Goal: Task Accomplishment & Management: Manage account settings

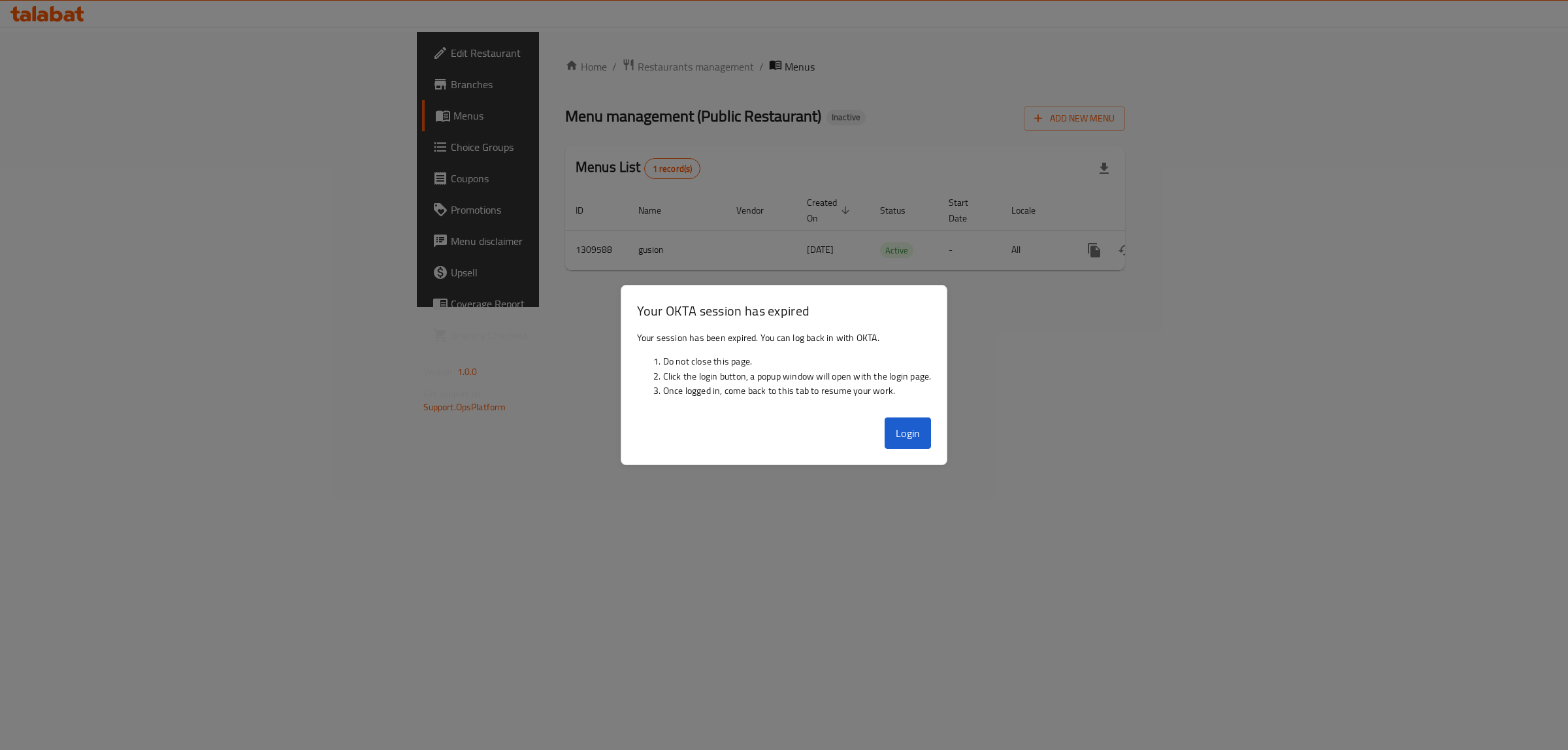
click at [912, 435] on button "Login" at bounding box center [908, 433] width 47 height 31
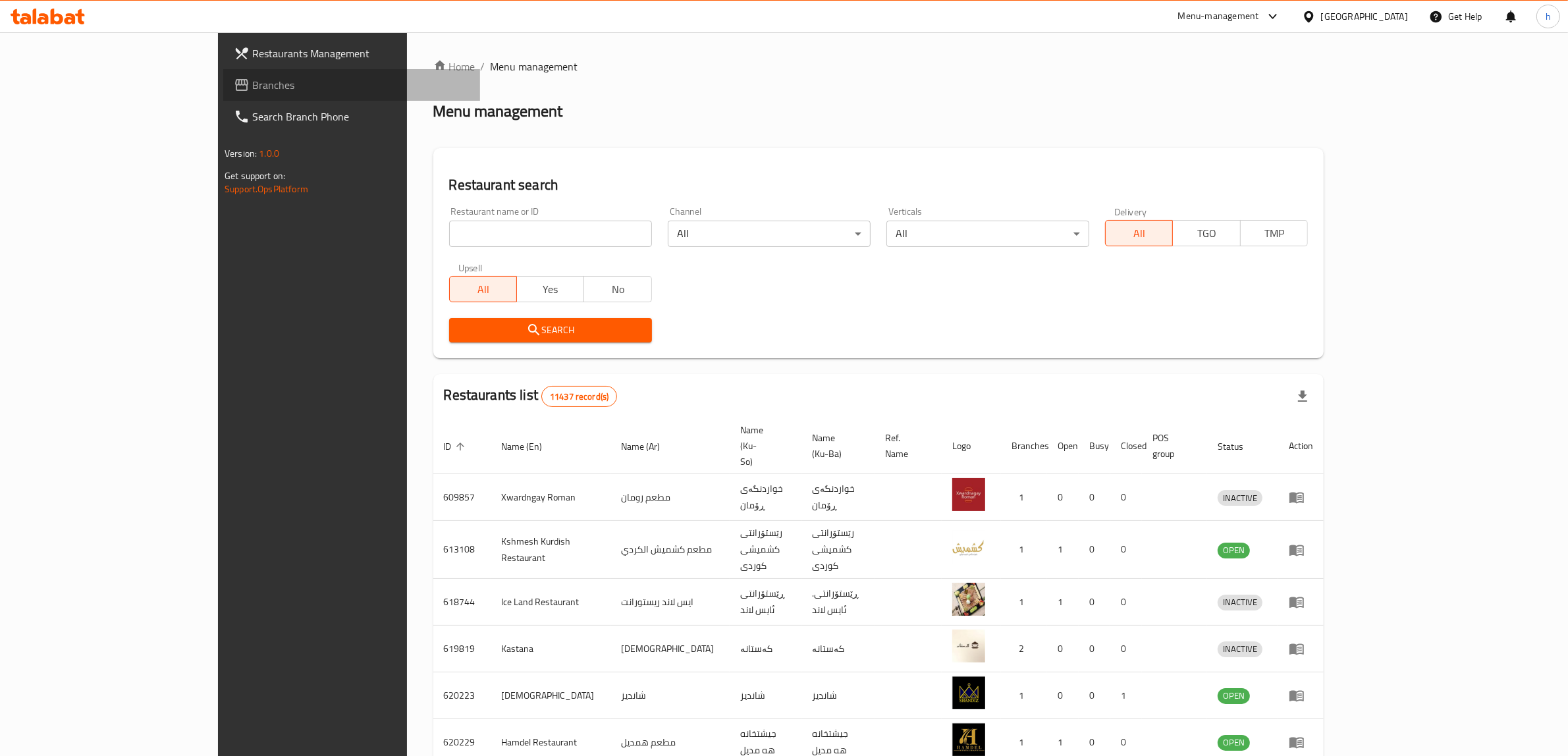
click at [253, 77] on span "Branches" at bounding box center [361, 84] width 217 height 15
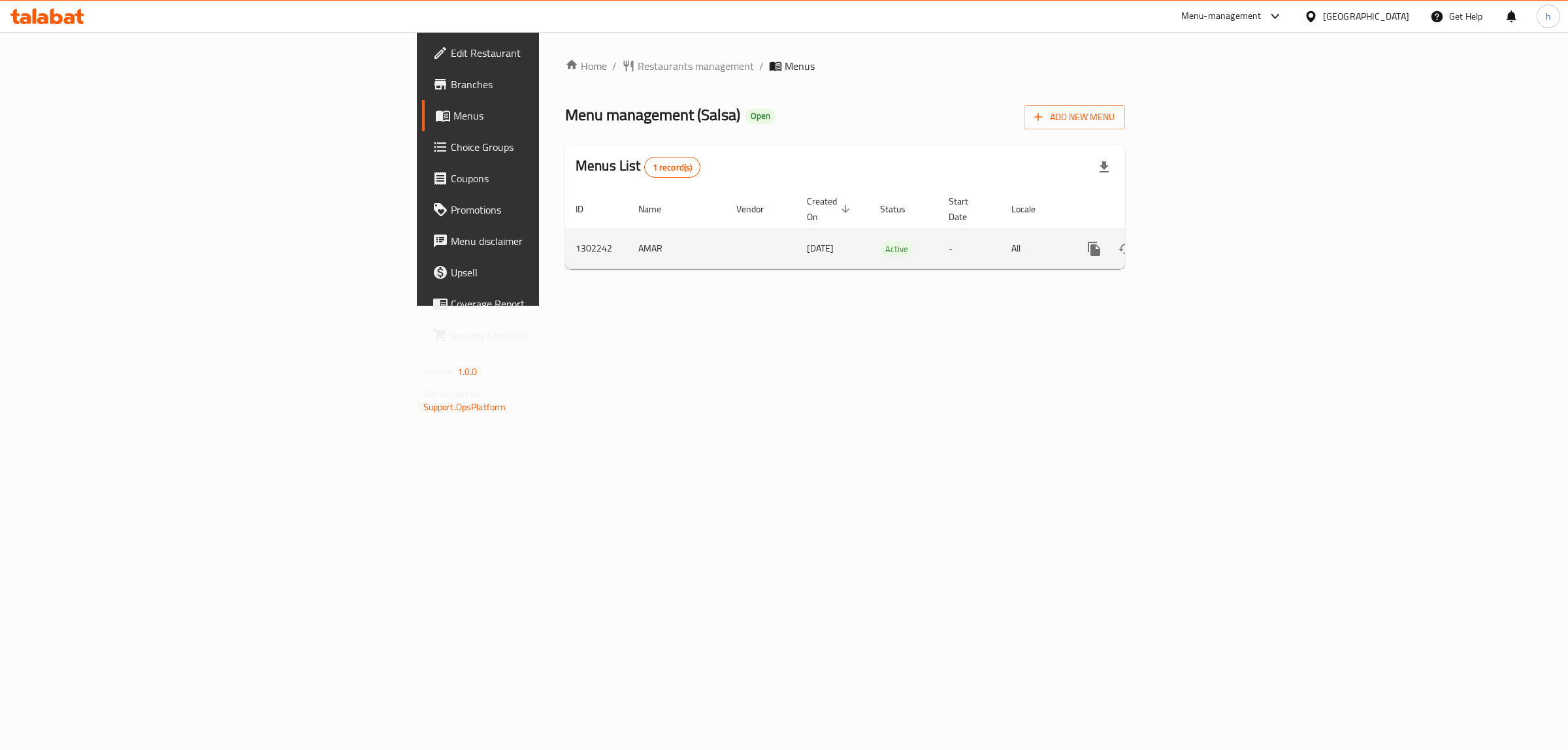
click at [1196, 241] on icon "enhanced table" at bounding box center [1188, 248] width 15 height 15
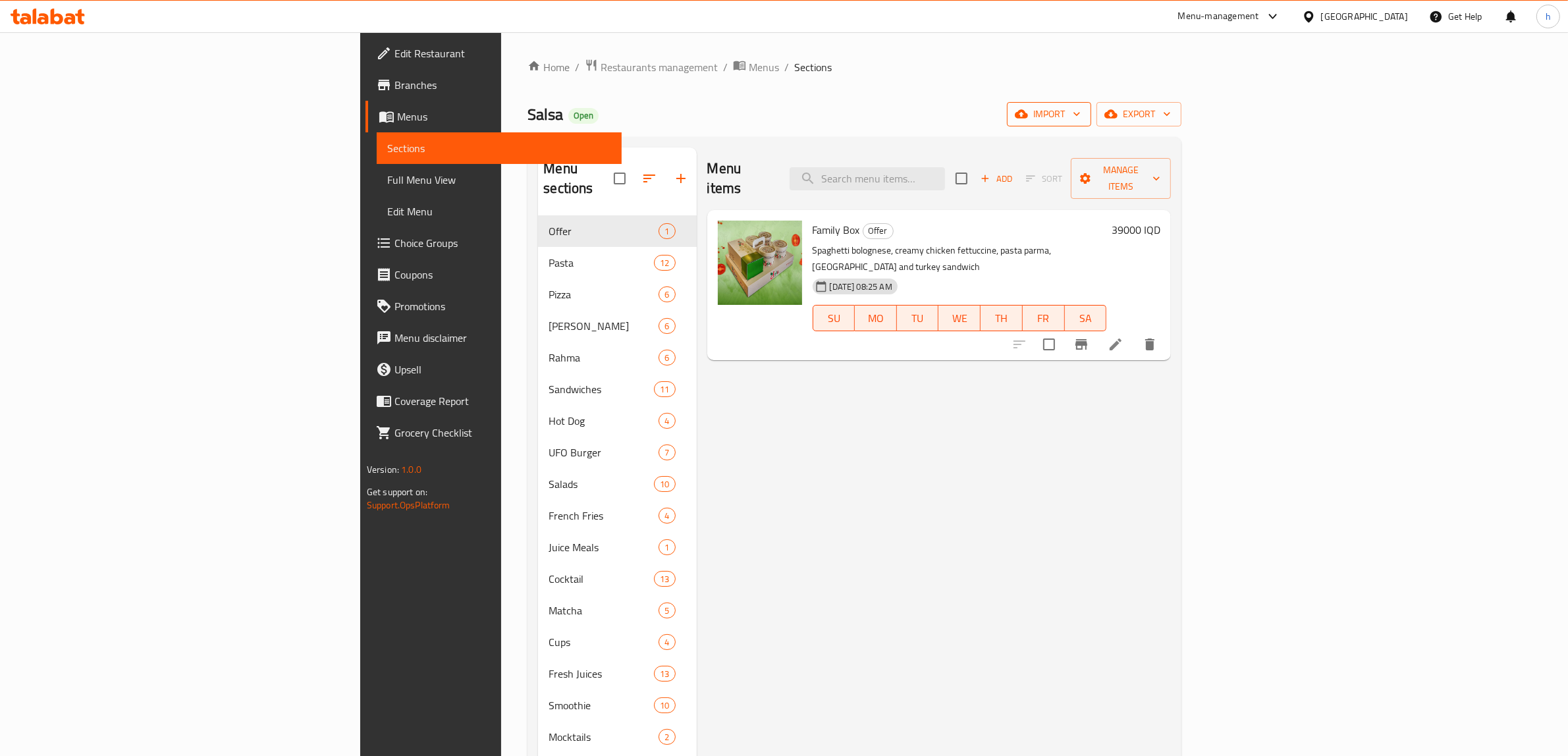
click at [1081, 108] on span "import" at bounding box center [1049, 114] width 63 height 16
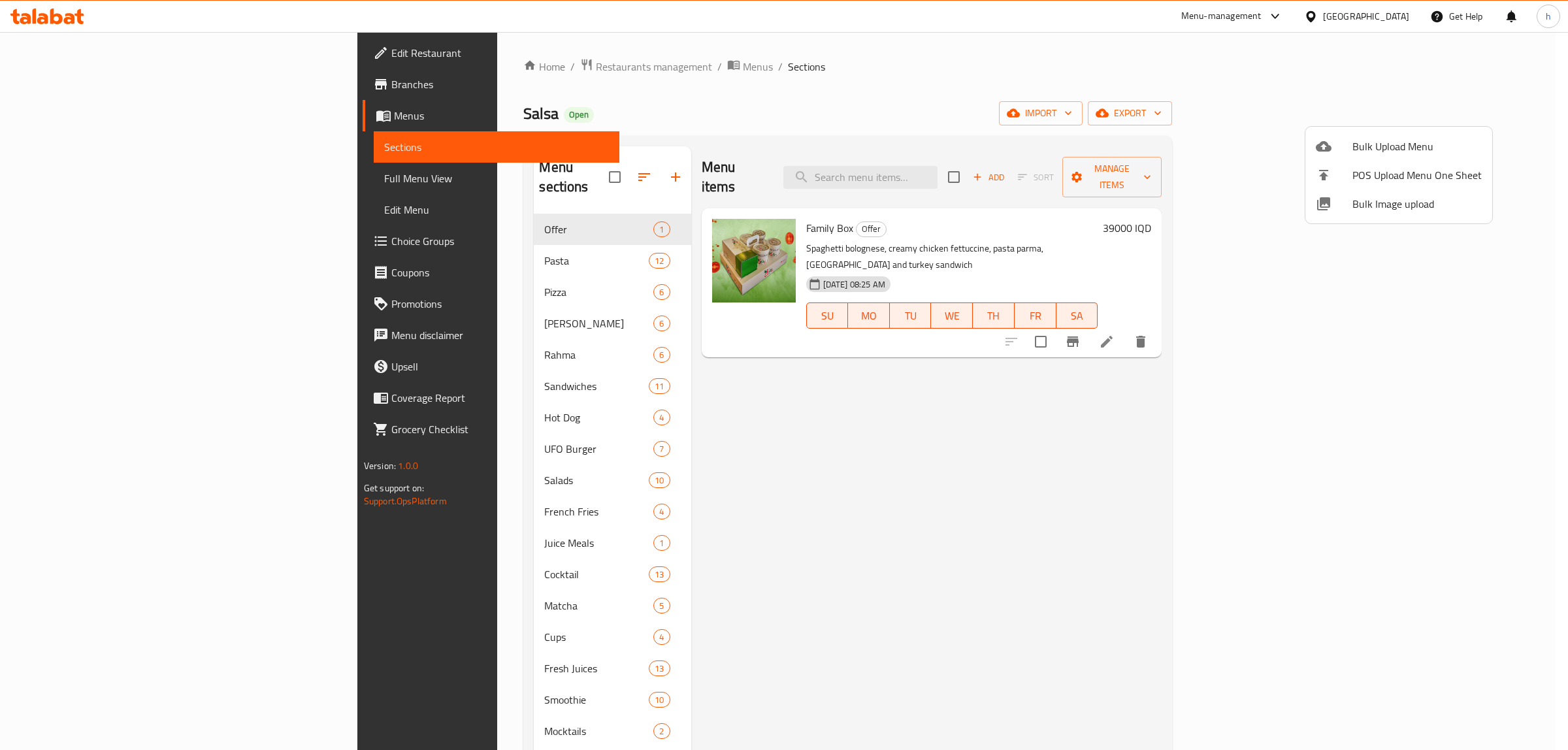
drag, startPoint x: 47, startPoint y: 105, endPoint x: 51, endPoint y: 113, distance: 8.9
click at [47, 106] on div at bounding box center [784, 375] width 1568 height 750
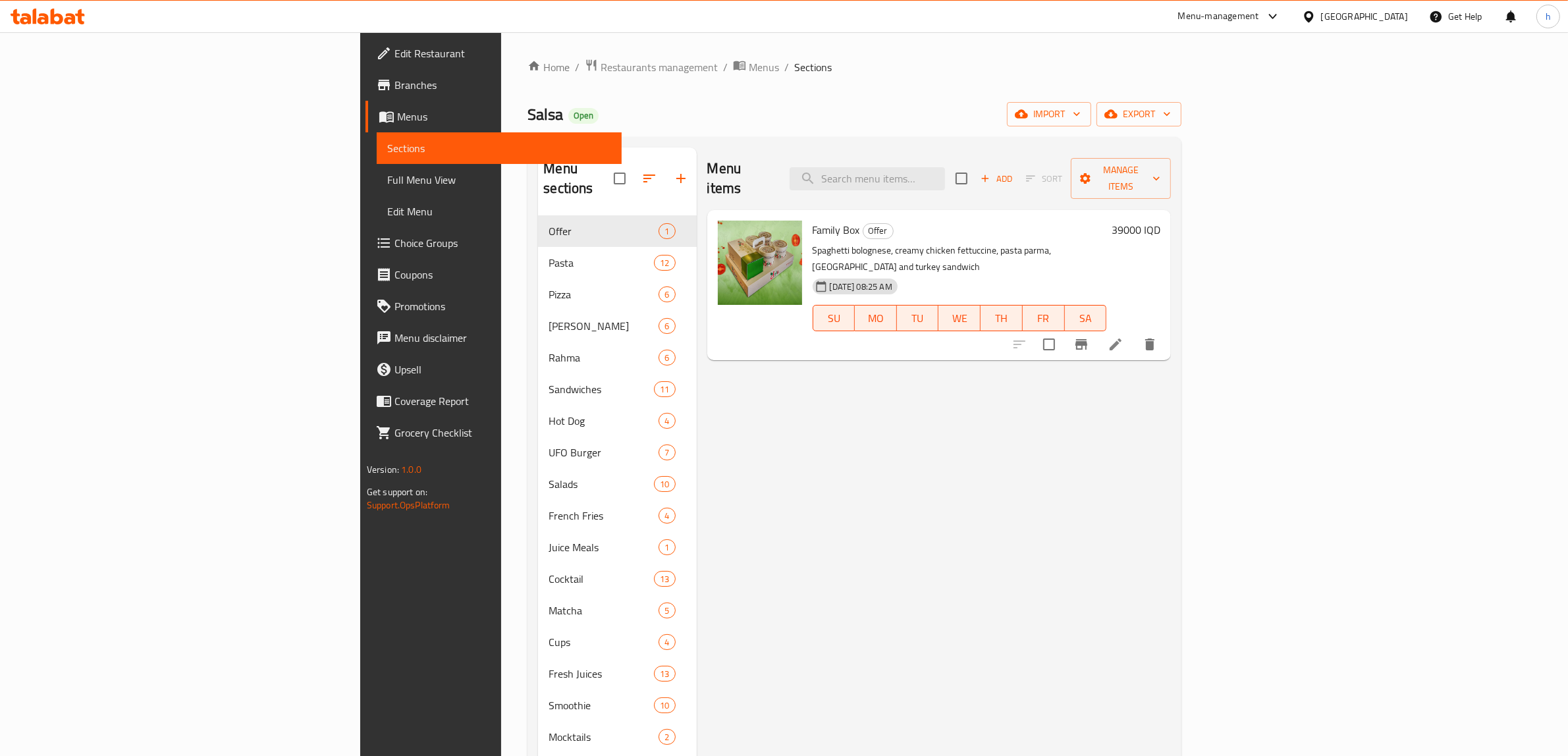
click at [397, 117] on span "Menus" at bounding box center [504, 116] width 215 height 15
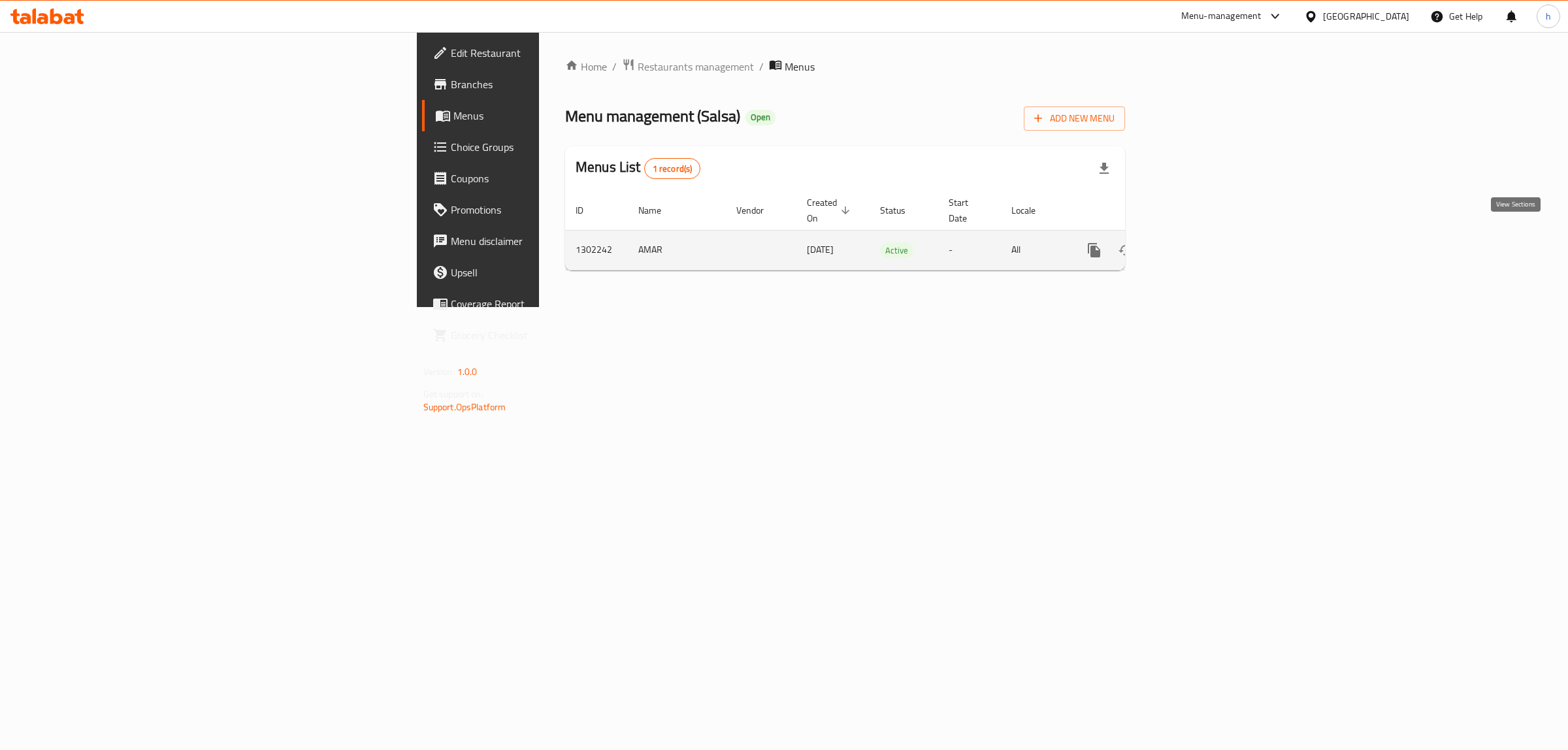
click at [1204, 239] on link "enhanced table" at bounding box center [1188, 250] width 31 height 31
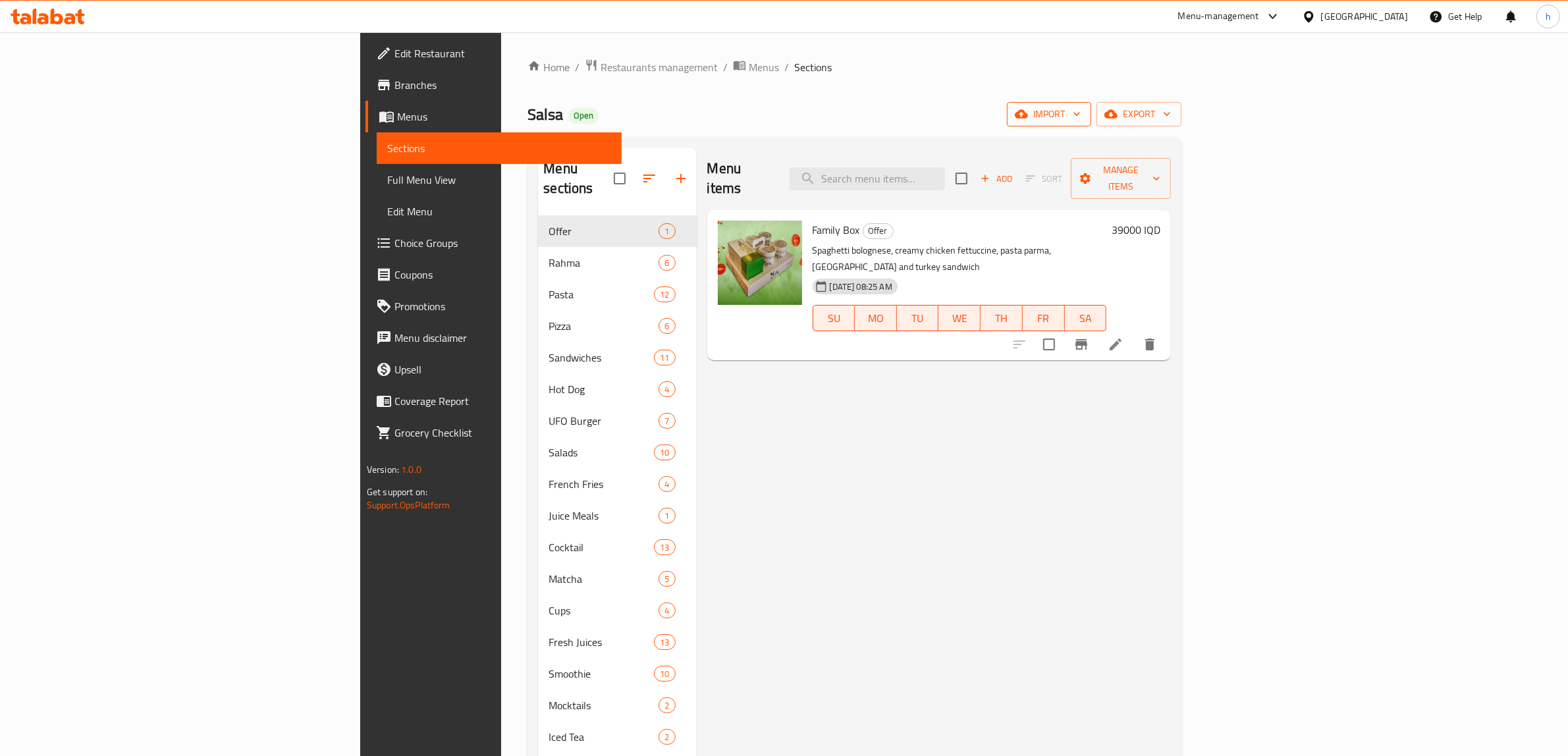
click at [1081, 110] on span "import" at bounding box center [1049, 114] width 63 height 16
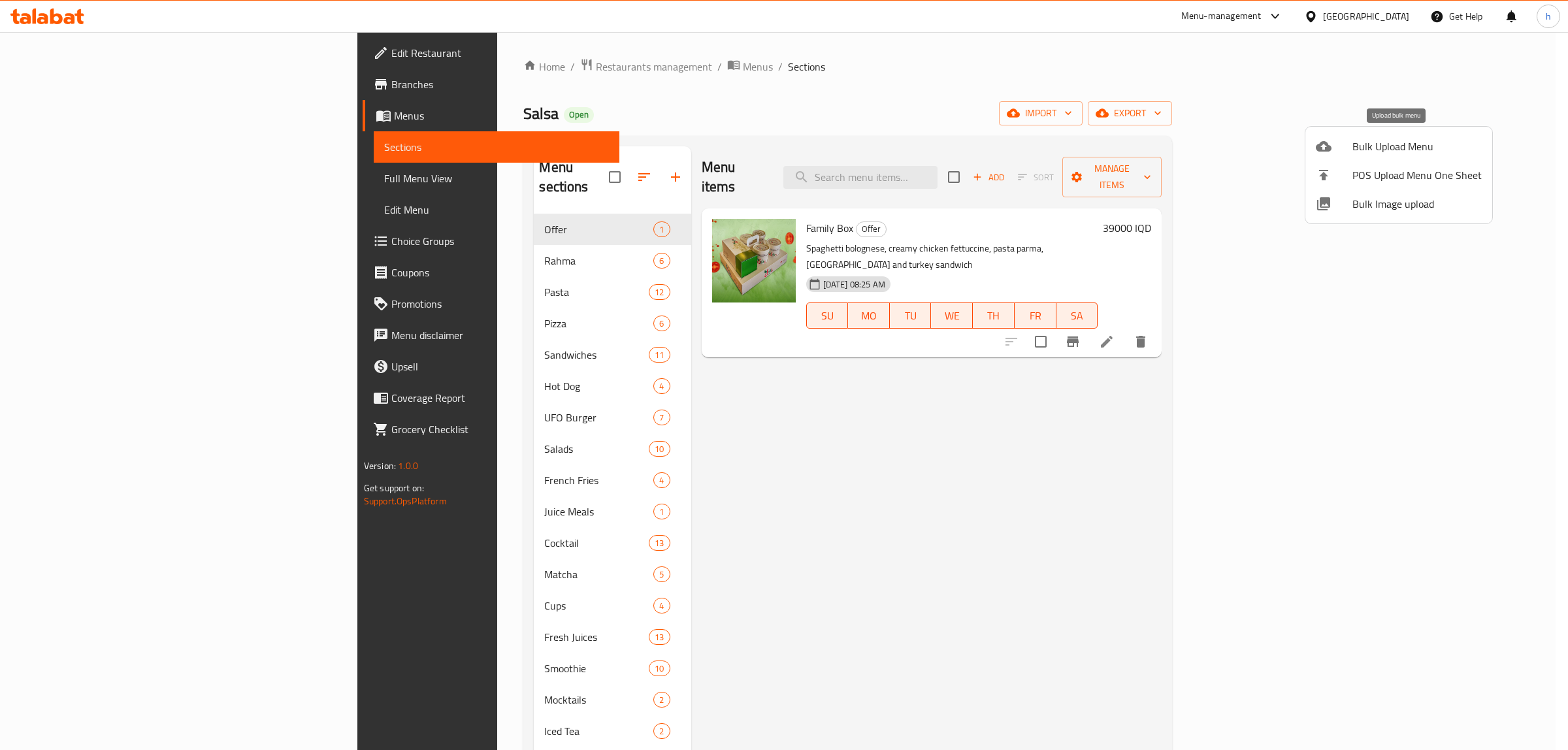
click at [1335, 147] on div at bounding box center [1334, 146] width 37 height 15
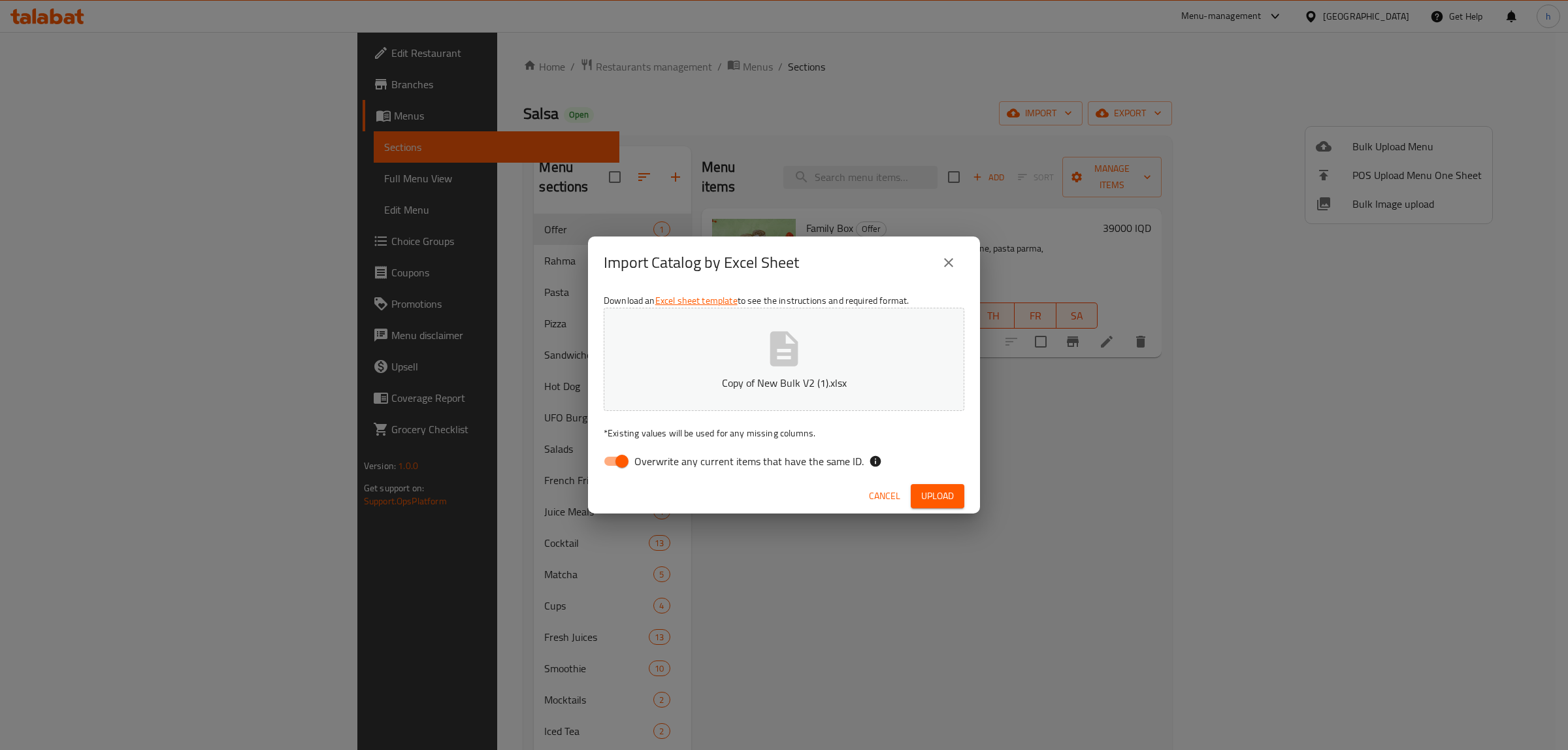
drag, startPoint x: 619, startPoint y: 457, endPoint x: 802, endPoint y: 471, distance: 183.5
click at [625, 459] on input "Overwrite any current items that have the same ID." at bounding box center [621, 462] width 75 height 25
checkbox input "false"
click at [956, 490] on button "Upload" at bounding box center [938, 496] width 54 height 24
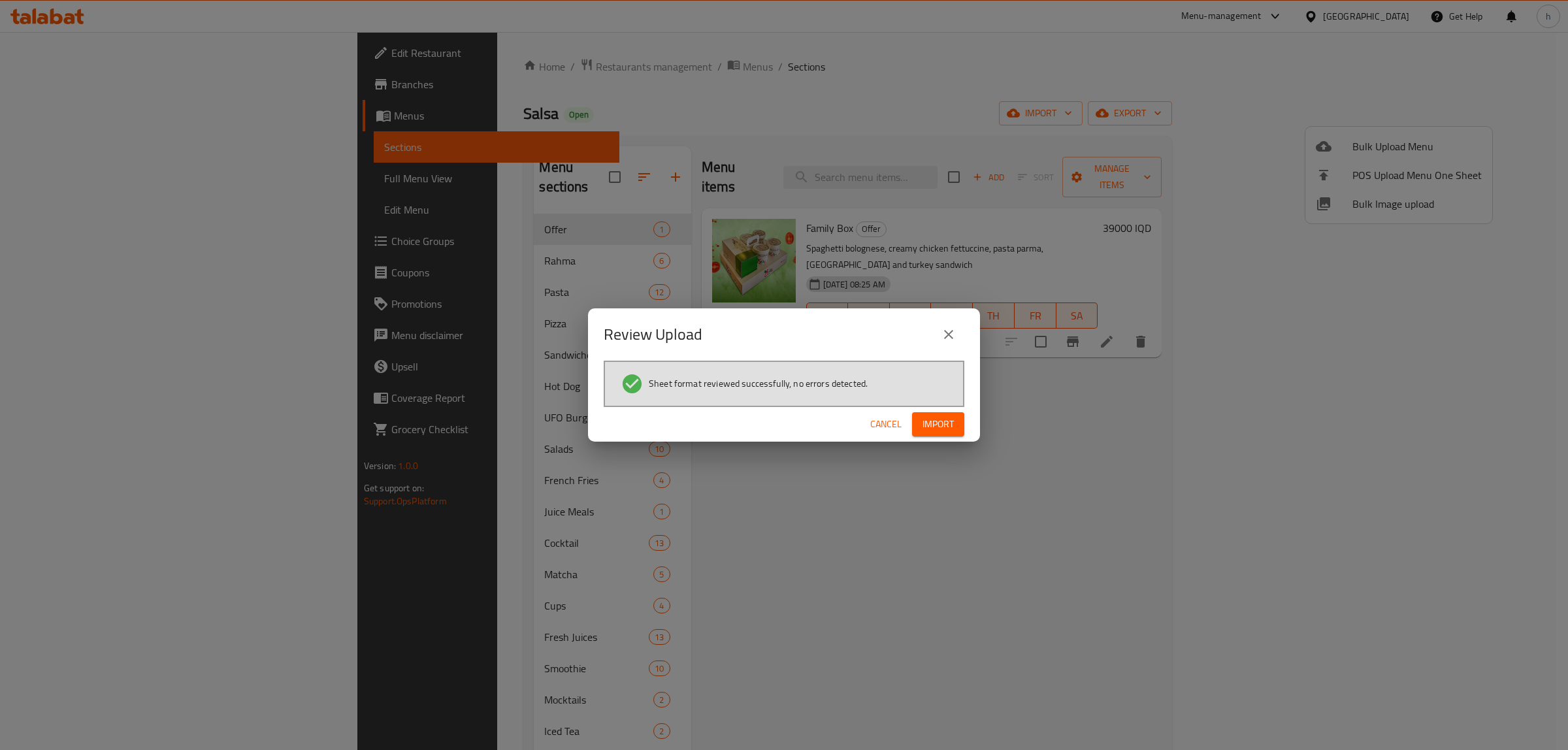
click at [938, 423] on span "Import" at bounding box center [938, 424] width 31 height 16
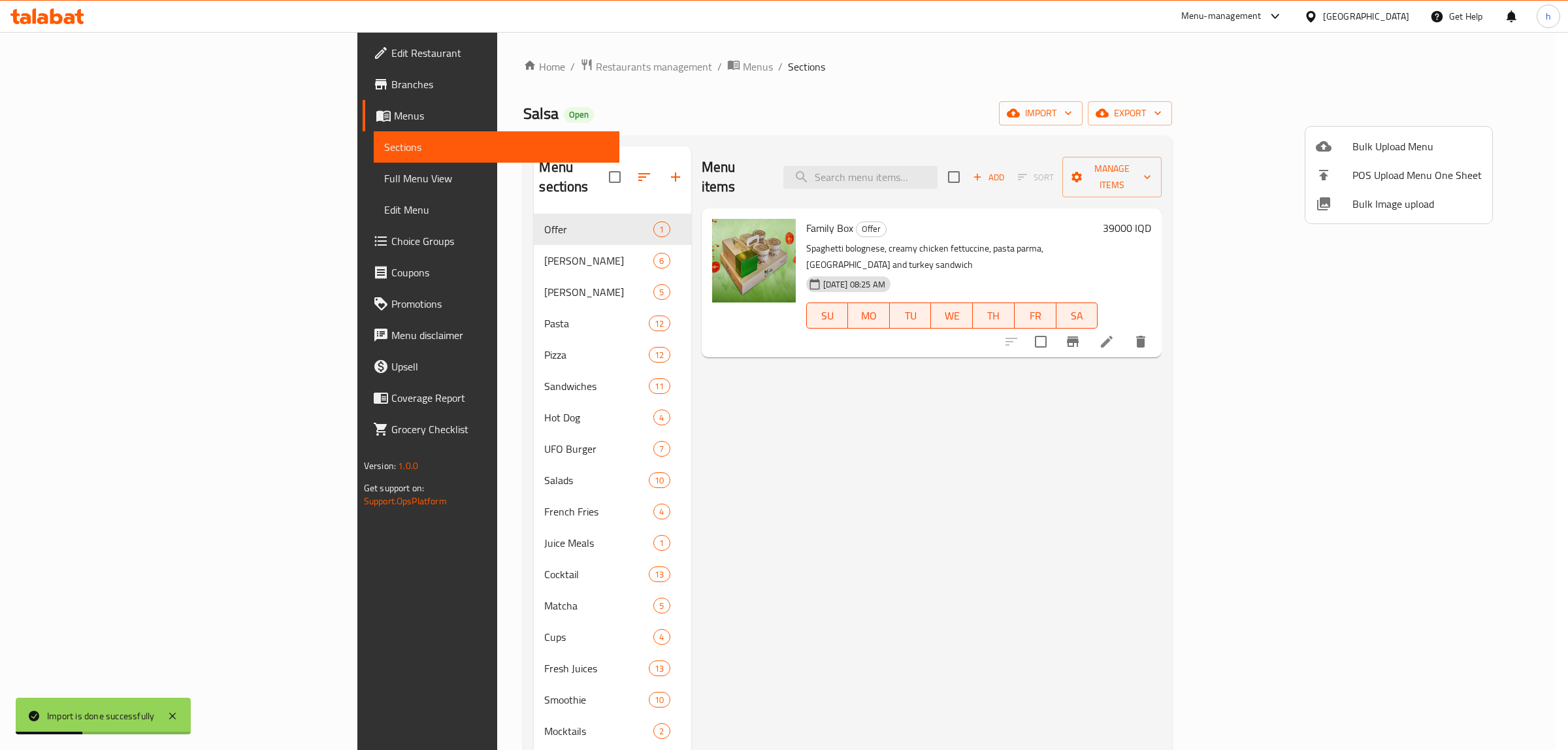
click at [328, 247] on div at bounding box center [784, 375] width 1568 height 750
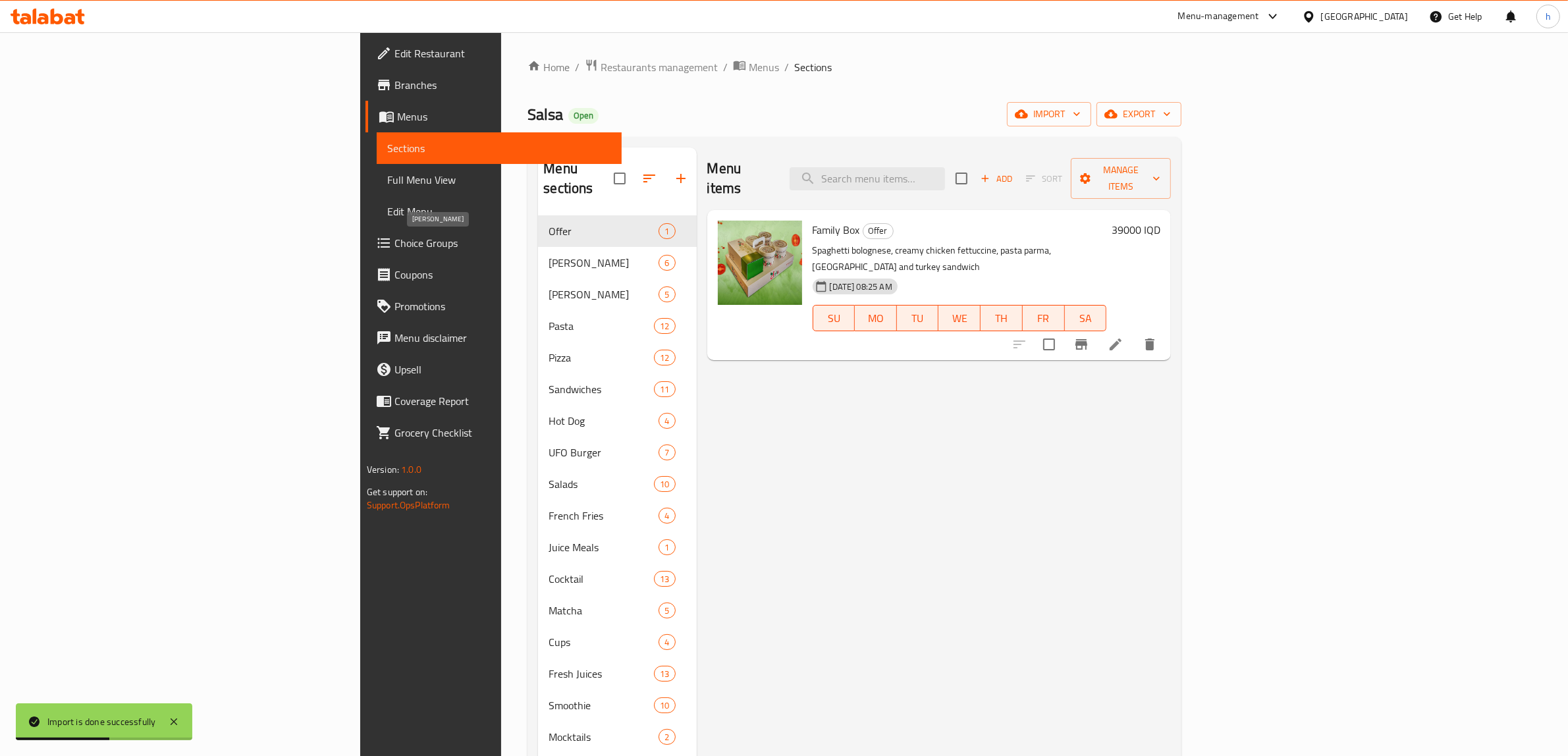
click at [549, 255] on span "husen kamaran ali" at bounding box center [604, 263] width 110 height 15
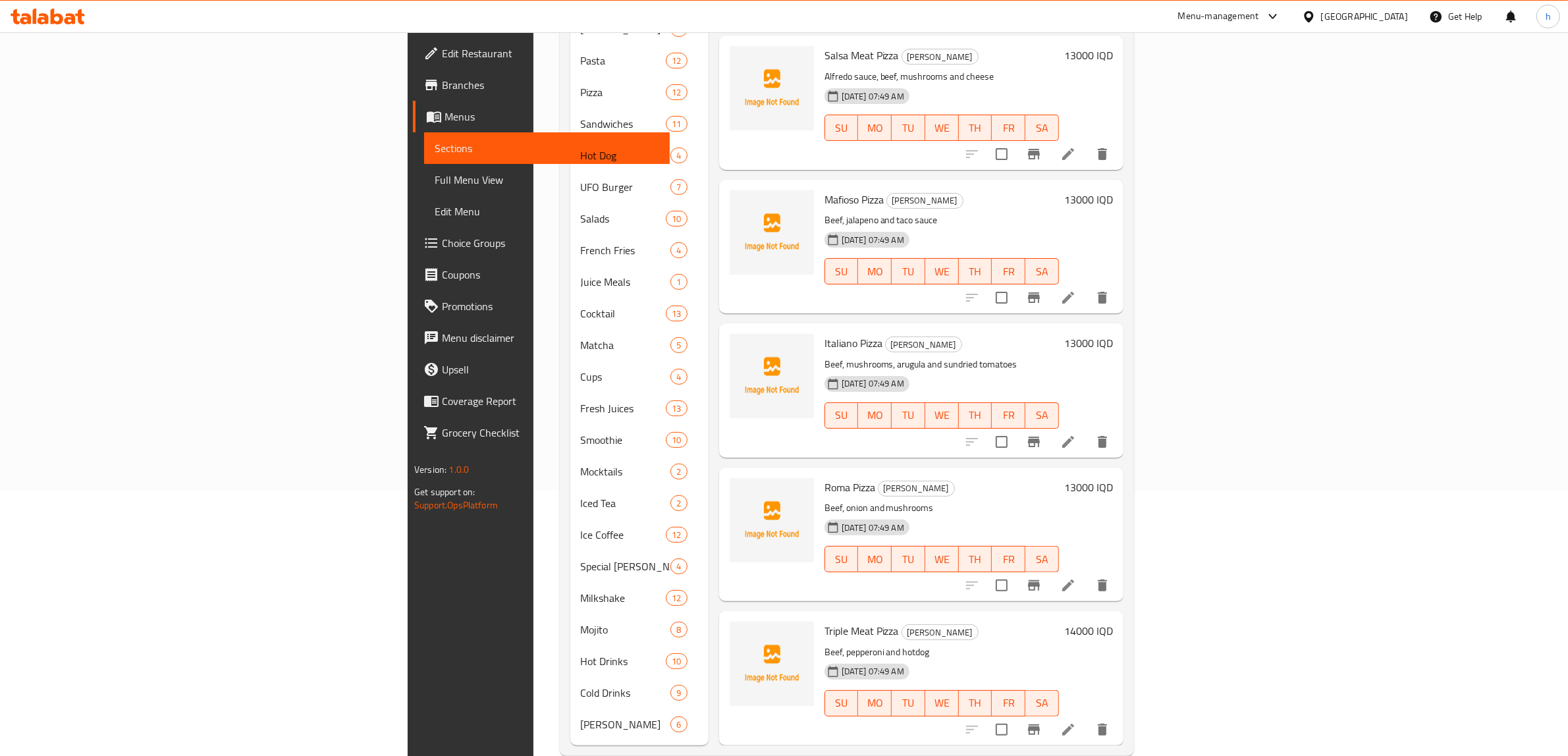
scroll to position [271, 0]
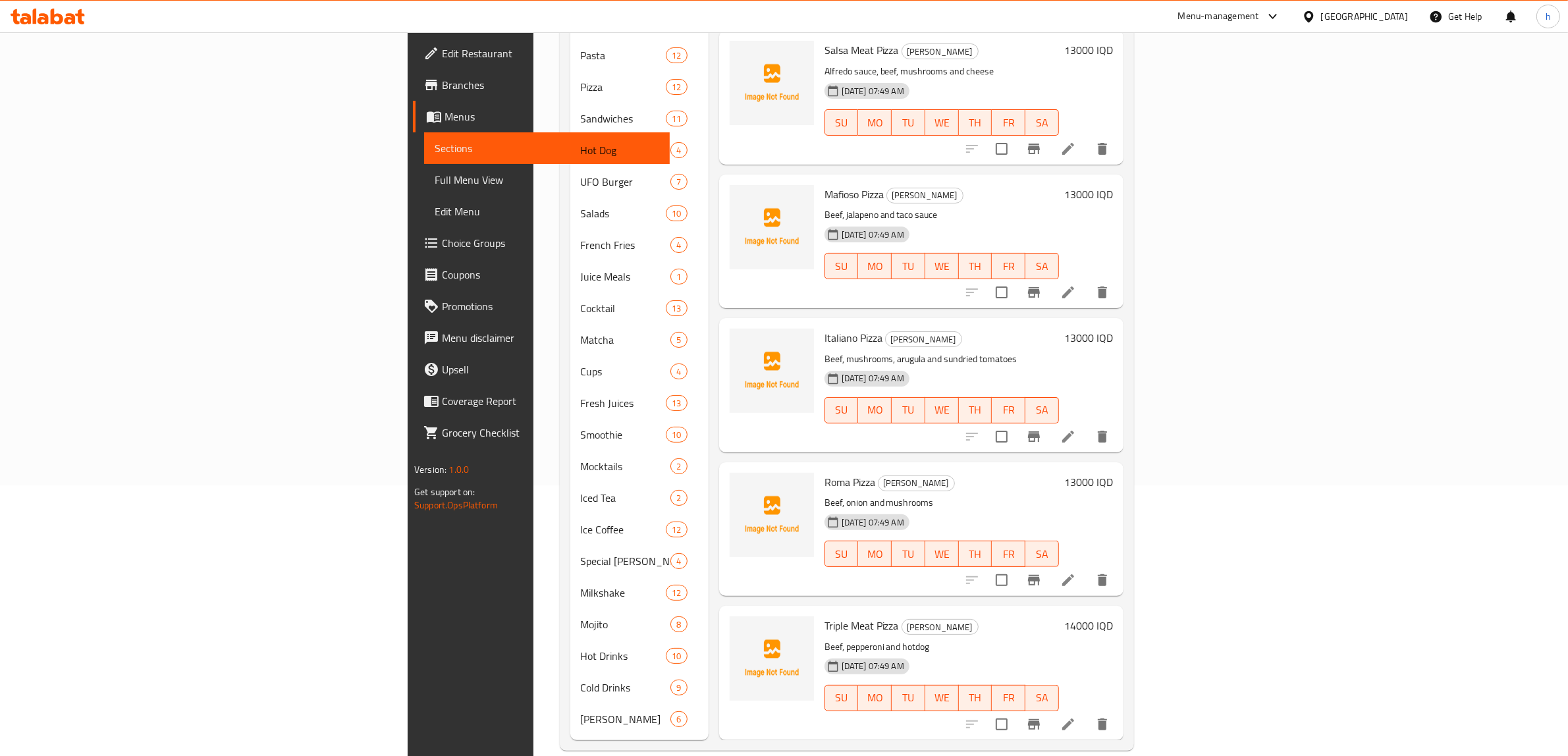
click at [825, 639] on p "Beef, pepperoni and hotdog" at bounding box center [942, 647] width 234 height 16
copy p "hotdog"
click at [1076, 717] on icon at bounding box center [1067, 724] width 15 height 15
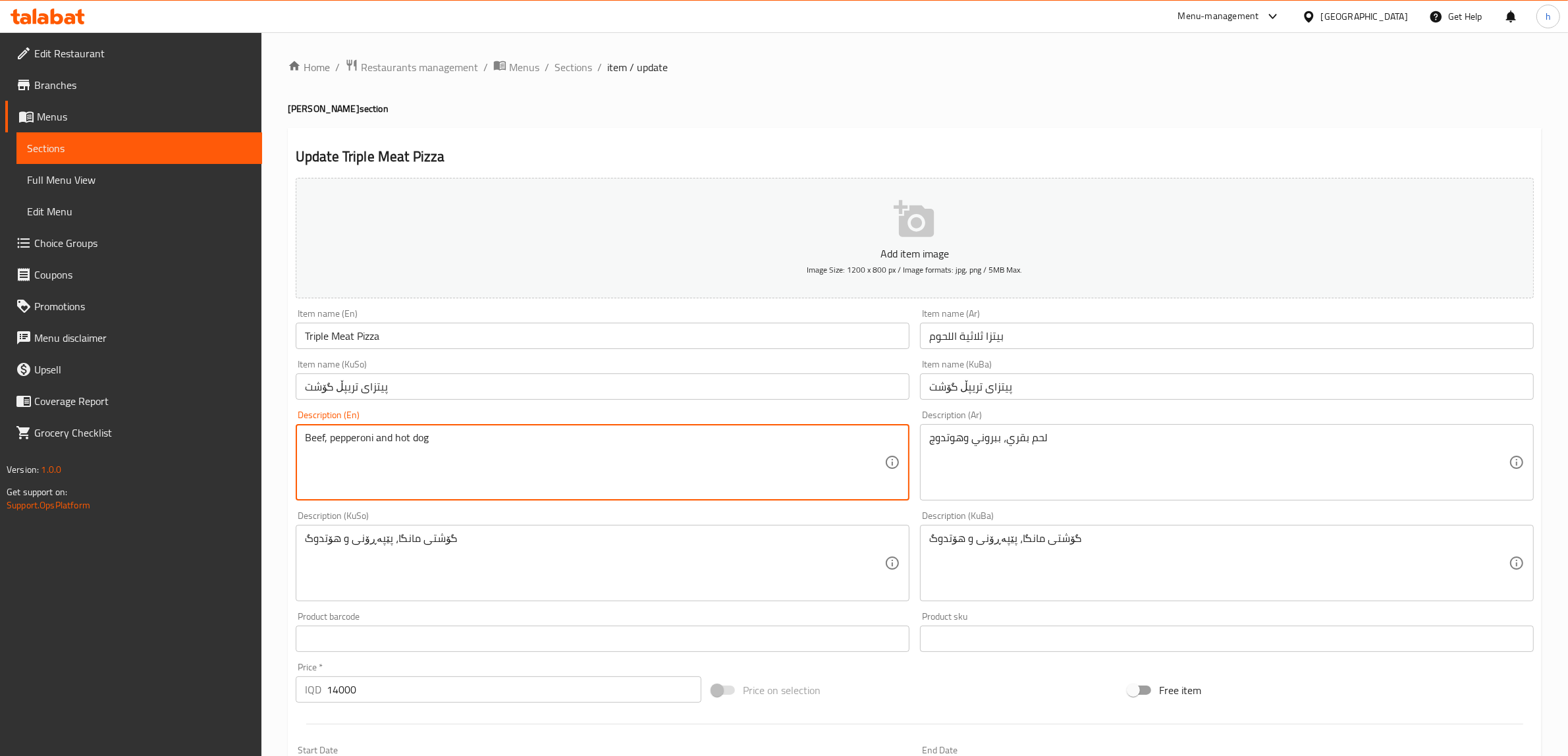
type textarea "Beef, pepperoni and hot dog"
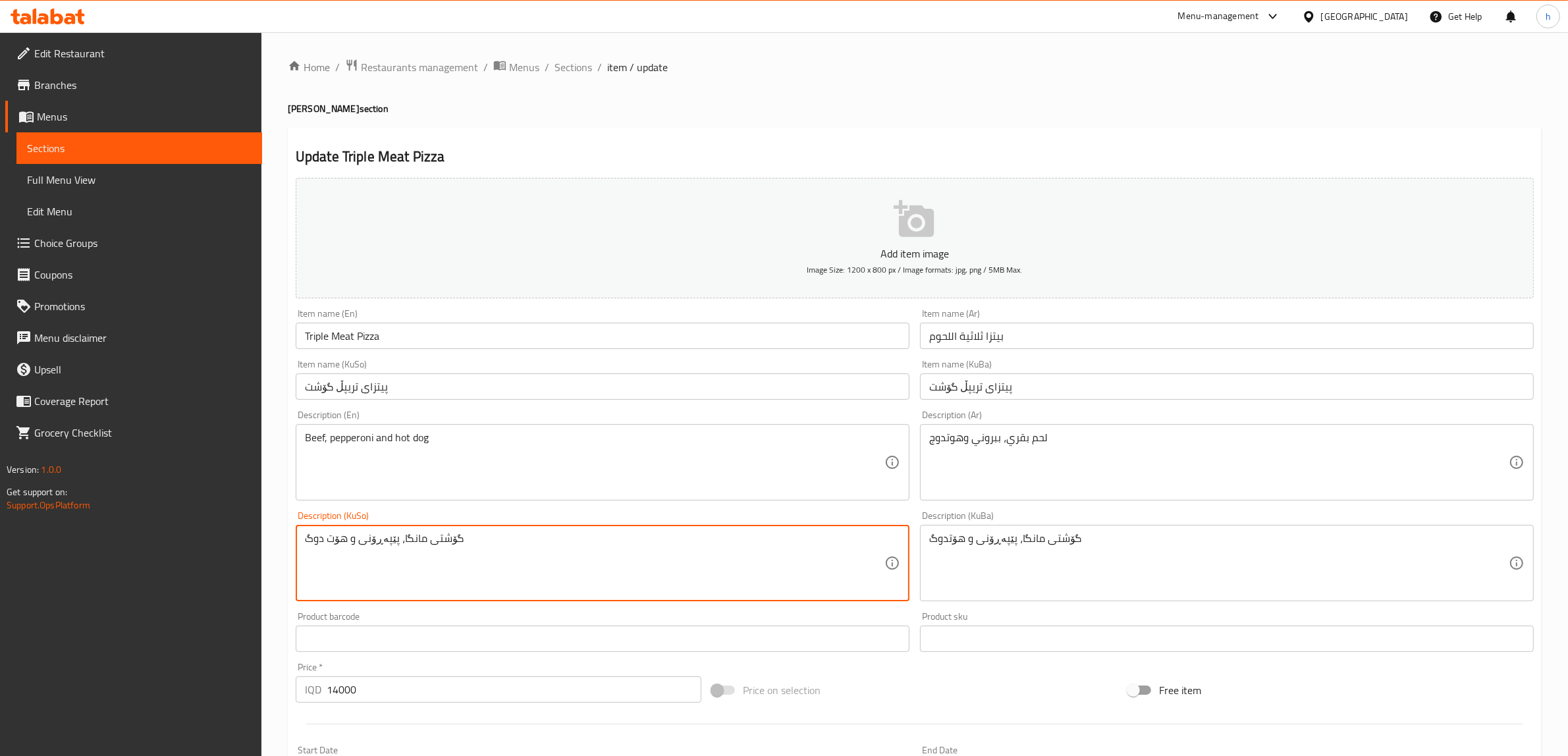
click at [315, 541] on textarea "گۆشتی مانگا، پێپەڕۆنی و هۆت دوگ" at bounding box center [595, 563] width 579 height 62
type textarea "گۆشتی مانگا، پێپەڕۆنی و هۆت دۆگ"
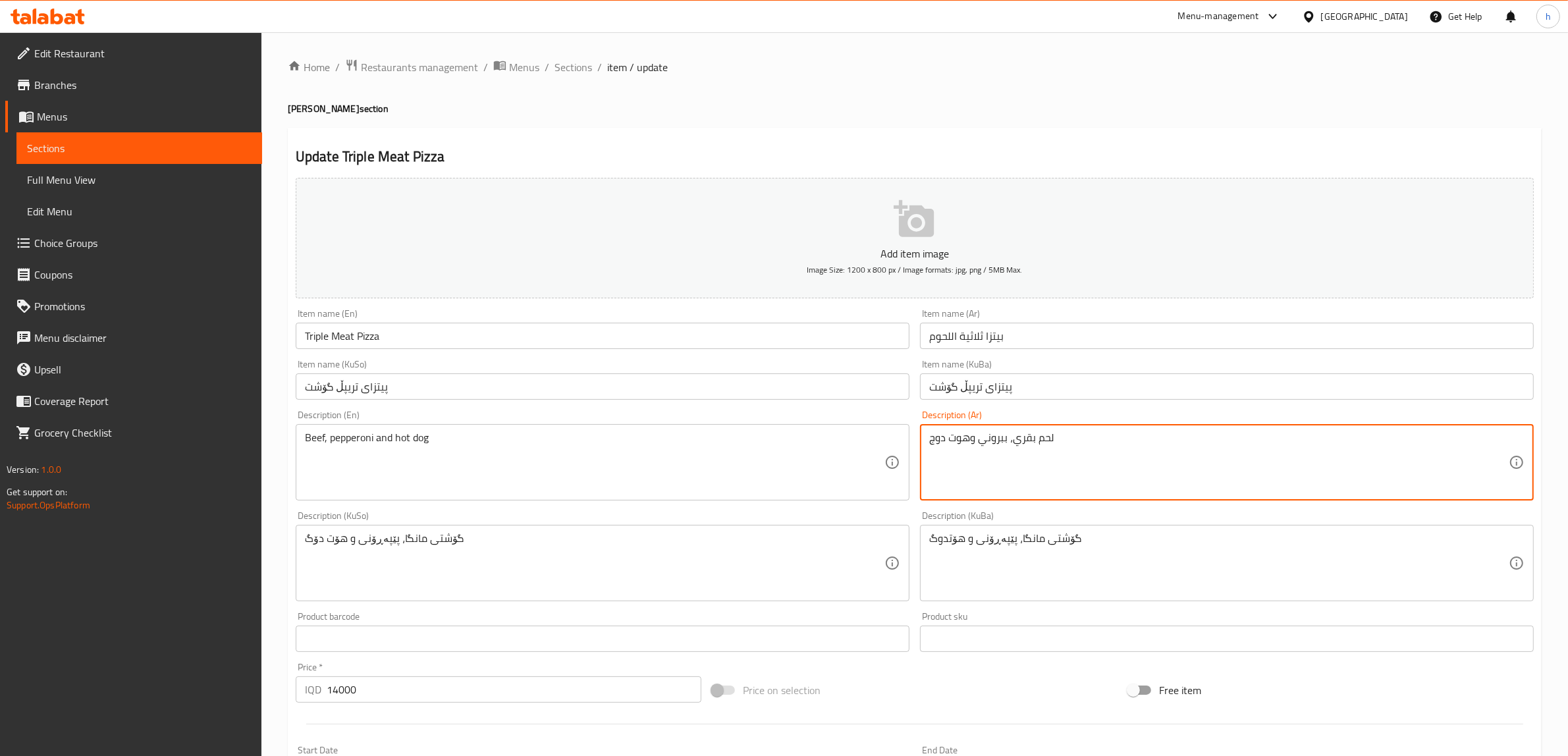
type textarea "لحم بقري، ببروني وهوت دوج"
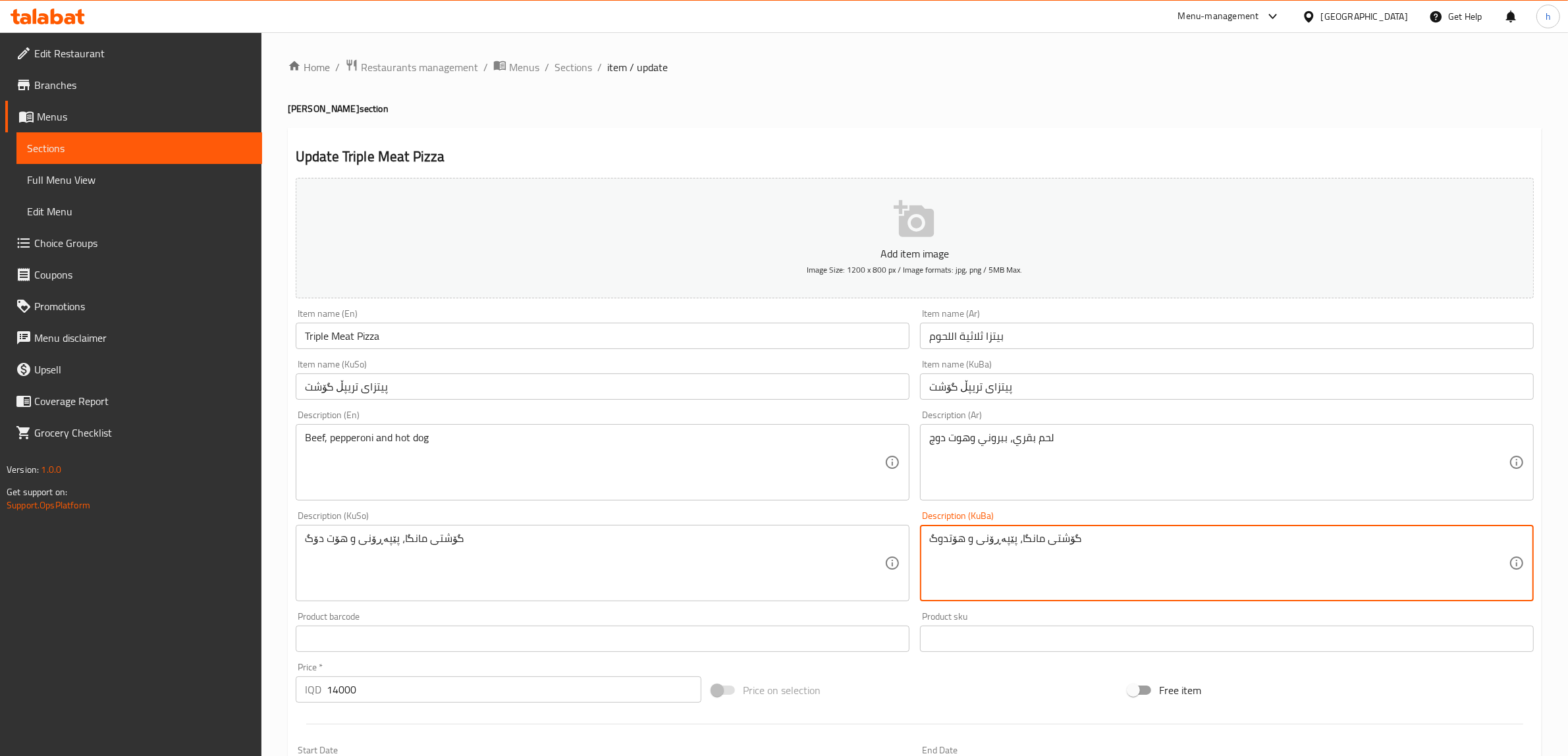
paste textarea "دۆ"
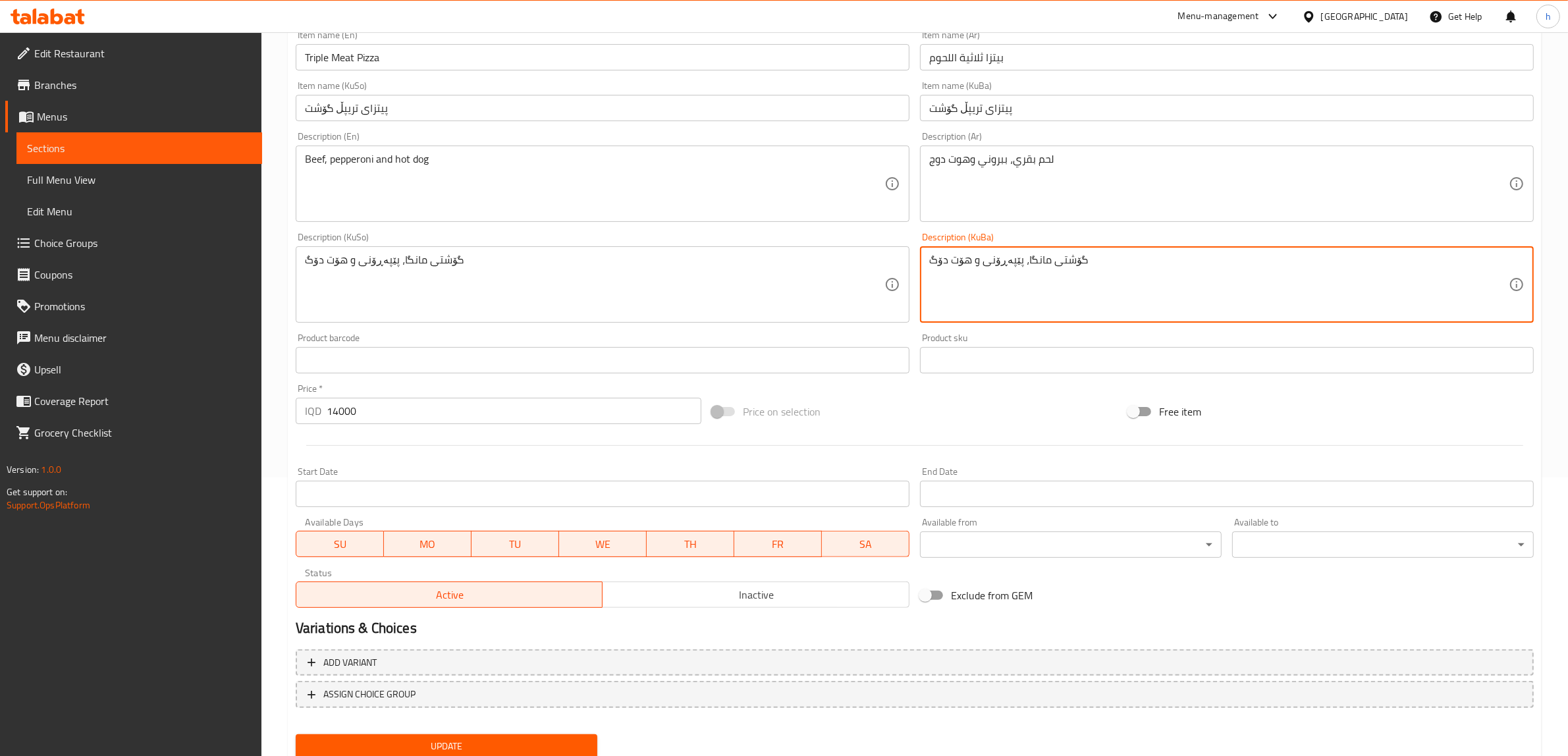
scroll to position [323, 0]
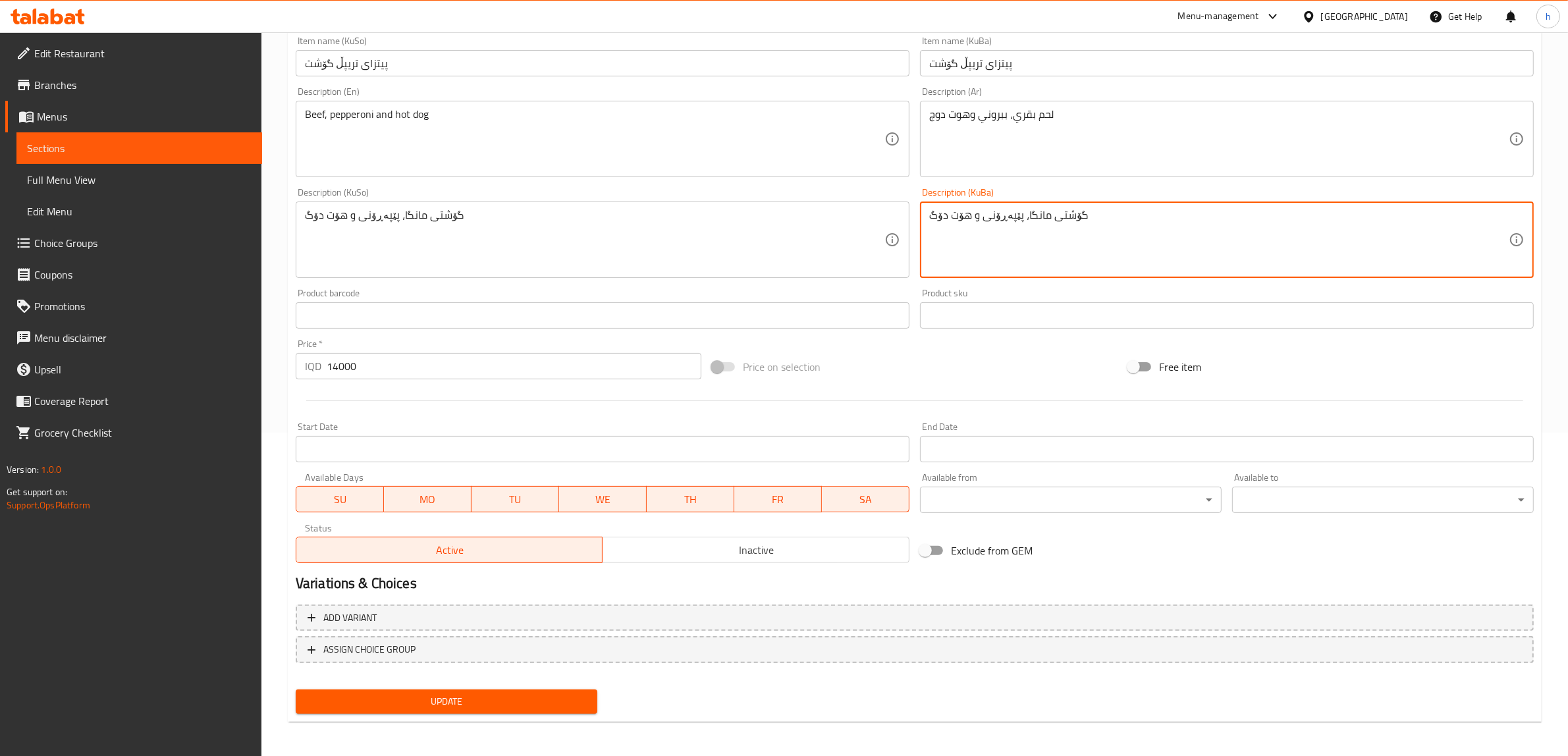
type textarea "گۆشتی مانگا، پێپەڕۆنی و هۆت دۆگ"
click at [554, 699] on span "Update" at bounding box center [446, 702] width 281 height 16
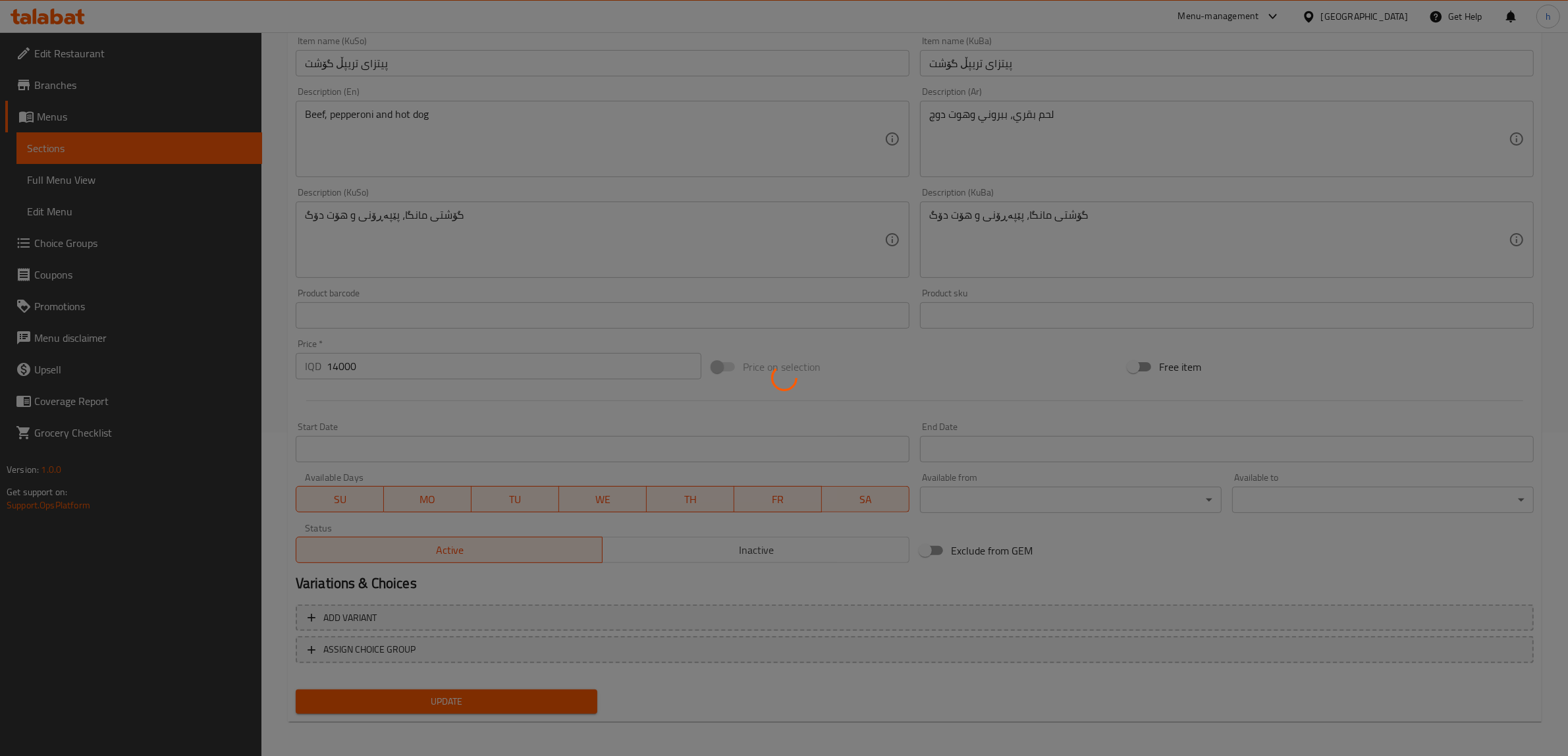
click at [47, 158] on div at bounding box center [784, 378] width 1568 height 756
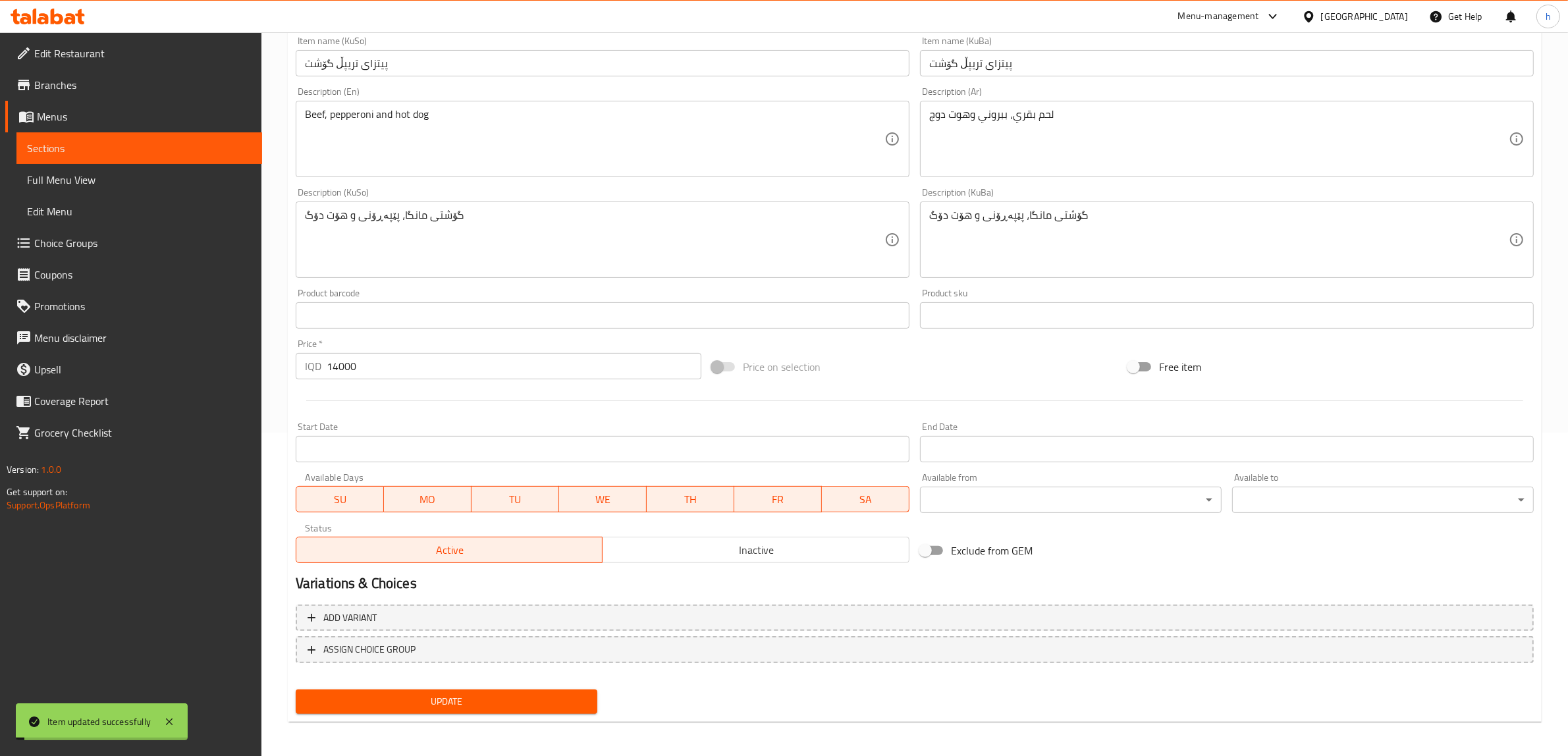
click at [47, 158] on link "Sections" at bounding box center [139, 148] width 245 height 32
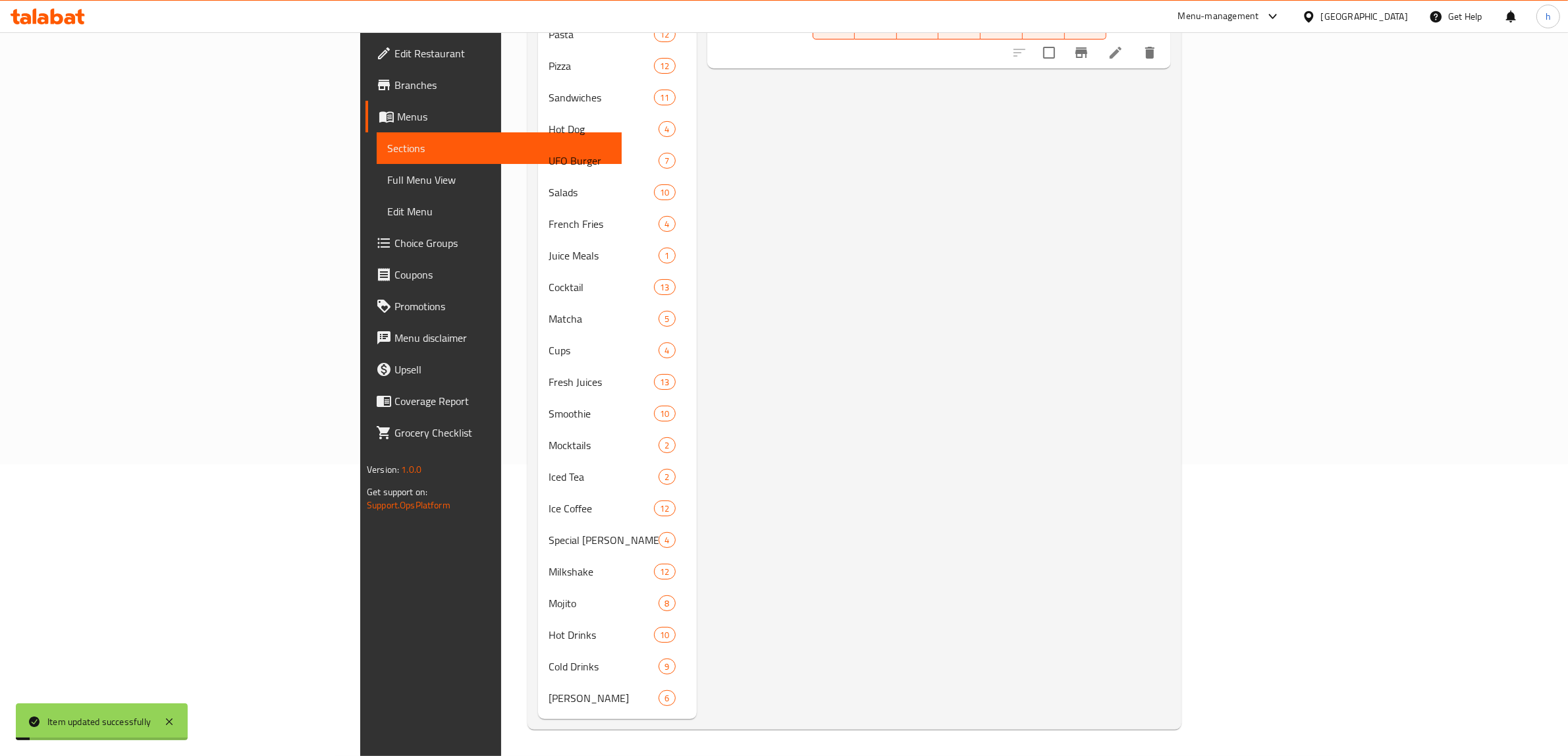
scroll to position [185, 0]
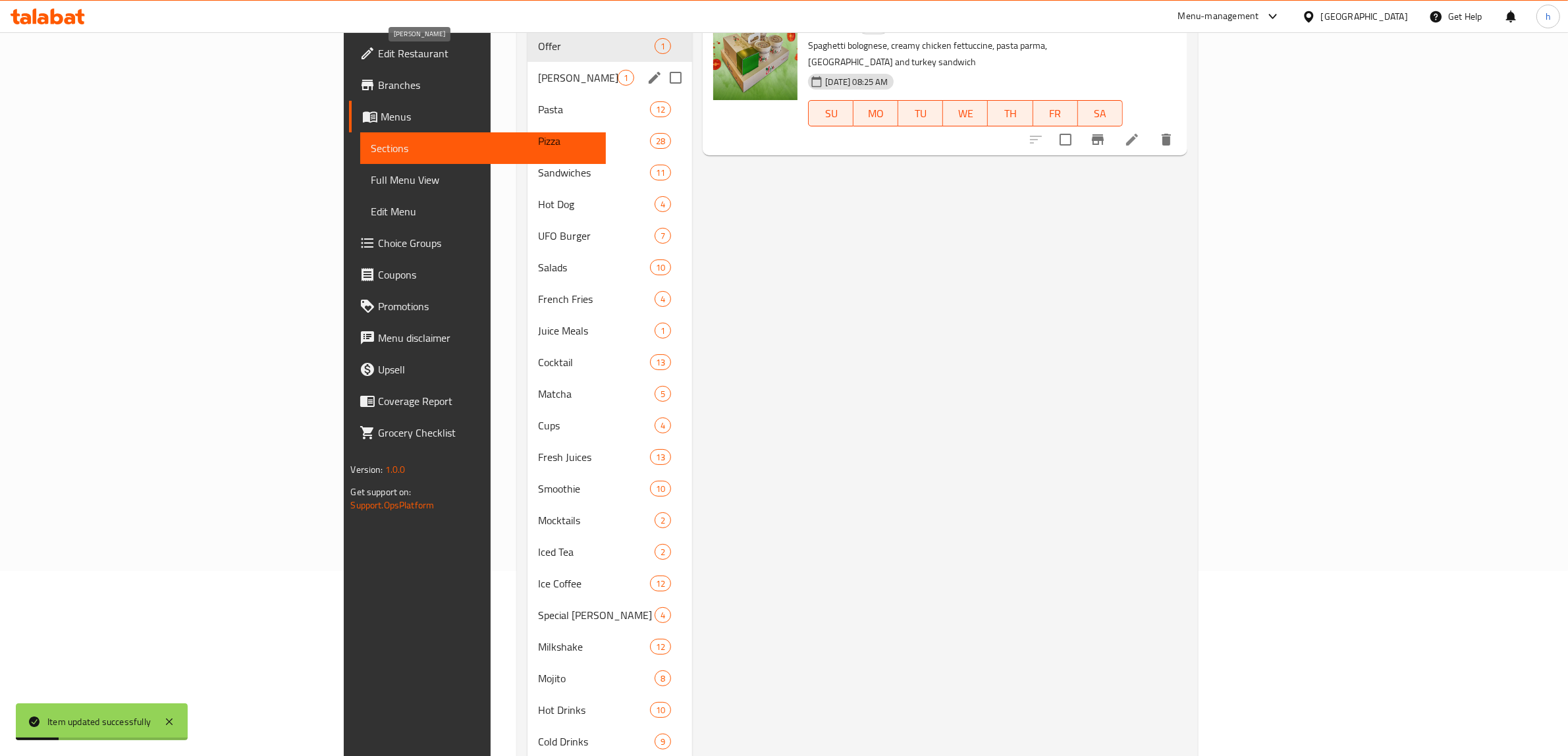
click at [538, 70] on span "husen kamaran ali" at bounding box center [578, 77] width 80 height 15
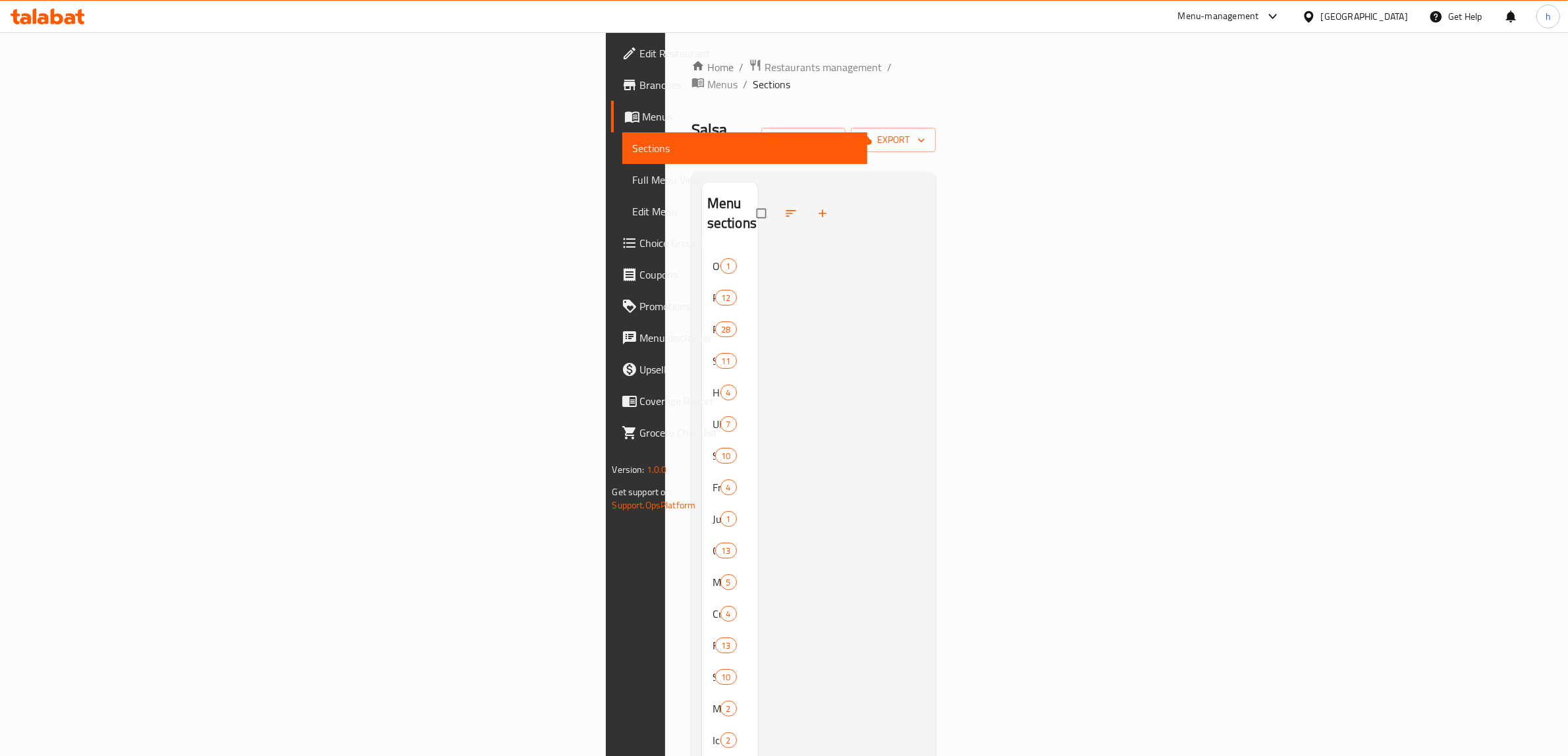
drag, startPoint x: 94, startPoint y: 183, endPoint x: 57, endPoint y: 187, distance: 37.2
click at [633, 183] on span "Full Menu View" at bounding box center [745, 179] width 225 height 15
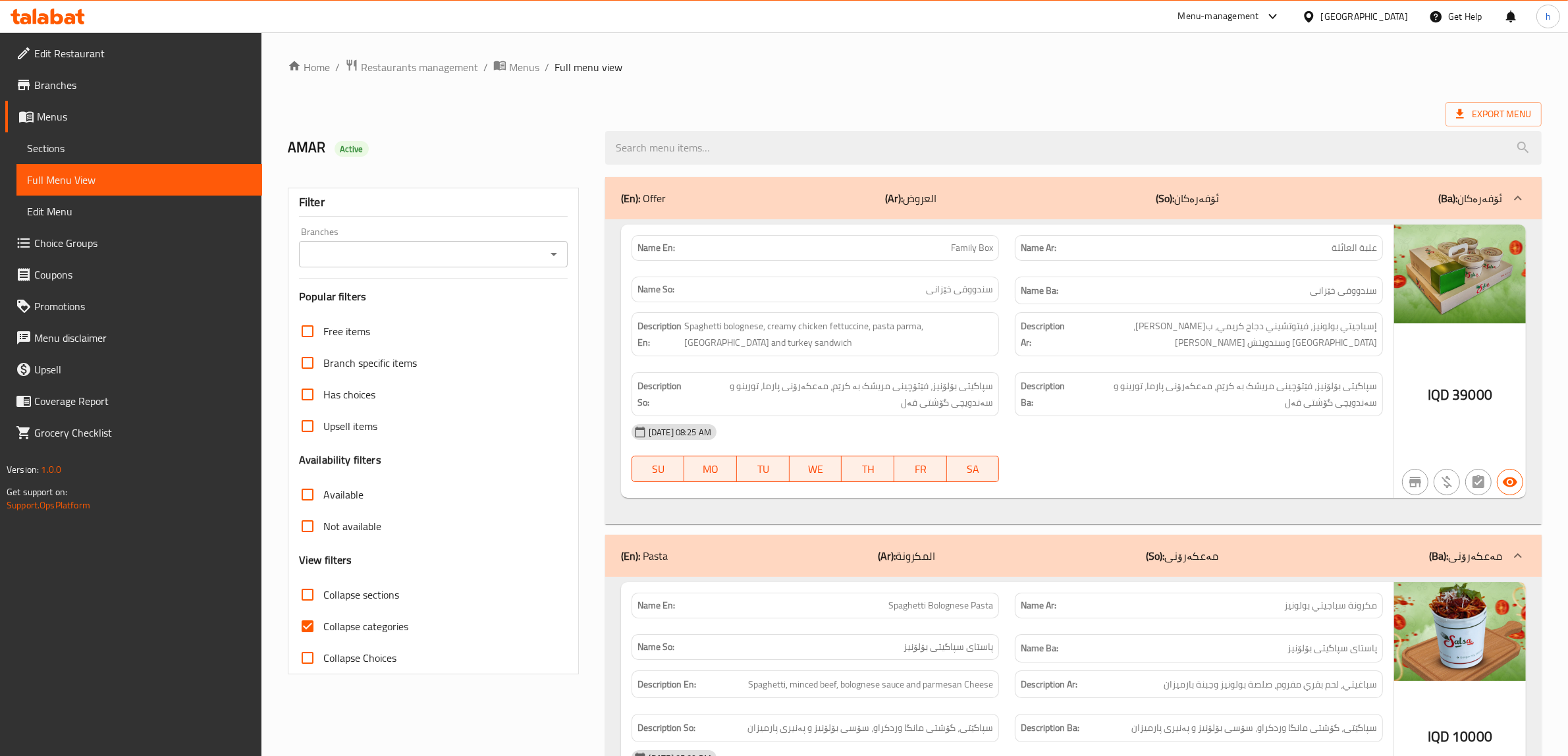
click at [315, 632] on input "Collapse categories" at bounding box center [307, 626] width 32 height 32
checkbox input "false"
click at [310, 596] on input "Collapse sections" at bounding box center [307, 595] width 32 height 32
checkbox input "true"
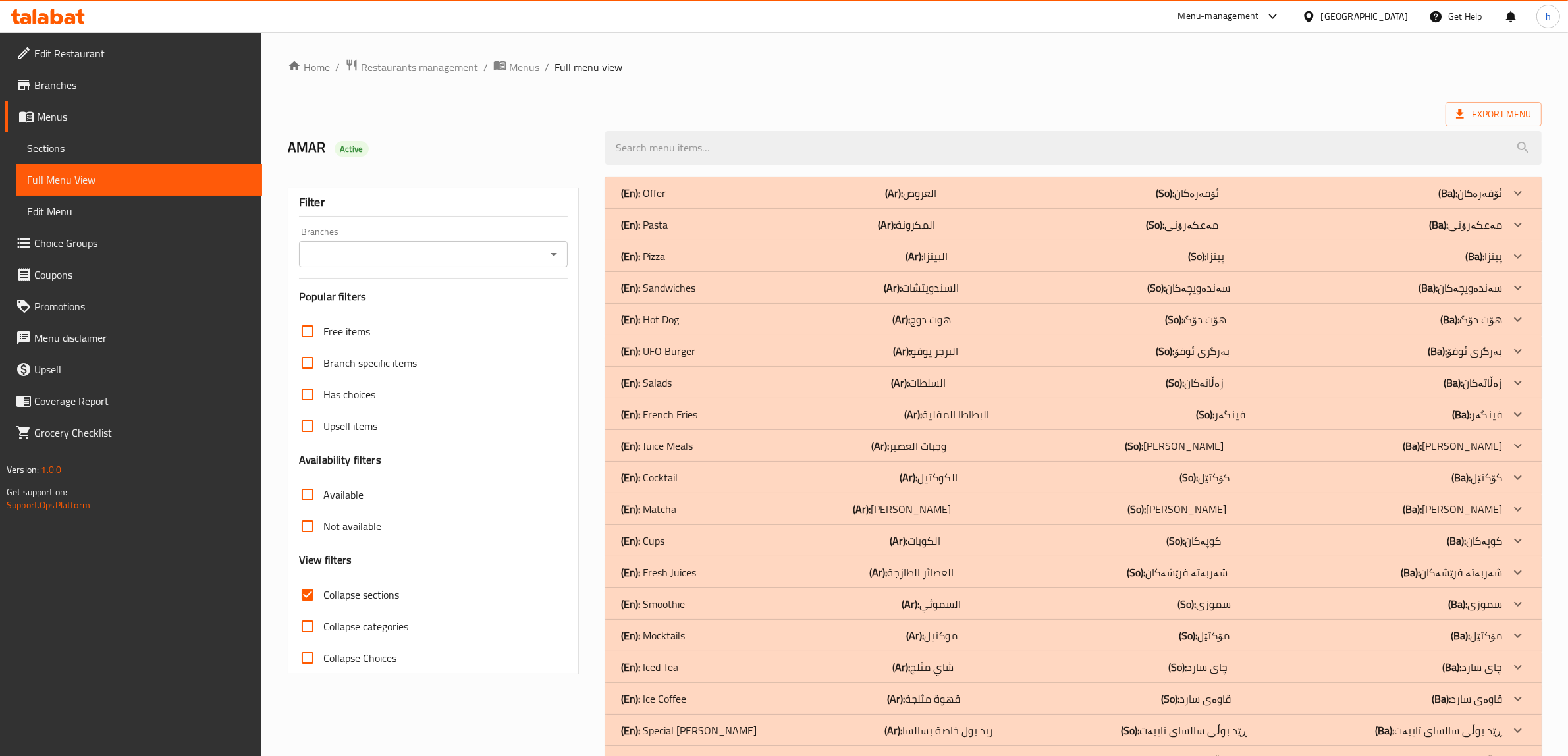
click at [550, 263] on icon "Open" at bounding box center [553, 254] width 15 height 15
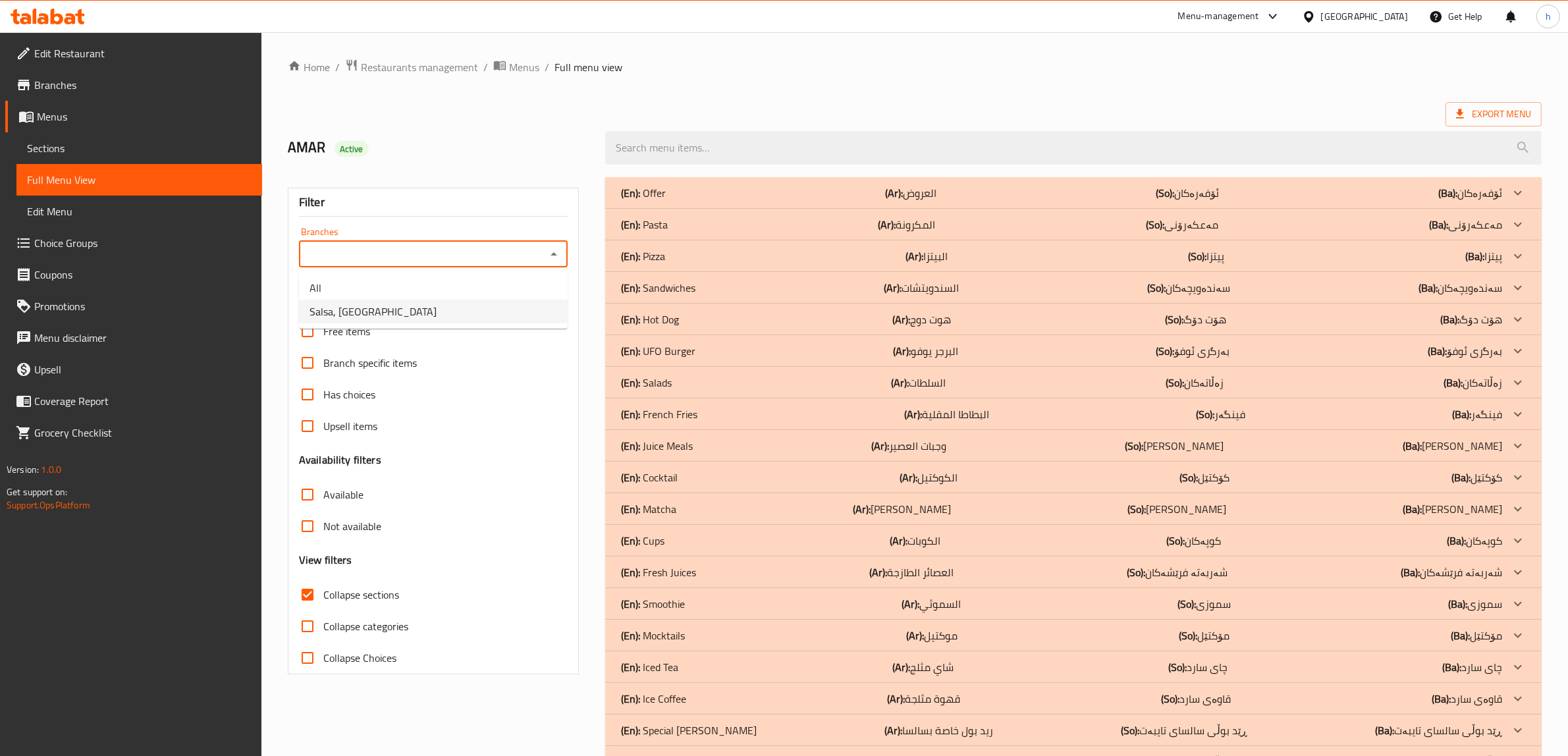
click at [330, 311] on span "Salsa, Ganjan City" at bounding box center [373, 311] width 127 height 15
type input "Salsa, Ganjan City"
click at [659, 248] on p "(En): Pizza" at bounding box center [643, 255] width 44 height 15
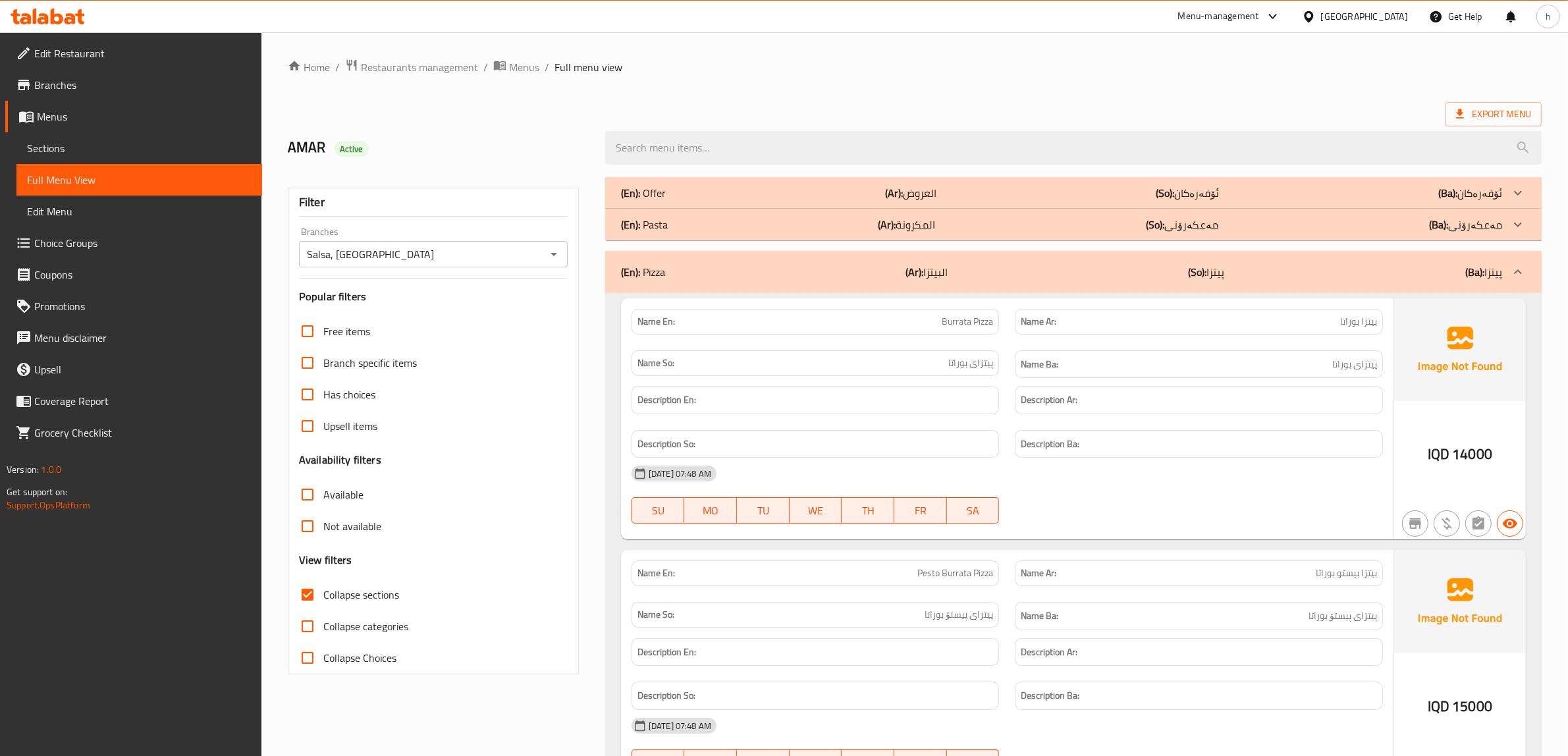
click at [63, 145] on span "Sections" at bounding box center [139, 148] width 225 height 15
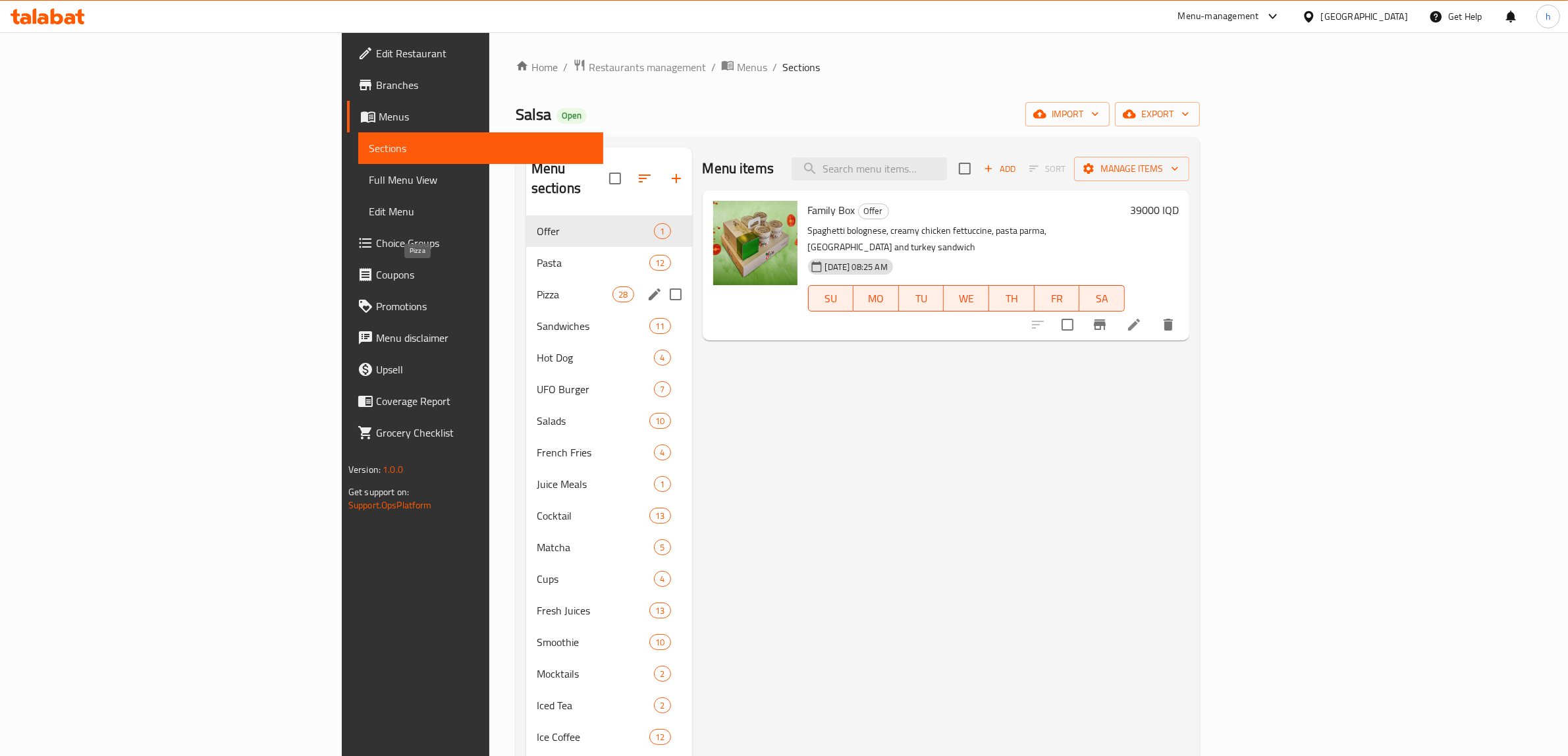
click at [537, 287] on span "Pizza" at bounding box center [575, 294] width 76 height 15
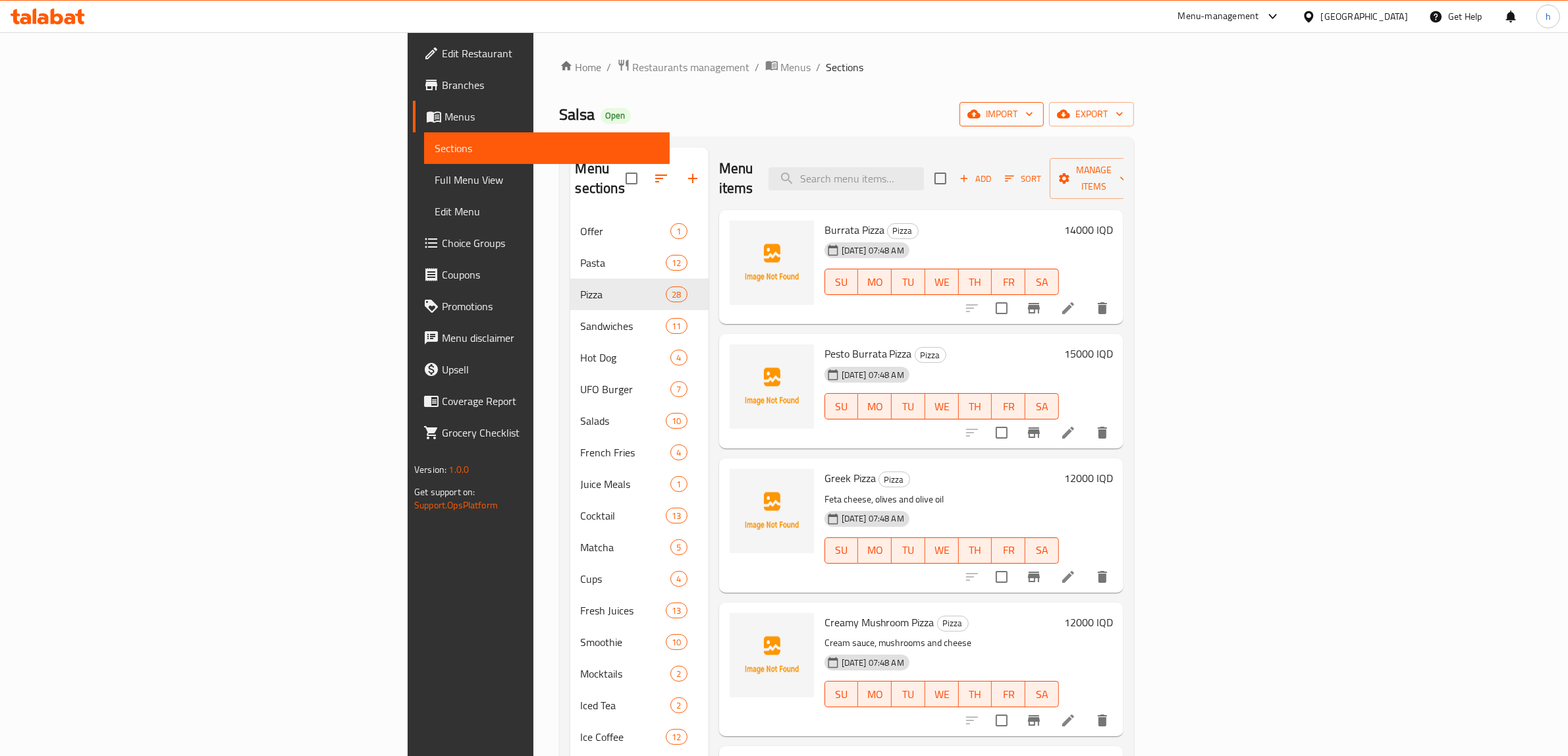
click at [1034, 114] on span "import" at bounding box center [1002, 114] width 63 height 16
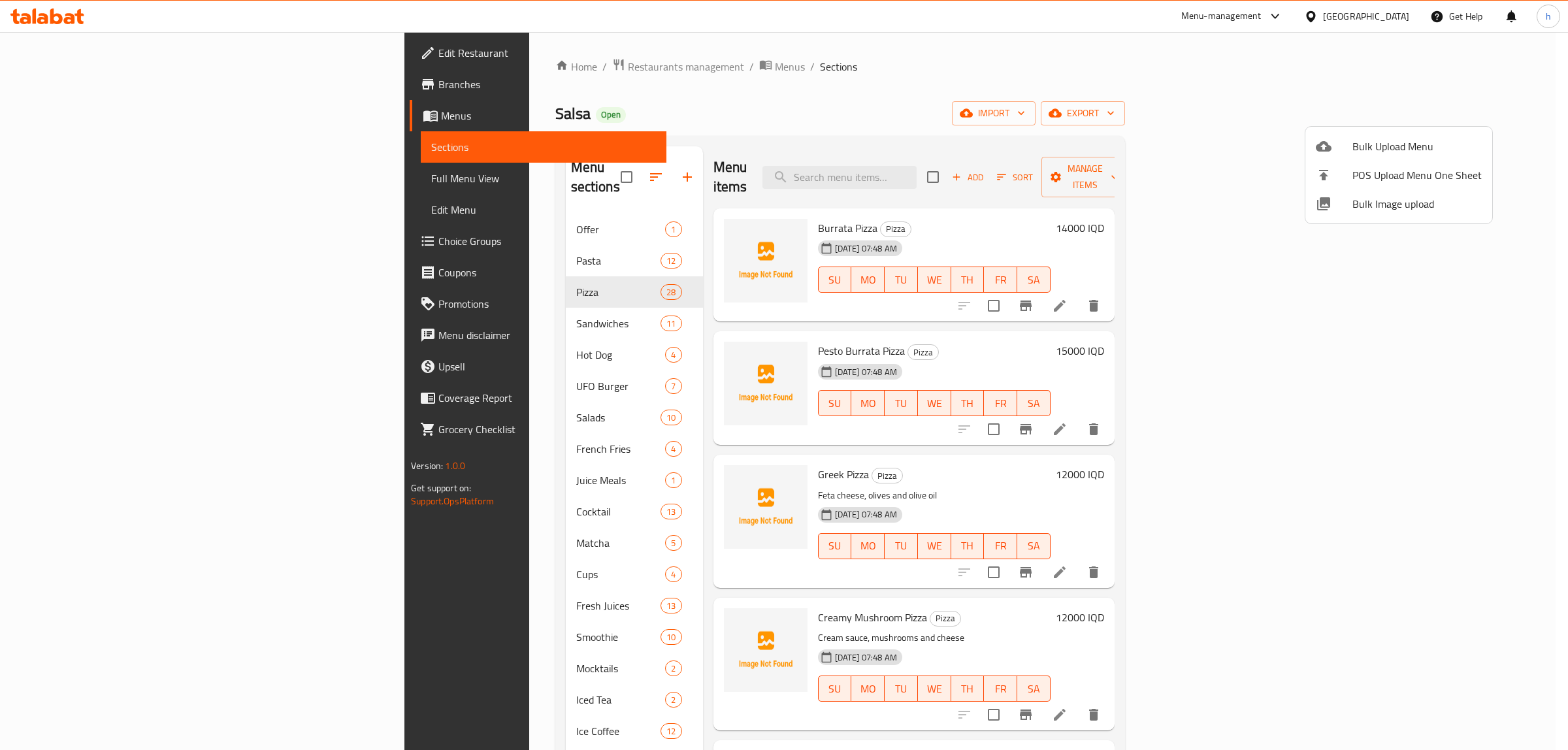
click at [1269, 151] on div at bounding box center [784, 375] width 1568 height 750
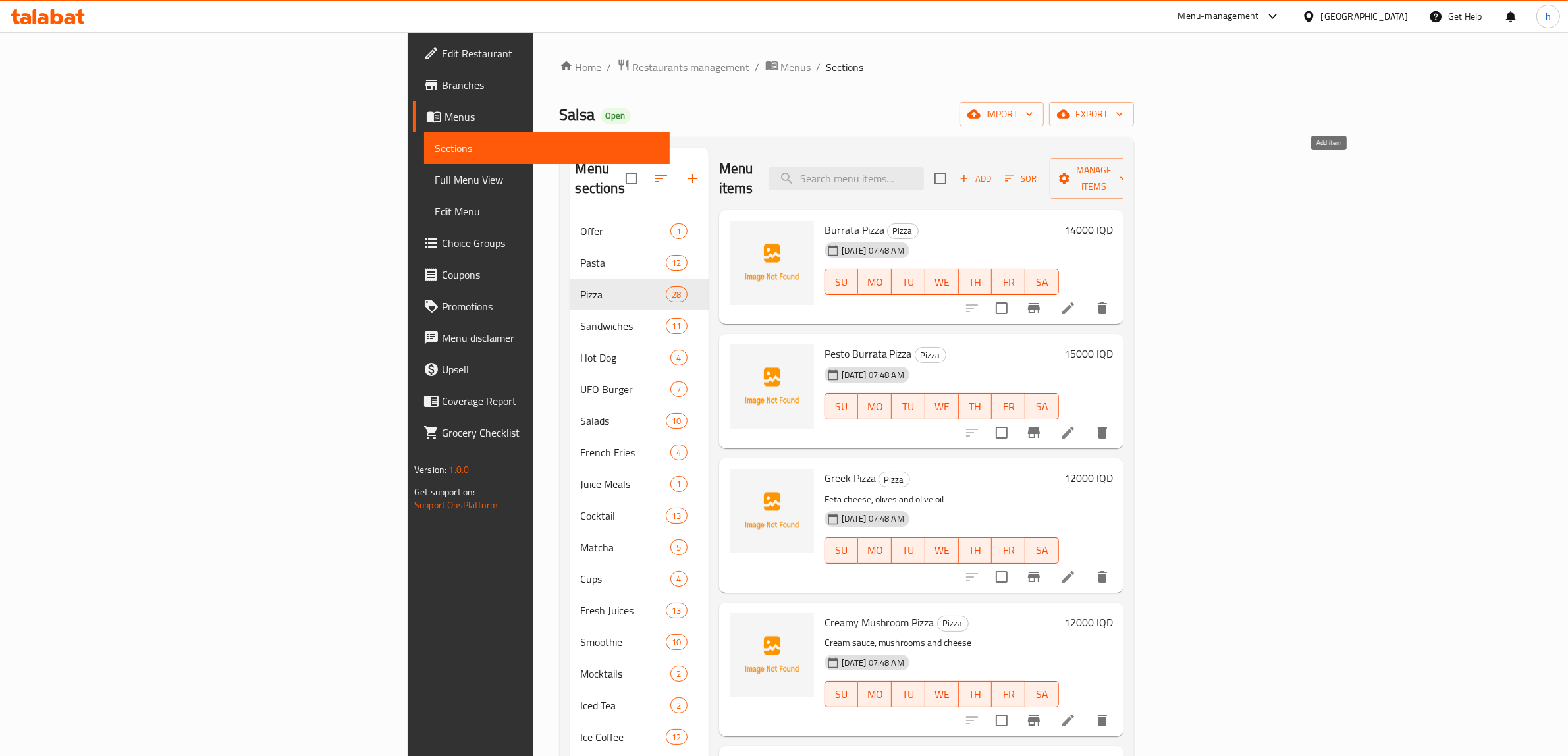
click at [970, 173] on icon "button" at bounding box center [964, 178] width 12 height 12
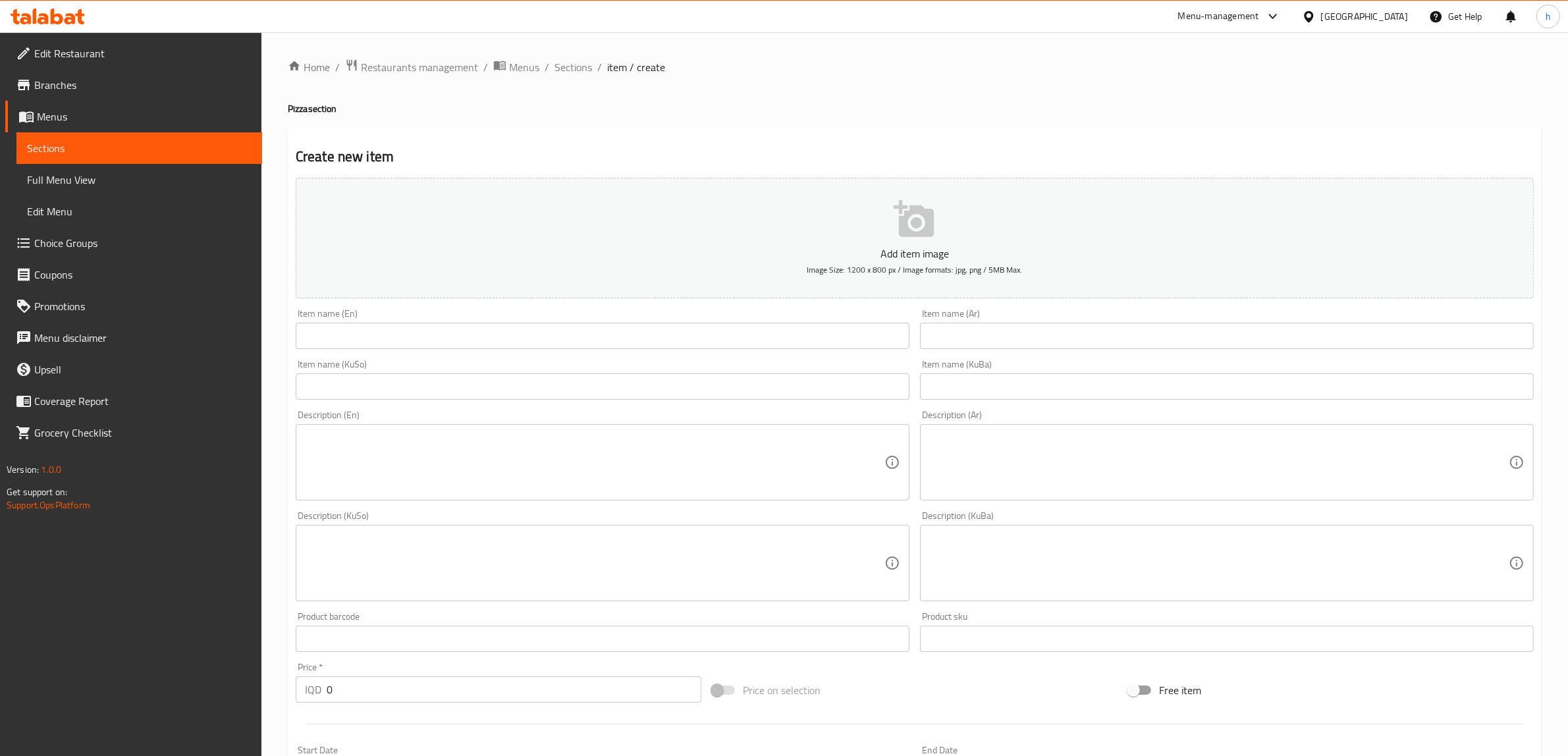
click at [364, 340] on input "text" at bounding box center [603, 336] width 614 height 26
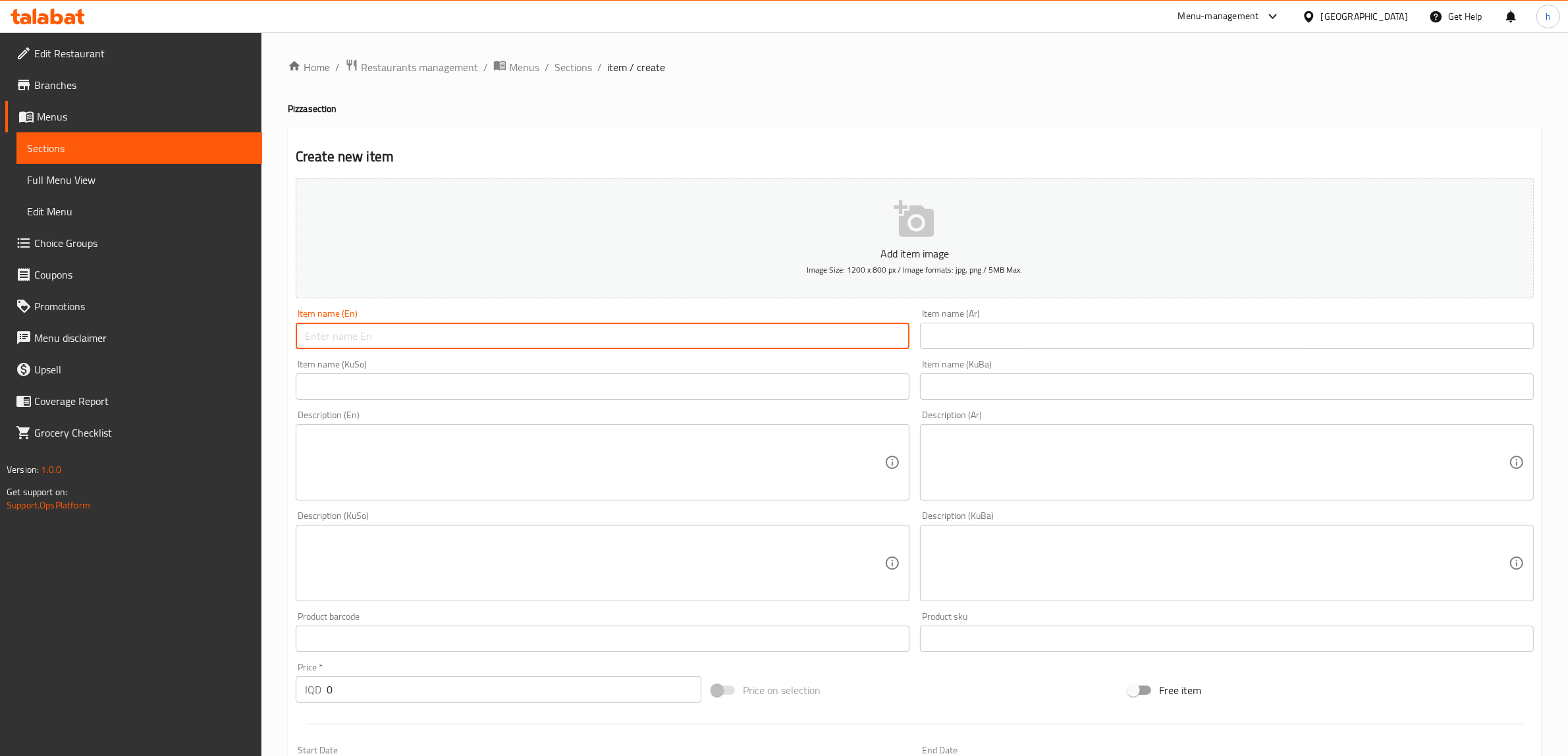
paste input "Triple Meat Pizza"
type input "Triple Meat Pizza"
click at [975, 346] on input "text" at bounding box center [1227, 336] width 614 height 26
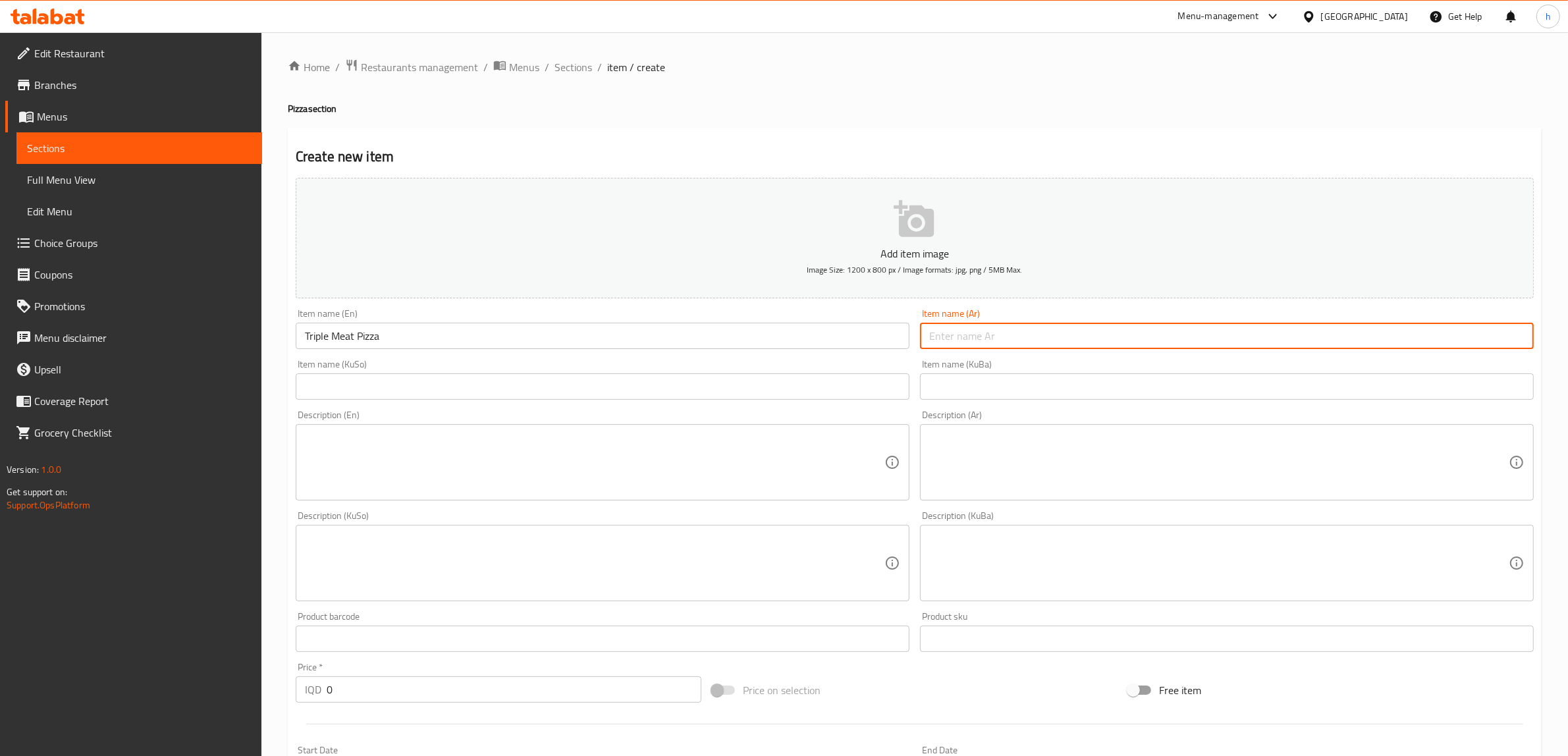
paste input "بيتزا ثلاثية اللحوم"
type input "بيتزا ثلاثية اللحوم"
click at [787, 396] on input "text" at bounding box center [603, 387] width 614 height 26
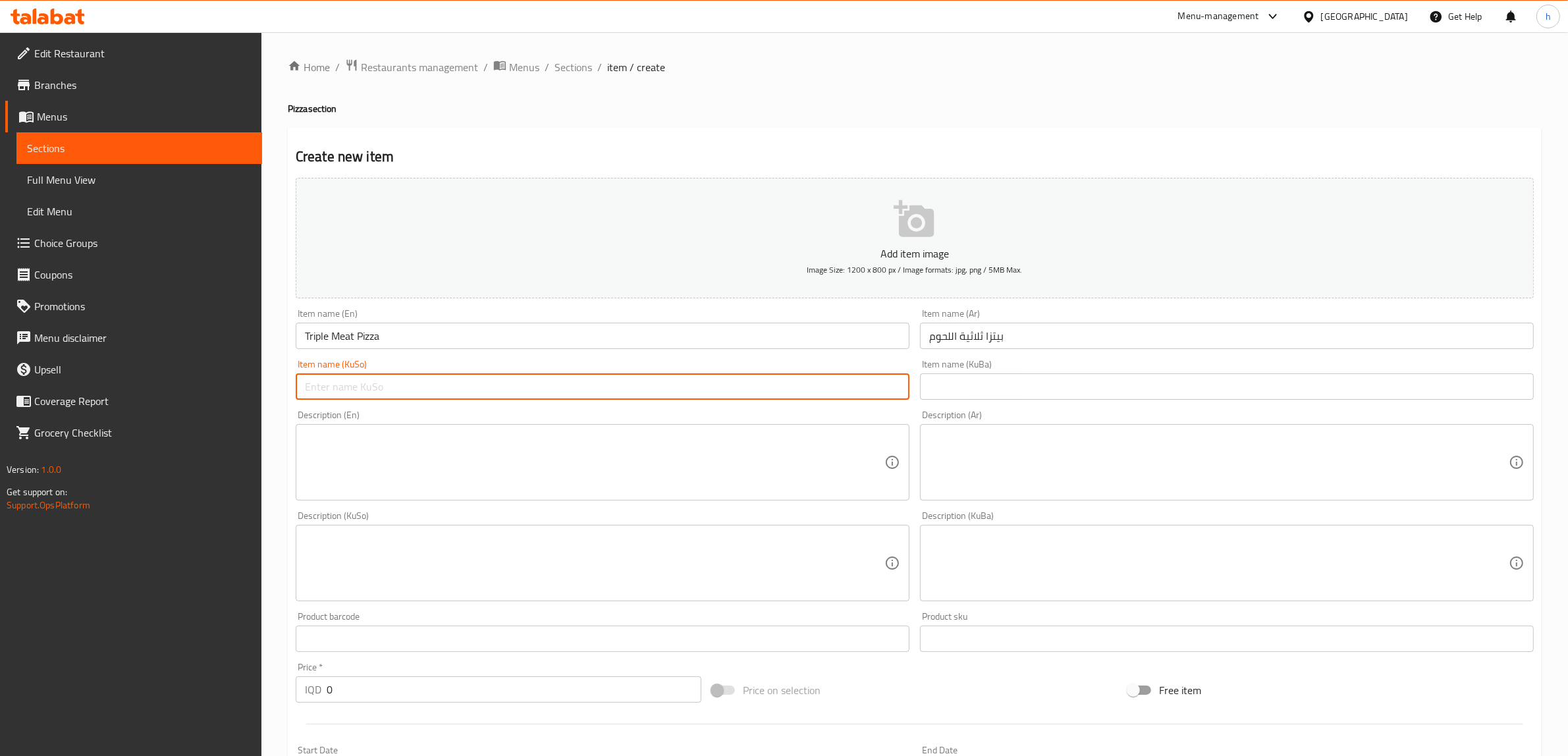
paste input "پیتزای تریپڵ گۆشت"
type input "پیتزای تریپڵ گۆشت"
click at [1028, 400] on div "Item name (KuBa) Item name (KuBa)" at bounding box center [1228, 379] width 625 height 51
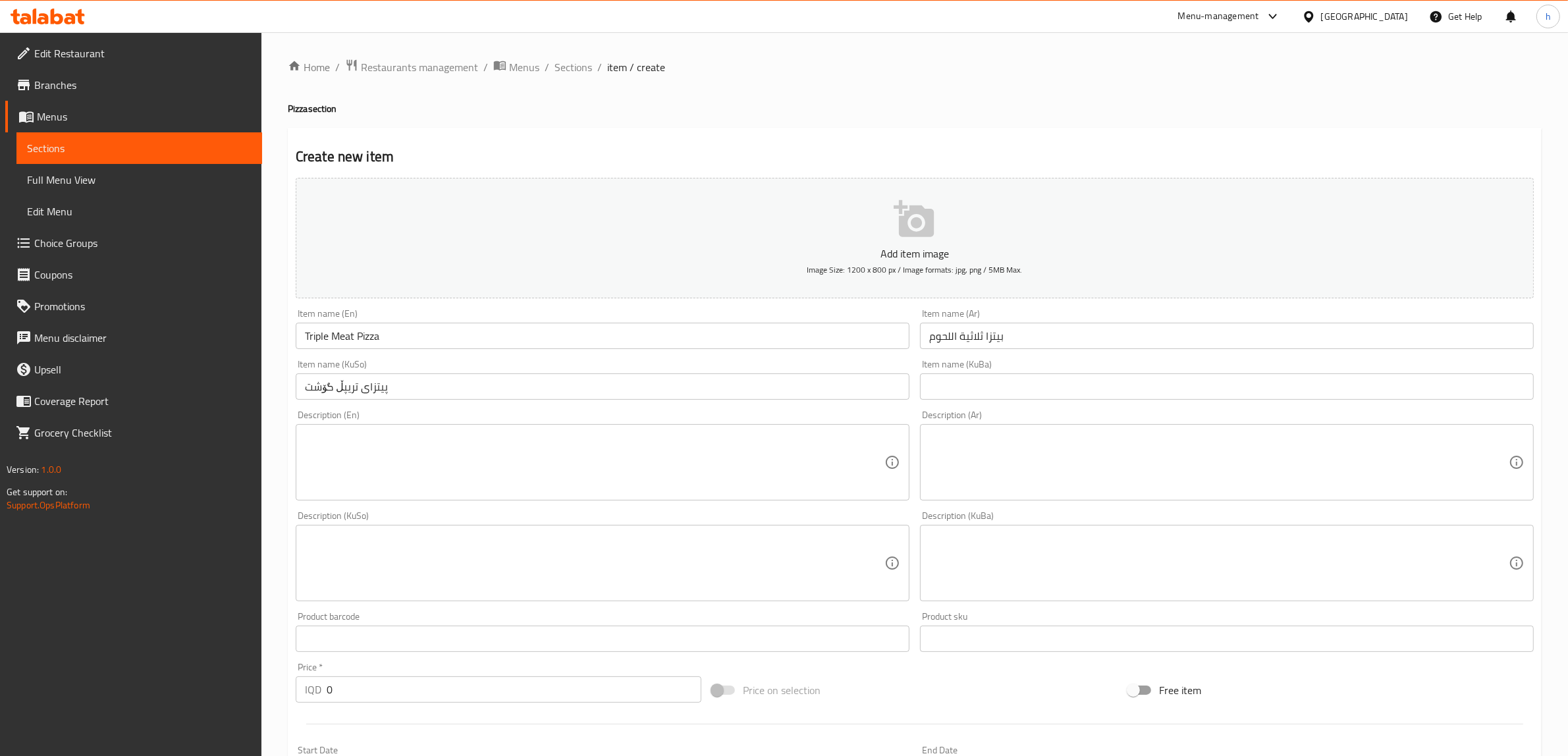
click at [1014, 374] on input "text" at bounding box center [1227, 387] width 614 height 26
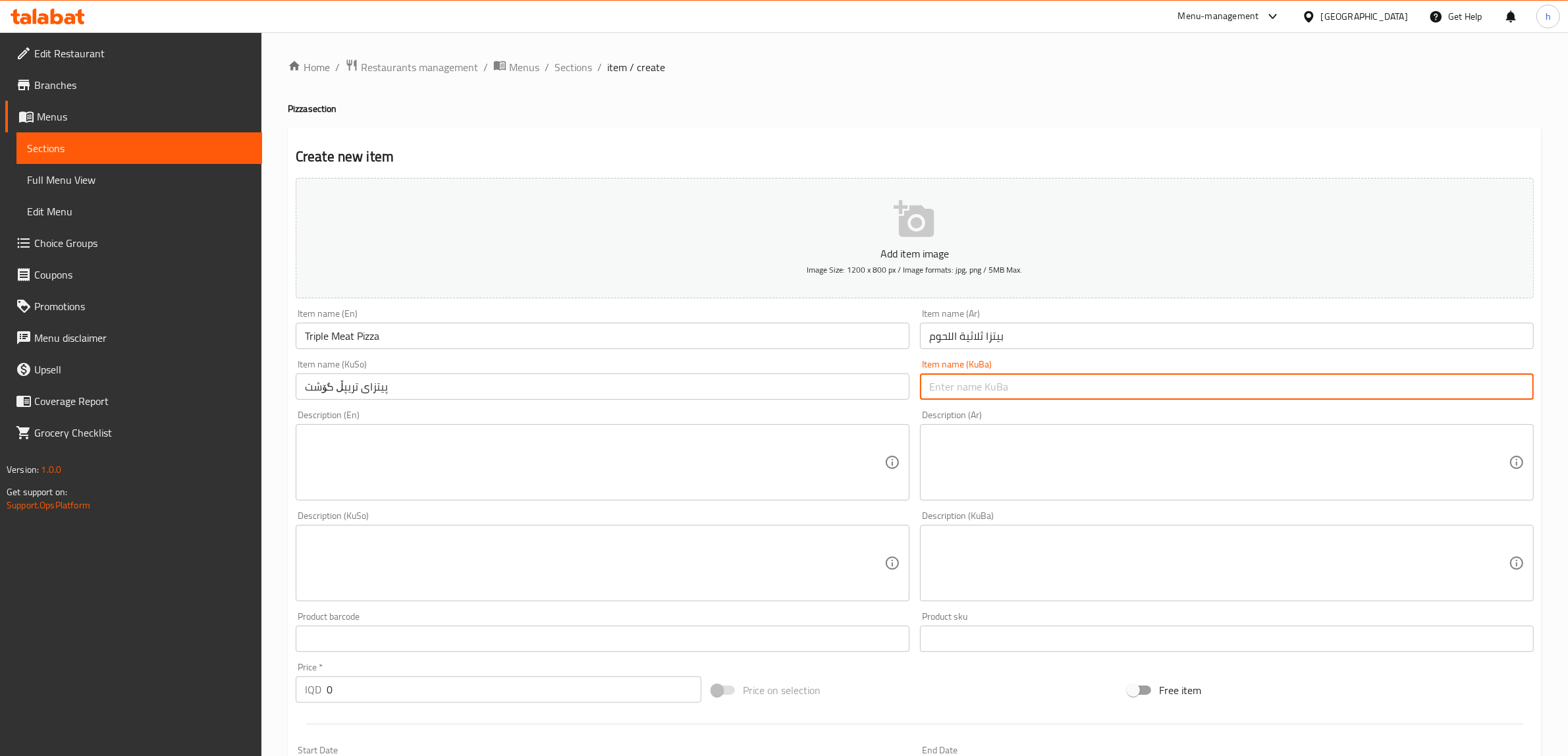
paste input "پیتزای تریپڵ گۆشت"
type input "پیتزای تریپڵ گۆشت"
click at [671, 492] on textarea at bounding box center [595, 463] width 579 height 62
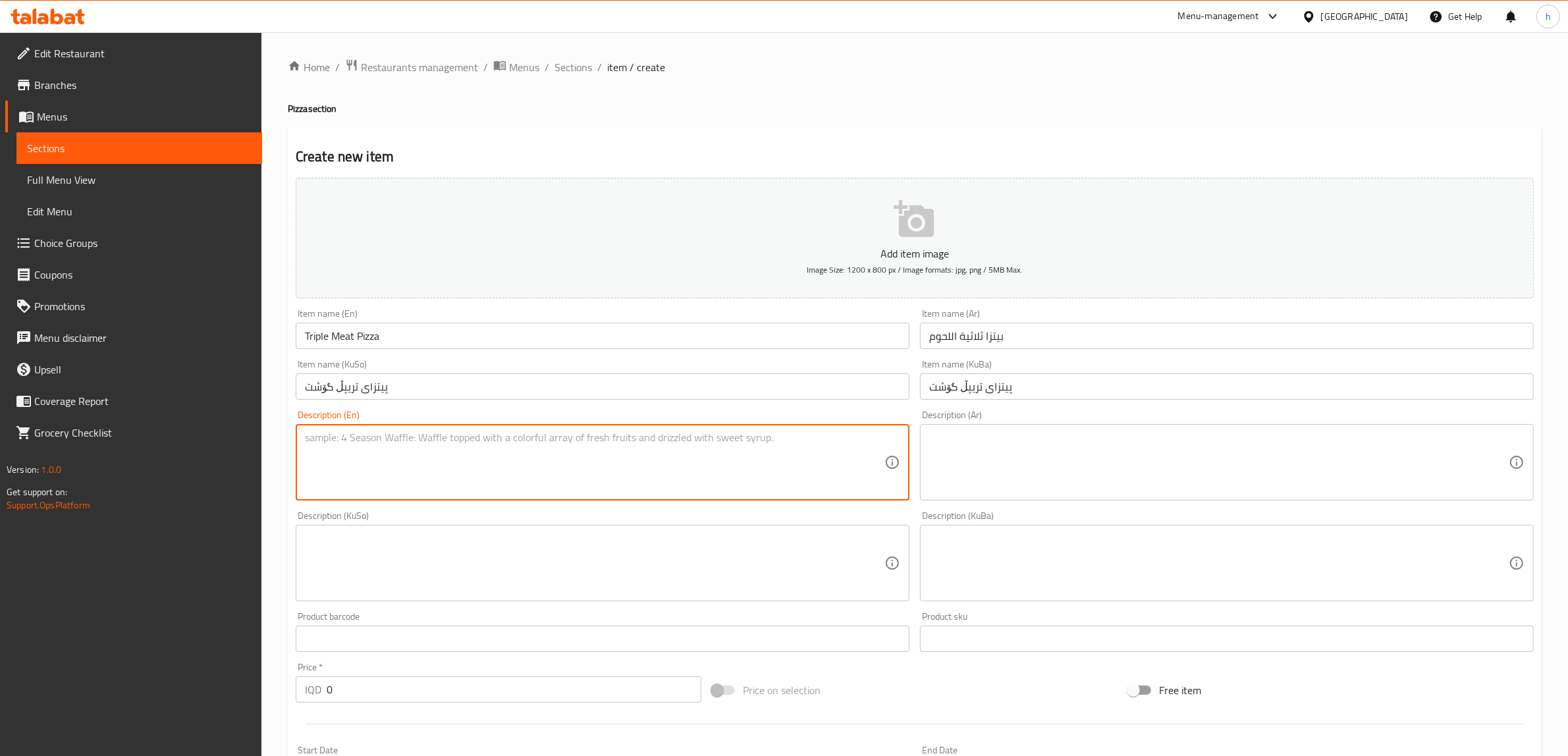
click at [541, 459] on textarea at bounding box center [595, 463] width 579 height 62
paste textarea "Beef, pepperoni and hotdog"
type textarea "Beef, pepperoni and hotdog"
click at [970, 463] on textarea at bounding box center [1219, 463] width 579 height 62
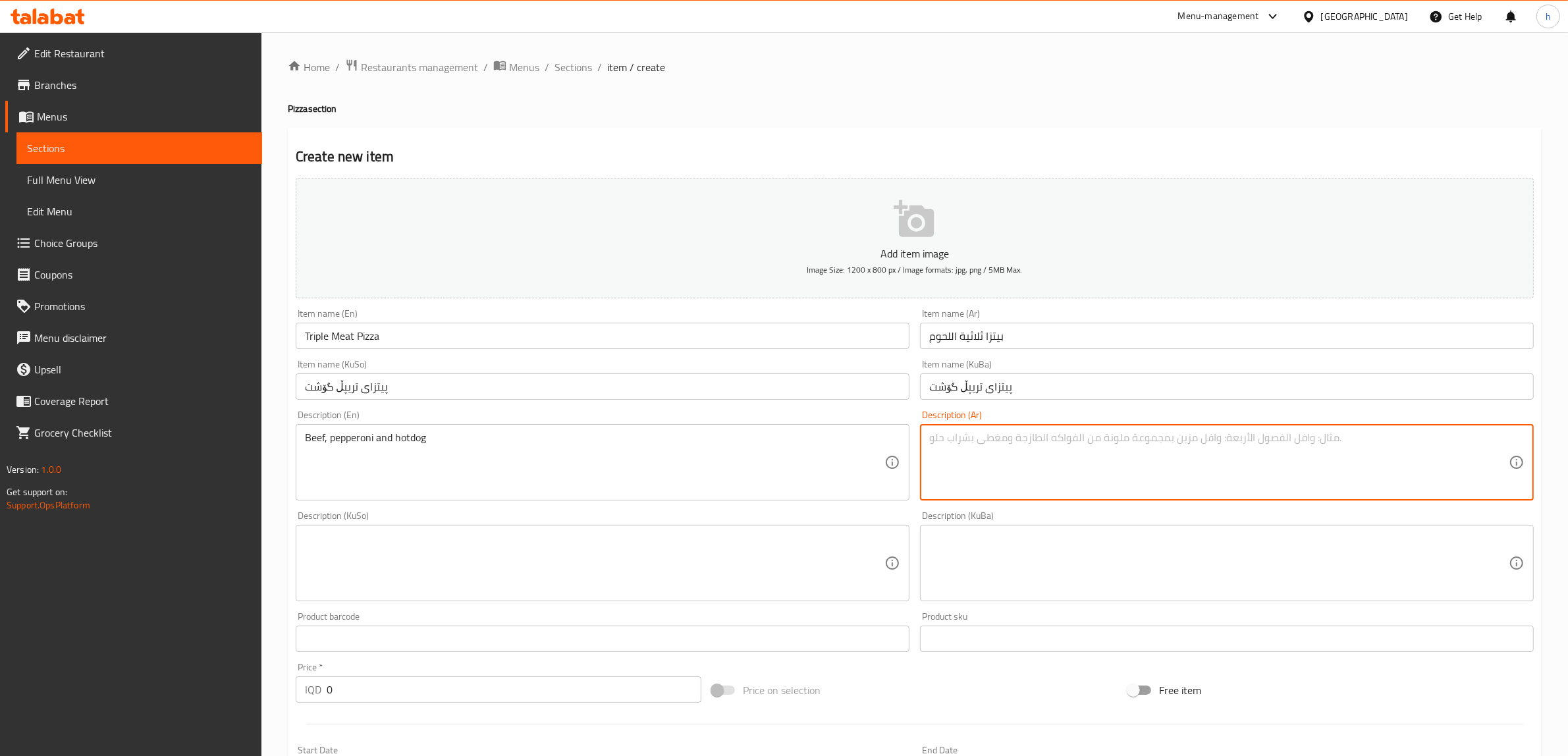
paste textarea "گۆشتی مانگا، پێپەڕۆنی و هۆتدوگ"
click at [949, 439] on textarea "گۆشتی مانگا، پێپەڕۆنی و هۆتدوگ" at bounding box center [1219, 463] width 579 height 62
click at [940, 443] on textarea "گۆشتی مانگا، پێپەڕۆنی و هۆت دوگ" at bounding box center [1219, 463] width 579 height 62
type textarea "گۆشتی مانگا، پێپەڕۆنی و هۆت دۆگ"
click at [739, 577] on textarea at bounding box center [595, 563] width 579 height 62
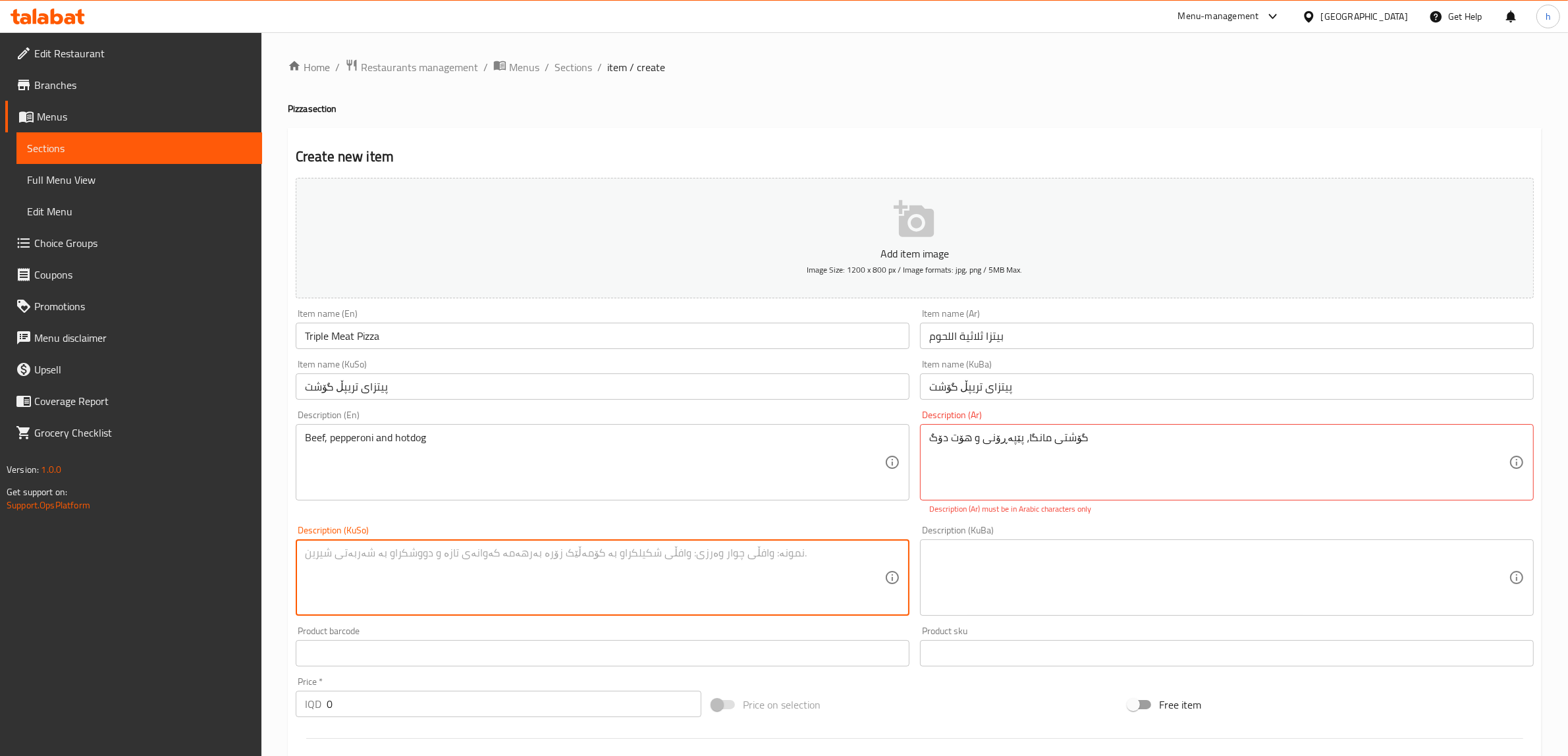
paste textarea "گۆشتی مانگا، پێپەڕۆنی و هۆت دۆگ"
type textarea "گۆشتی مانگا، پێپەڕۆنی و هۆت دۆگ"
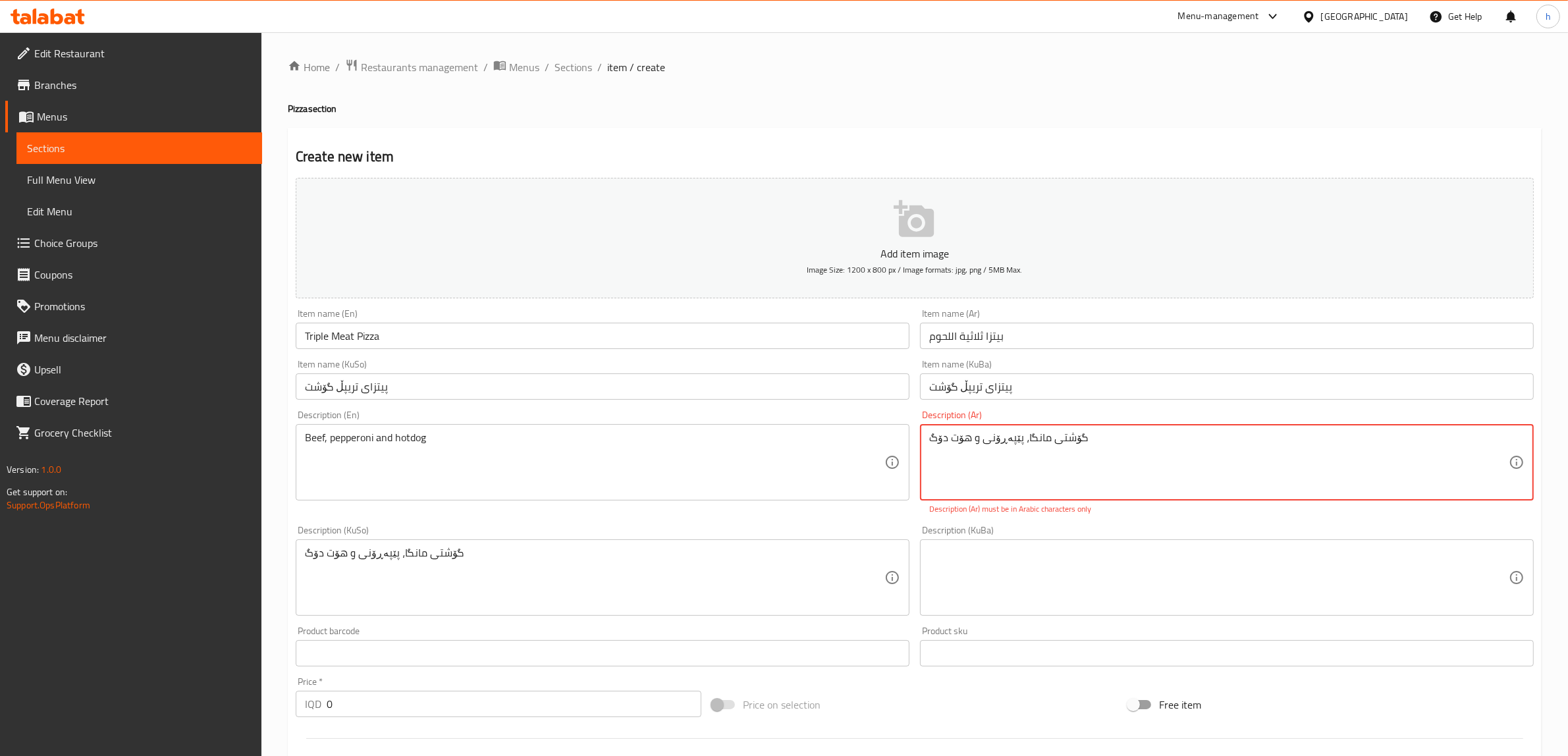
paste textarea "لحم بقري، ببروني وهوتدوج"
click at [947, 434] on textarea "لحم بقري، ببروني وهوتدوج" at bounding box center [1219, 463] width 579 height 62
type textarea "لحم بقري، ببروني وهوت دوج"
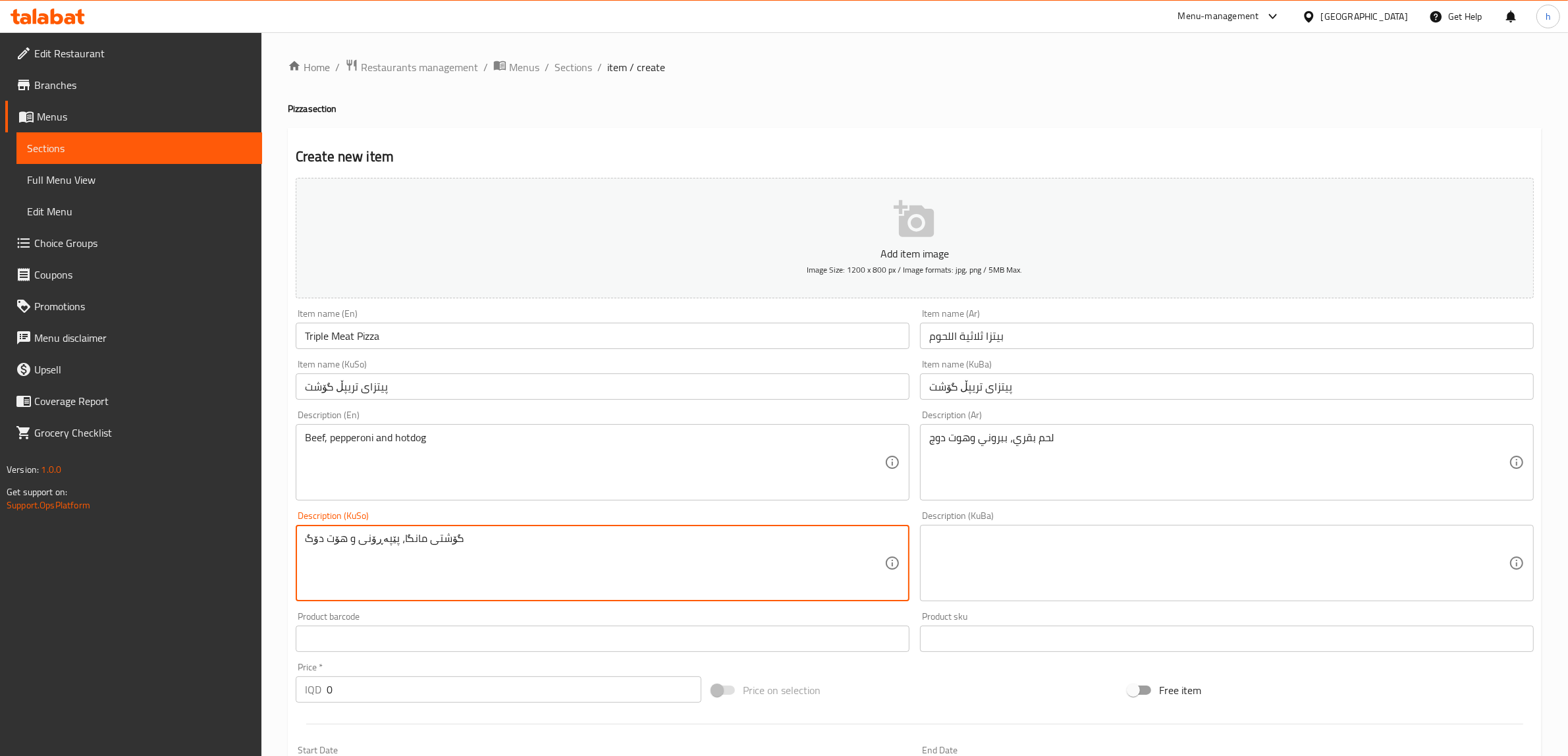
drag, startPoint x: 607, startPoint y: 557, endPoint x: 291, endPoint y: 534, distance: 316.8
click at [291, 534] on div "Description (KuSo) گۆشتی مانگا، پێپەڕۆنی و هۆت دۆگ Description (KuSo)" at bounding box center [603, 556] width 625 height 100
click at [999, 531] on div "Description (KuBa)" at bounding box center [1227, 563] width 614 height 76
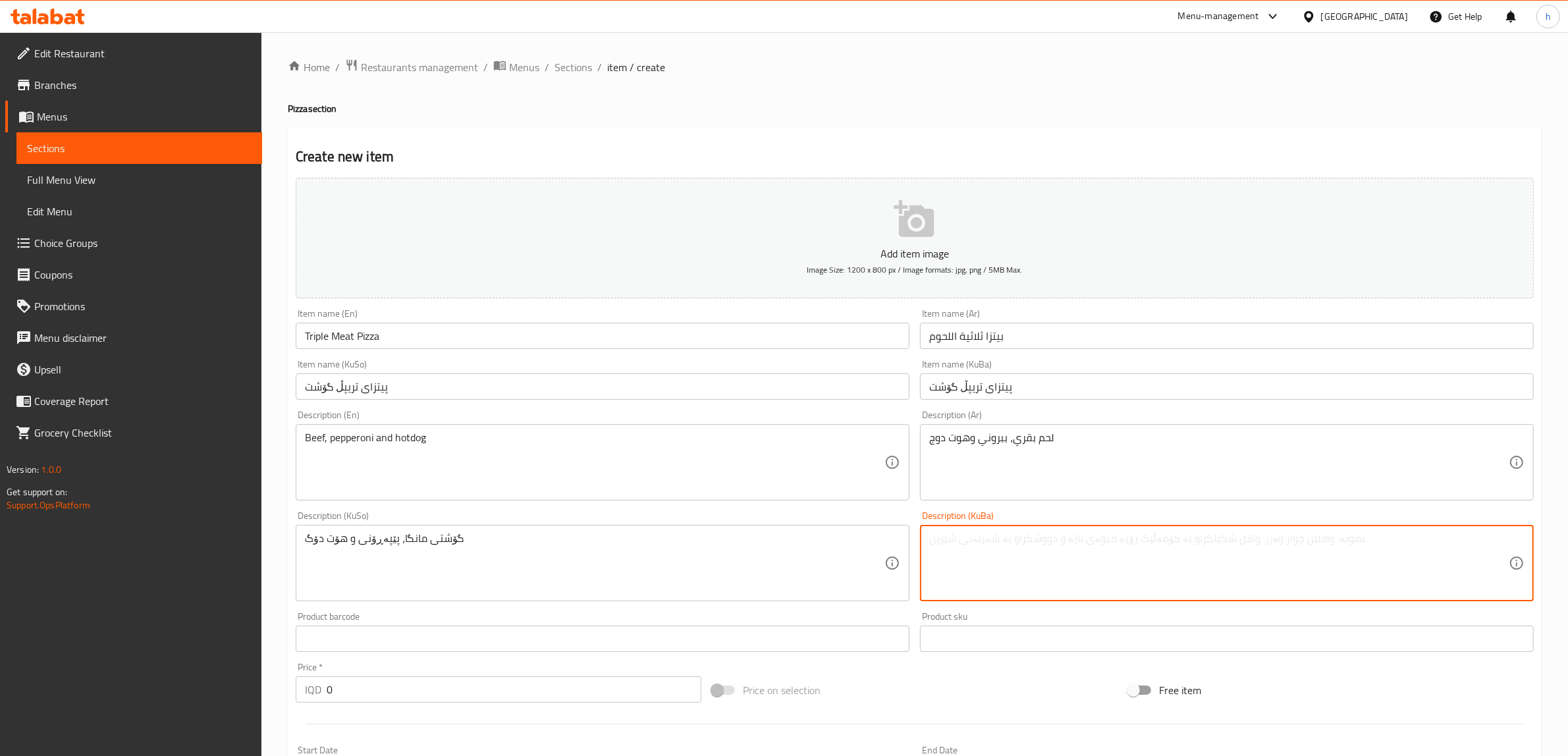
paste textarea "گۆشتی مانگا، پێپەڕۆنی و هۆت دۆگ"
type textarea "گۆشتی مانگا، پێپەڕۆنی و هۆت دۆگ"
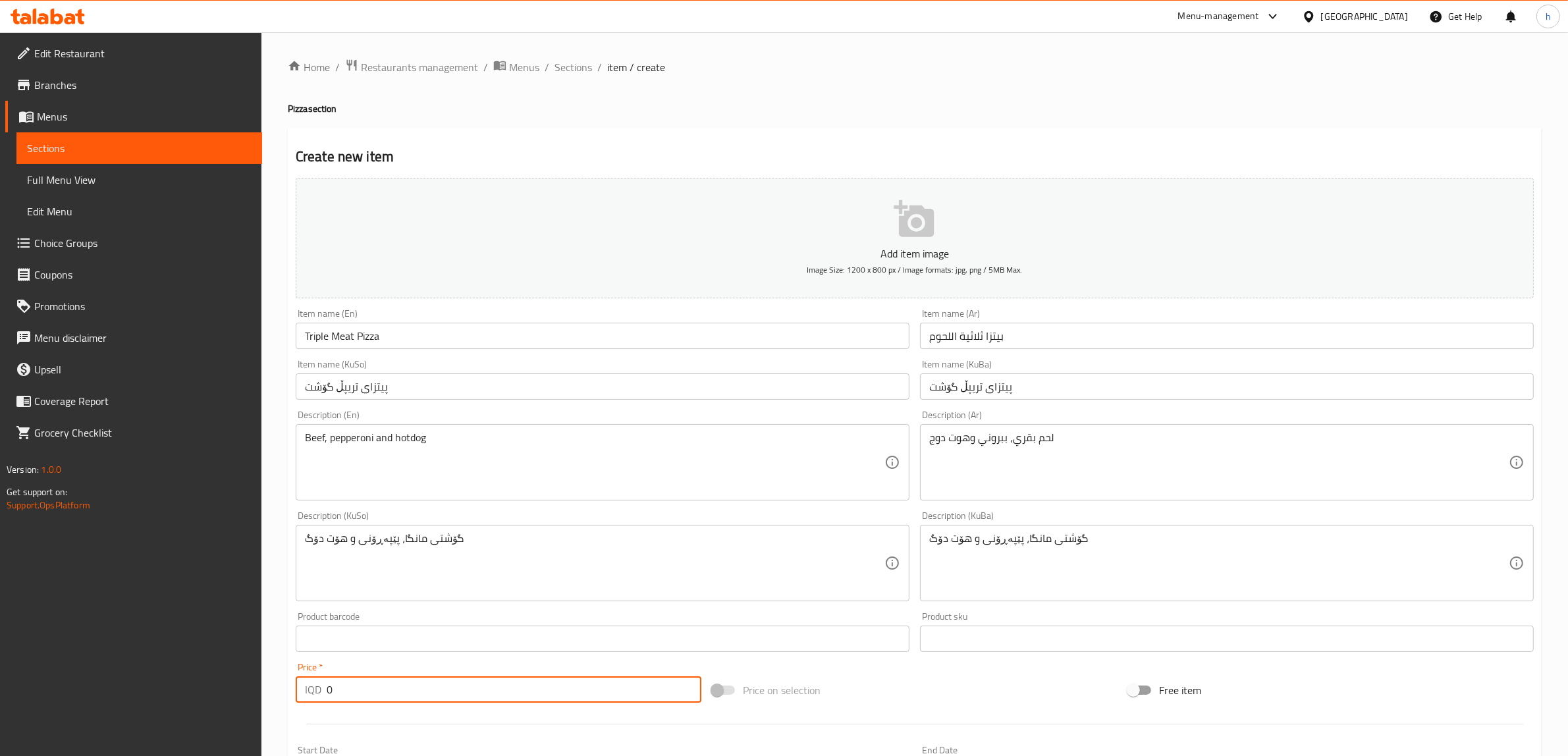
drag, startPoint x: 484, startPoint y: 684, endPoint x: 555, endPoint y: 654, distance: 77.1
click at [311, 674] on div "Price   * IQD 0 Price *" at bounding box center [499, 683] width 406 height 40
paste input "1400"
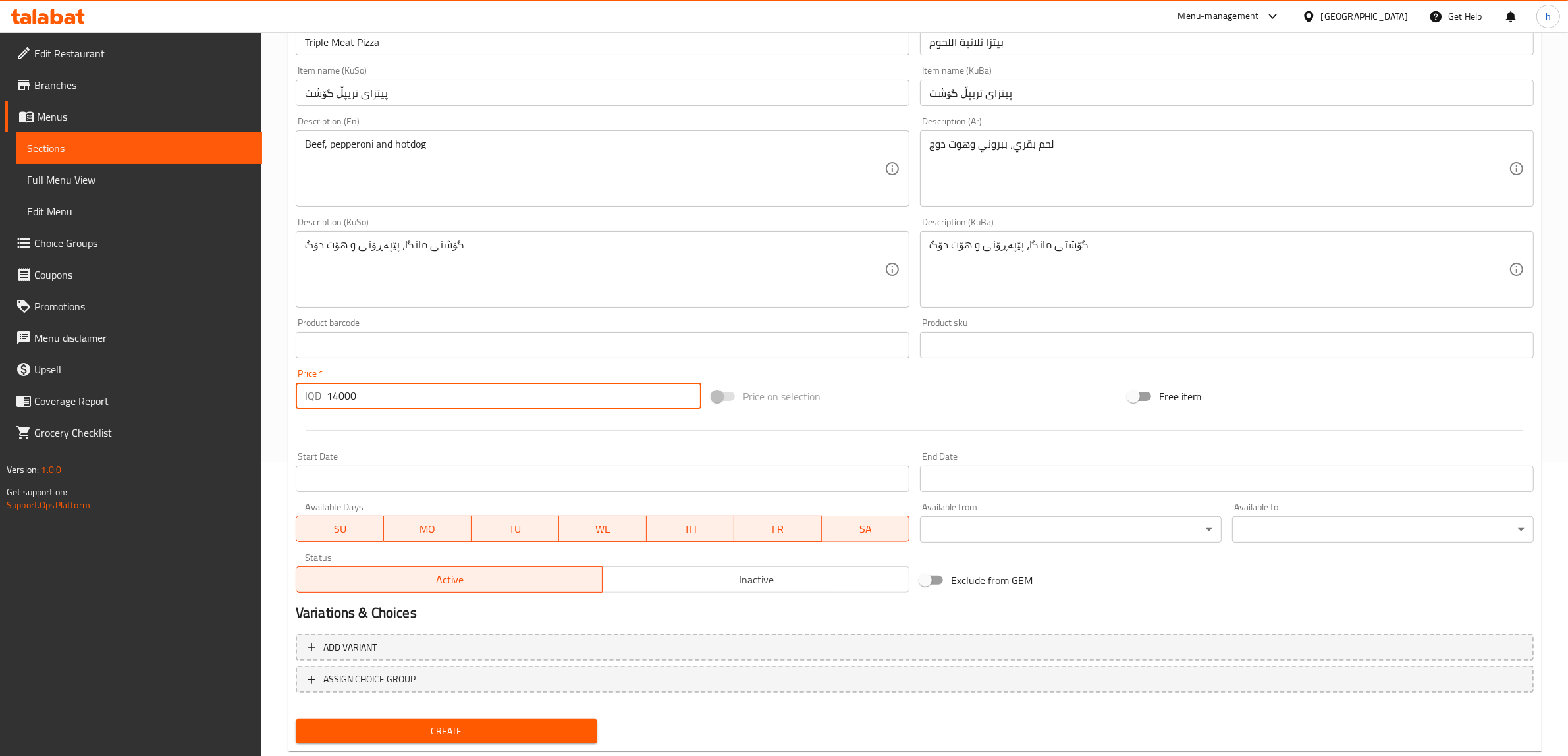
scroll to position [323, 0]
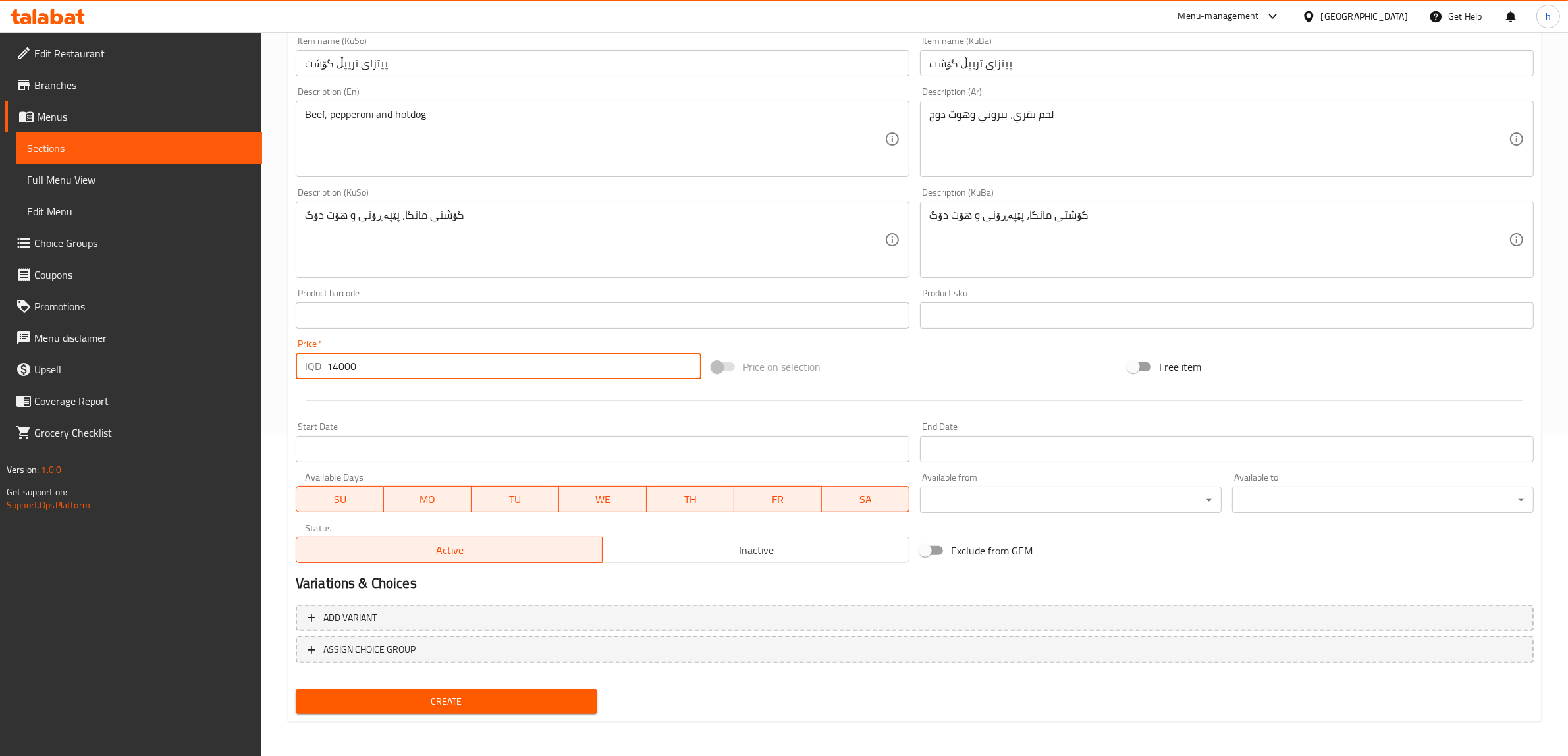
type input "14000"
click at [527, 698] on span "Create" at bounding box center [446, 702] width 281 height 16
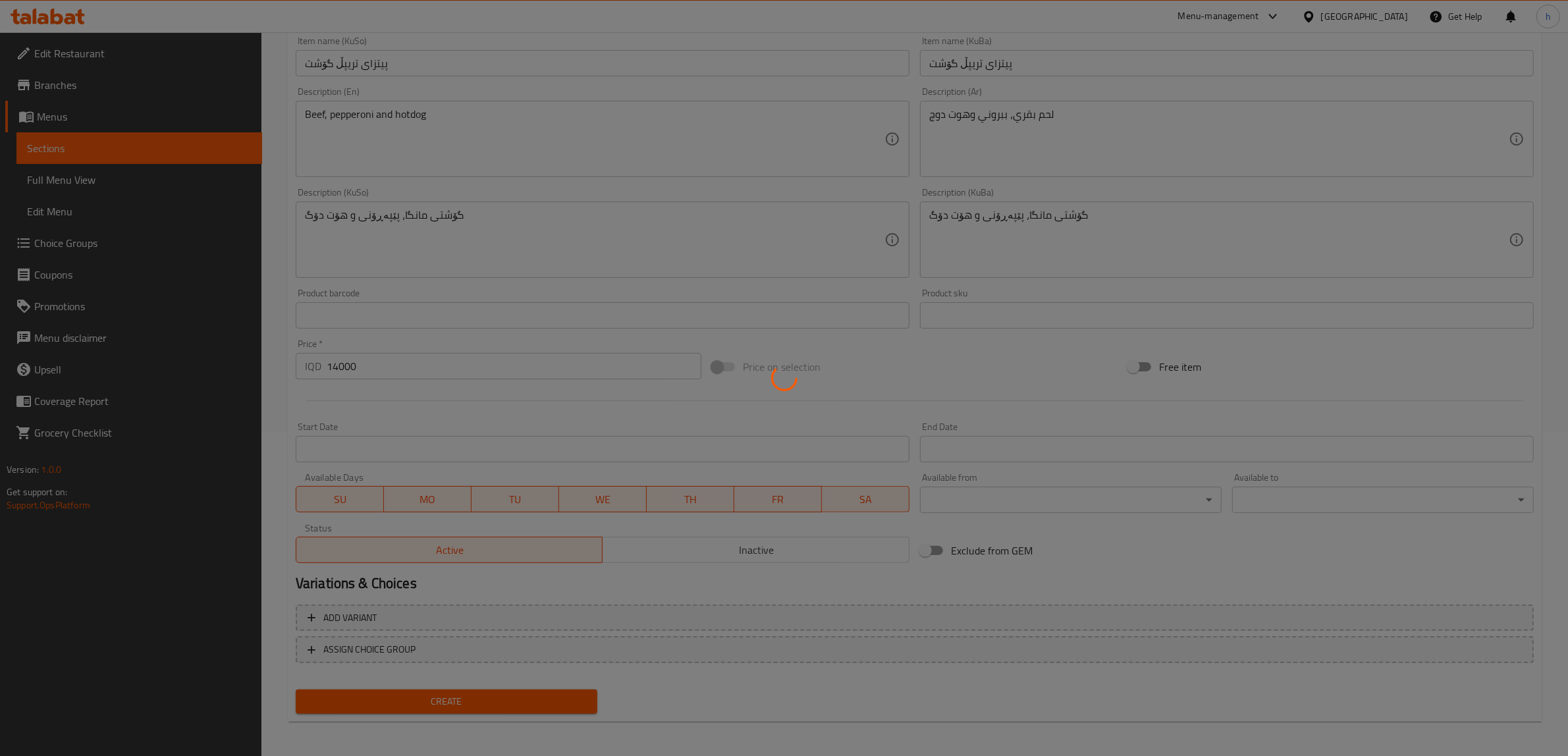
type input "0"
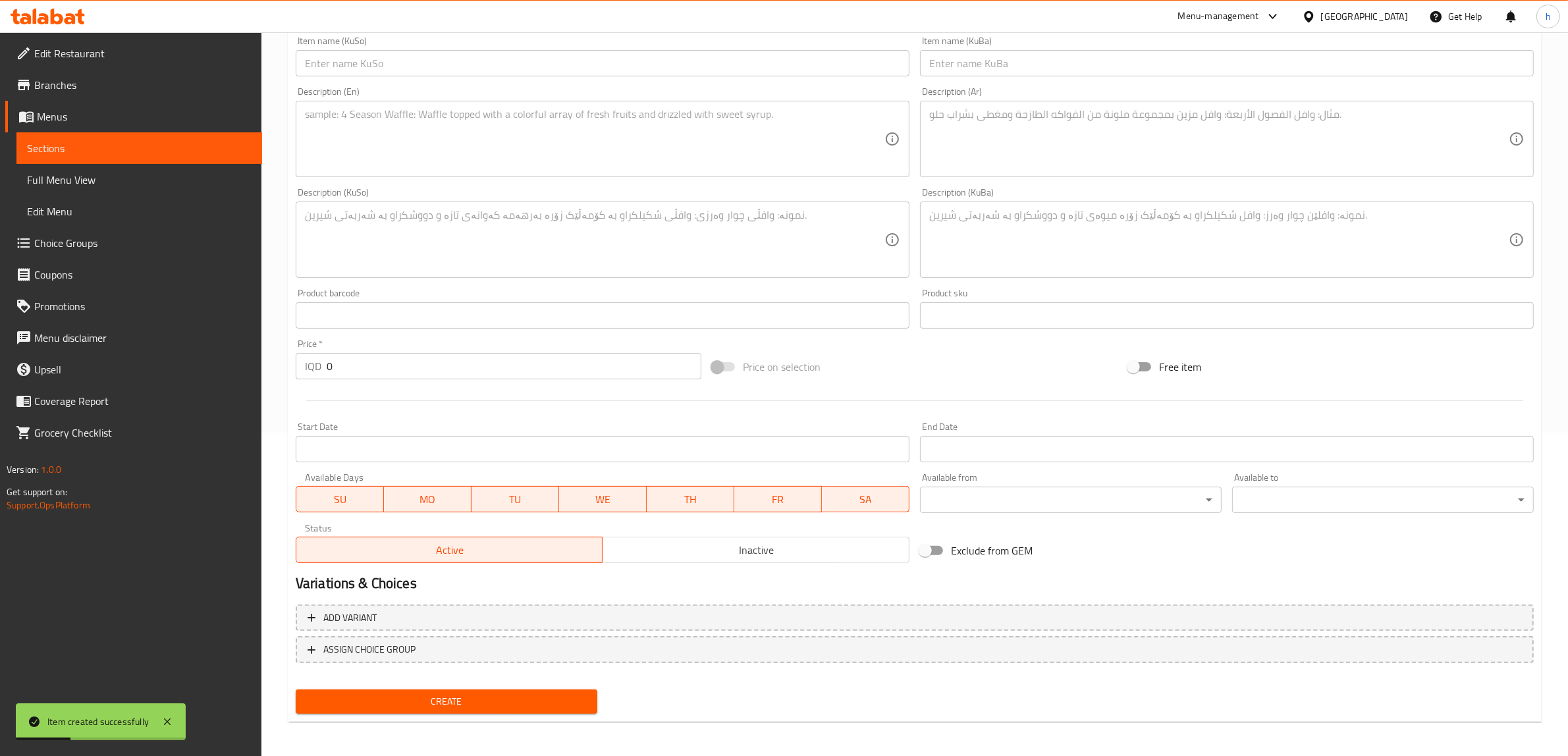
click at [50, 110] on span "Menus" at bounding box center [144, 116] width 215 height 15
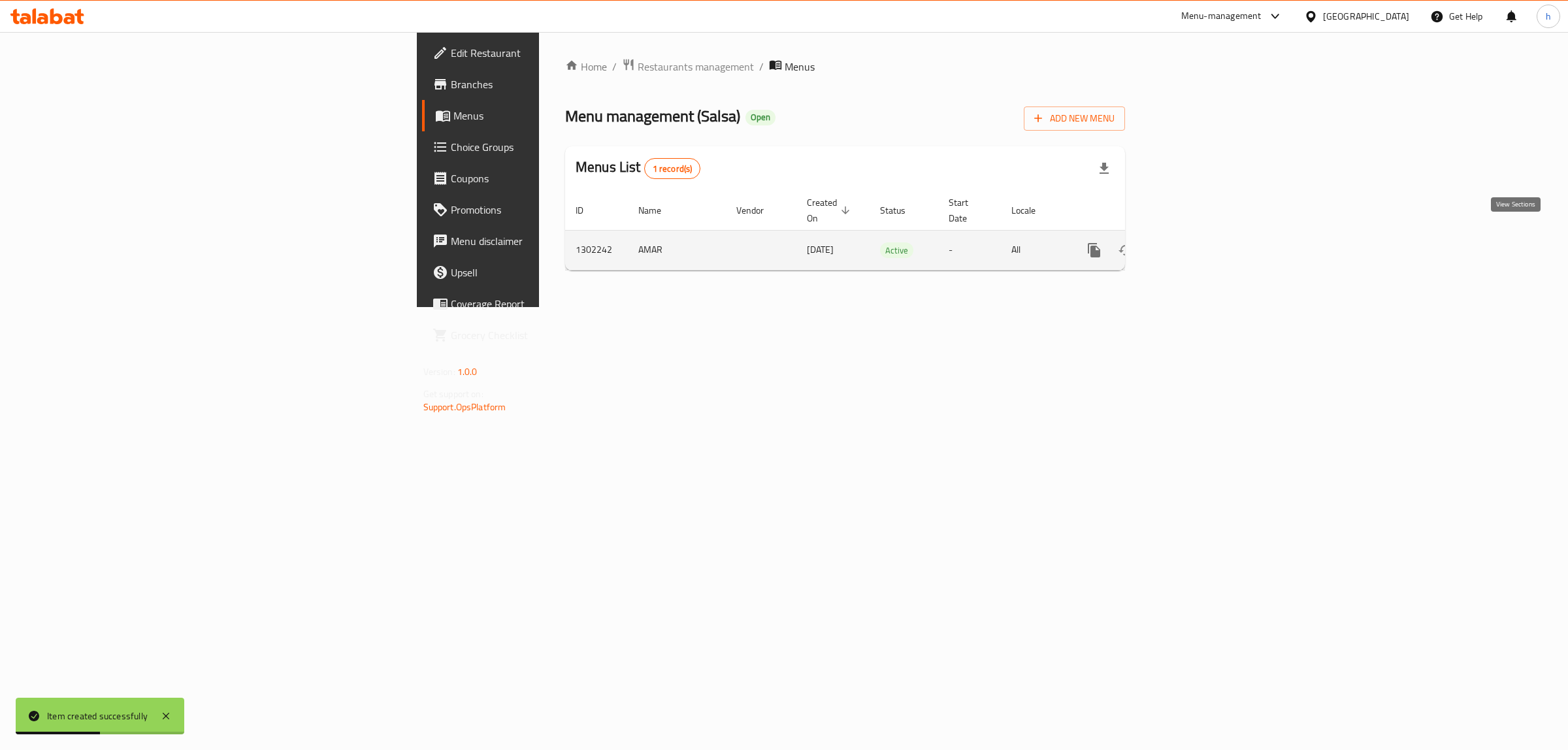
click at [1196, 243] on icon "enhanced table" at bounding box center [1188, 250] width 15 height 15
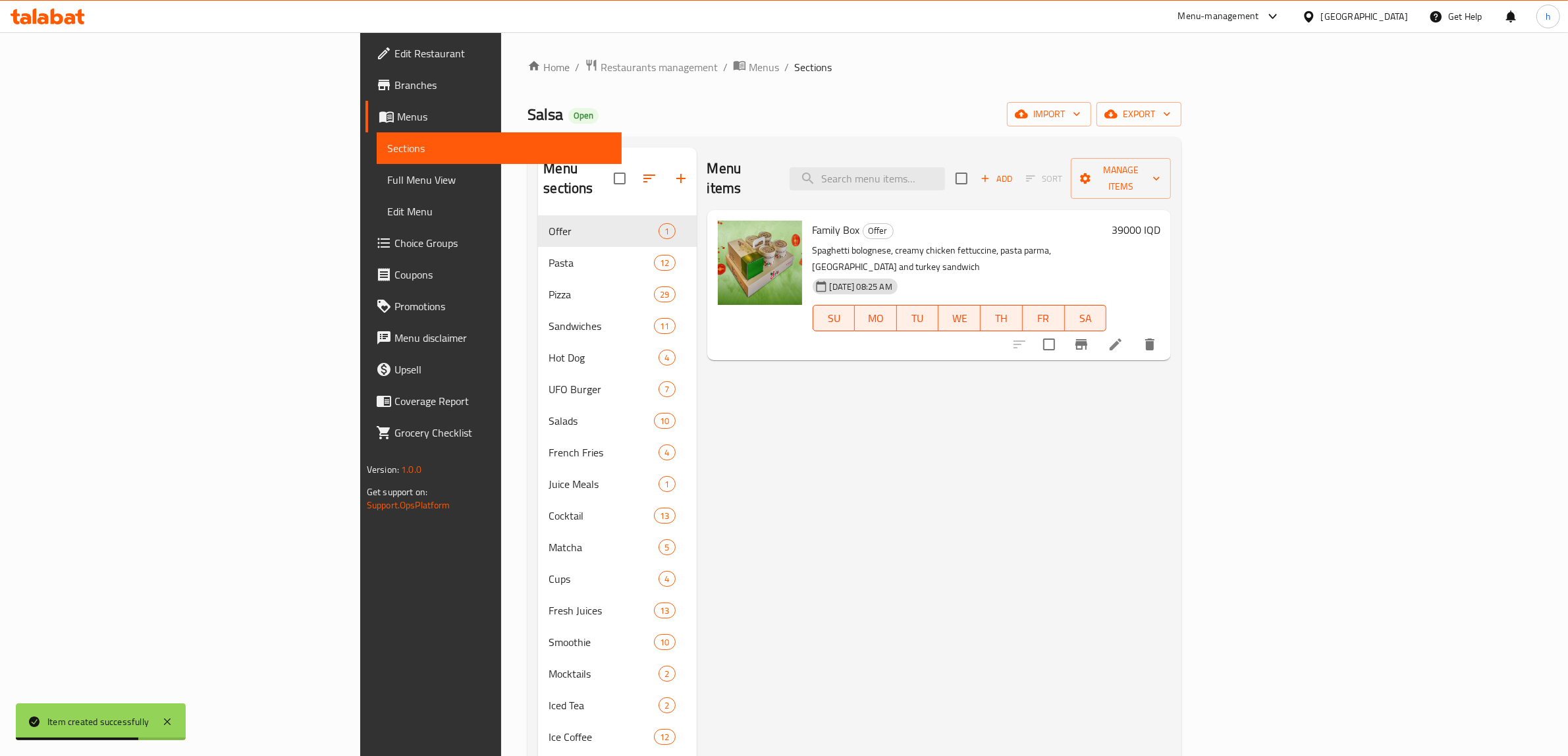
click at [387, 173] on span "Full Menu View" at bounding box center [500, 179] width 225 height 15
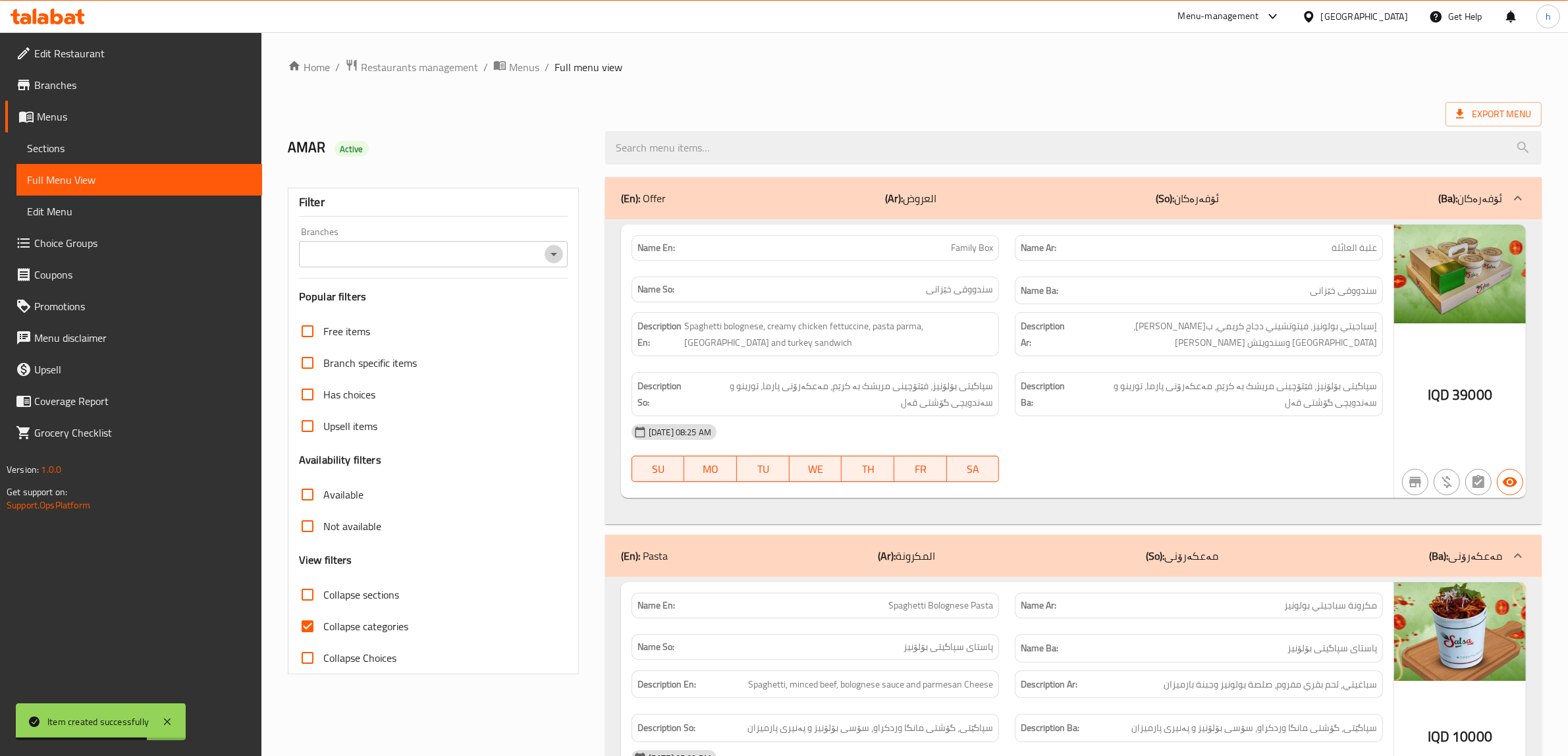
click at [553, 253] on icon "Open" at bounding box center [553, 254] width 15 height 15
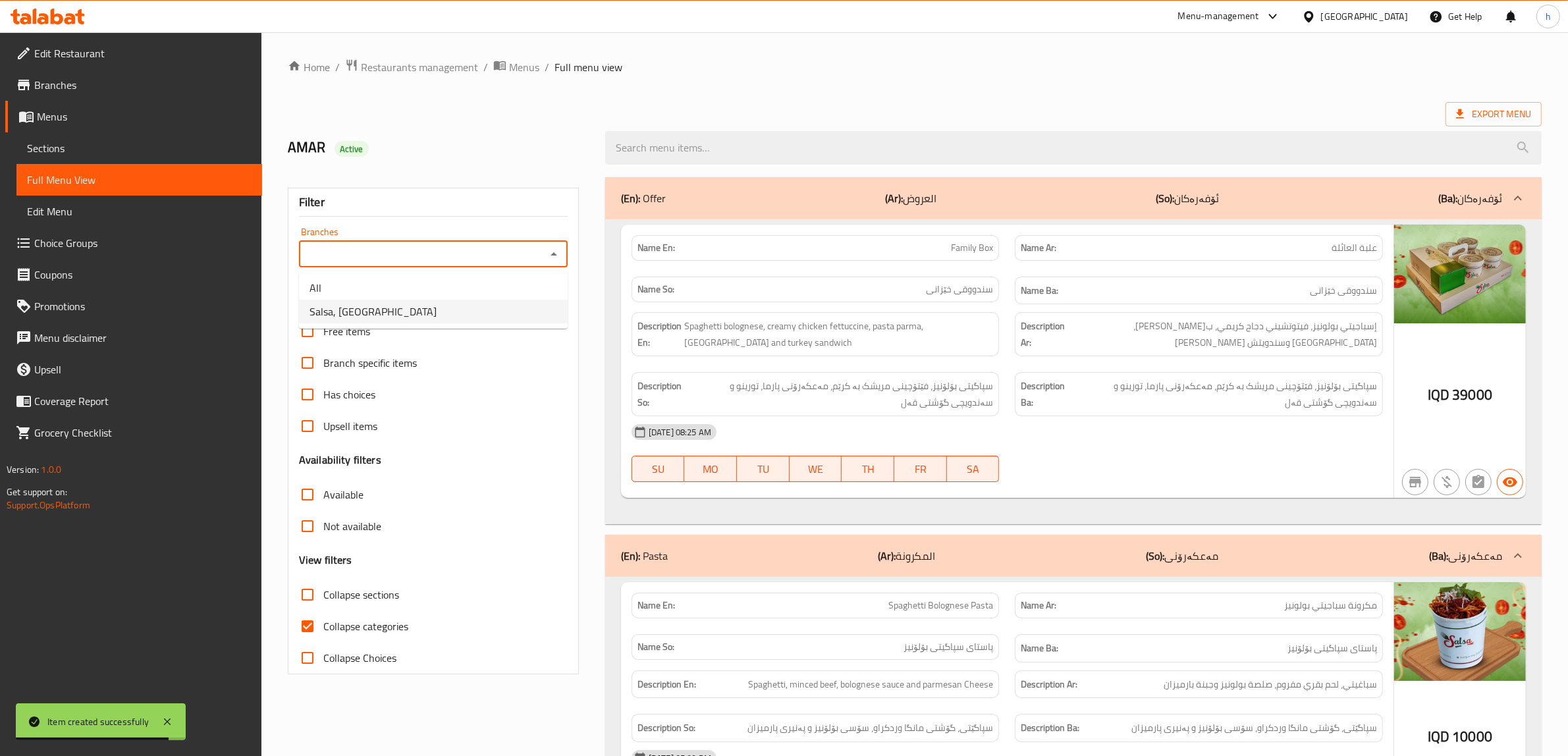
click at [393, 315] on li "Salsa, Ganjan City" at bounding box center [433, 311] width 269 height 24
type input "Salsa, Ganjan City"
click at [311, 627] on input "Collapse categories" at bounding box center [307, 626] width 32 height 32
checkbox input "false"
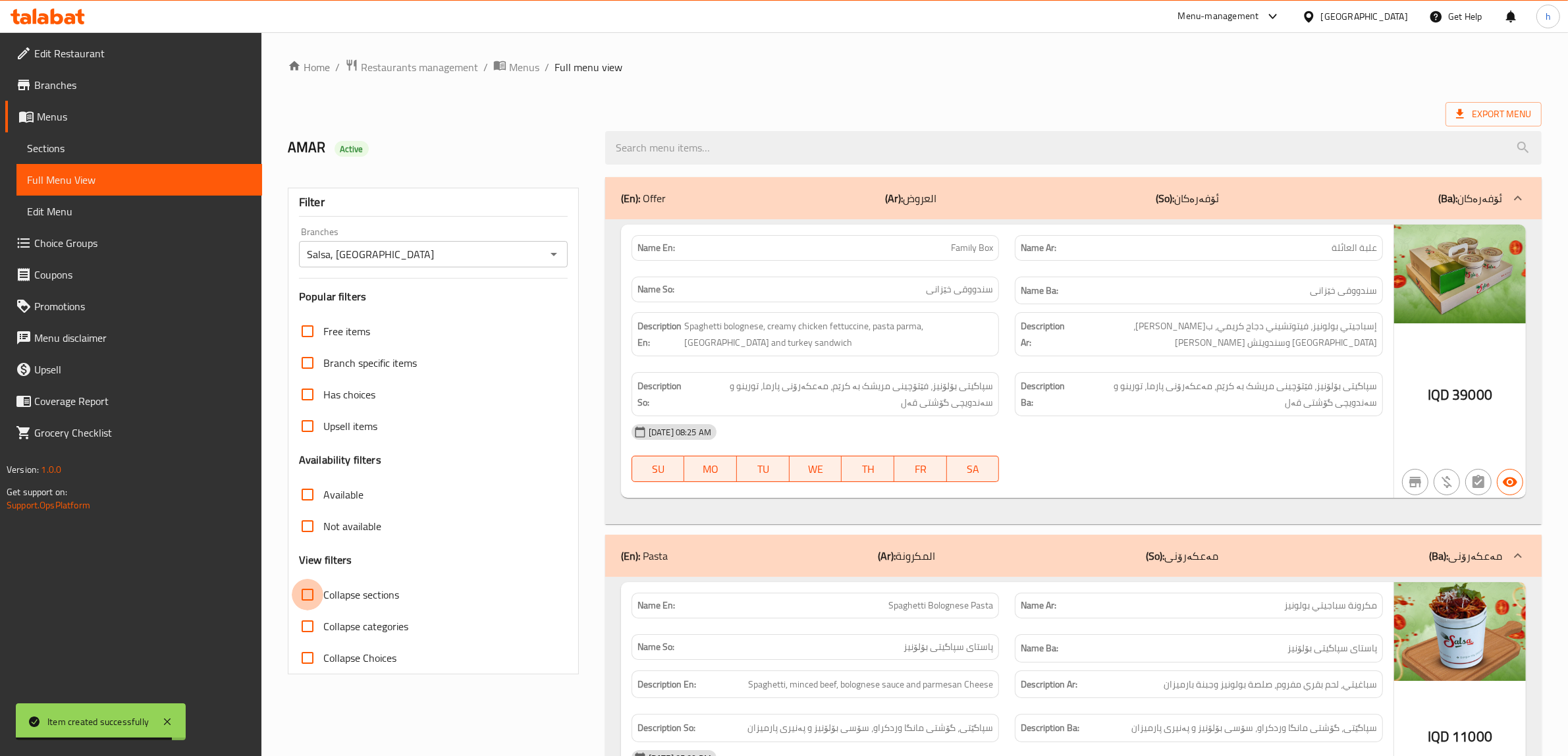
click at [303, 598] on input "Collapse sections" at bounding box center [307, 595] width 32 height 32
checkbox input "true"
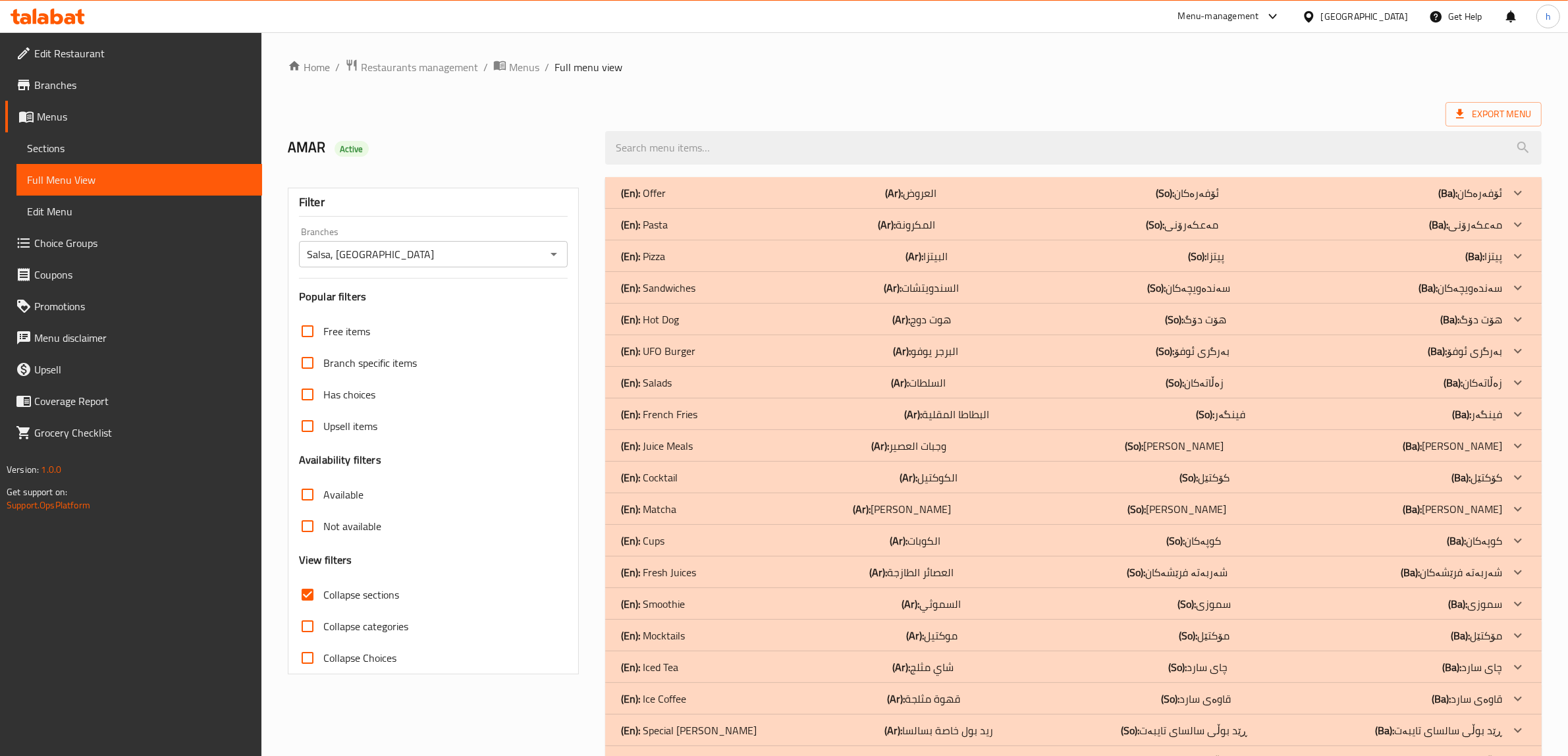
click at [656, 254] on p "(En): Pizza" at bounding box center [643, 255] width 44 height 15
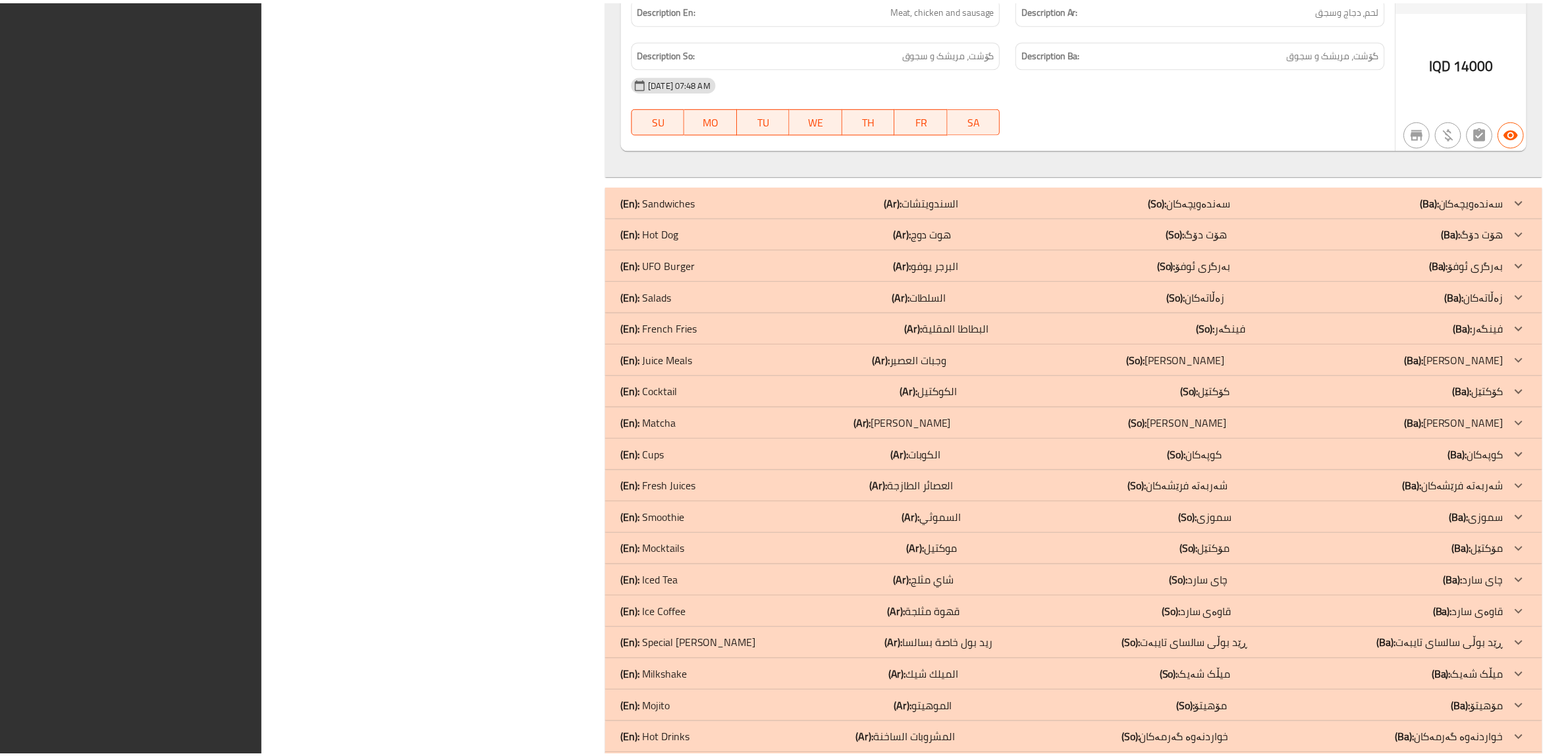
scroll to position [7553, 0]
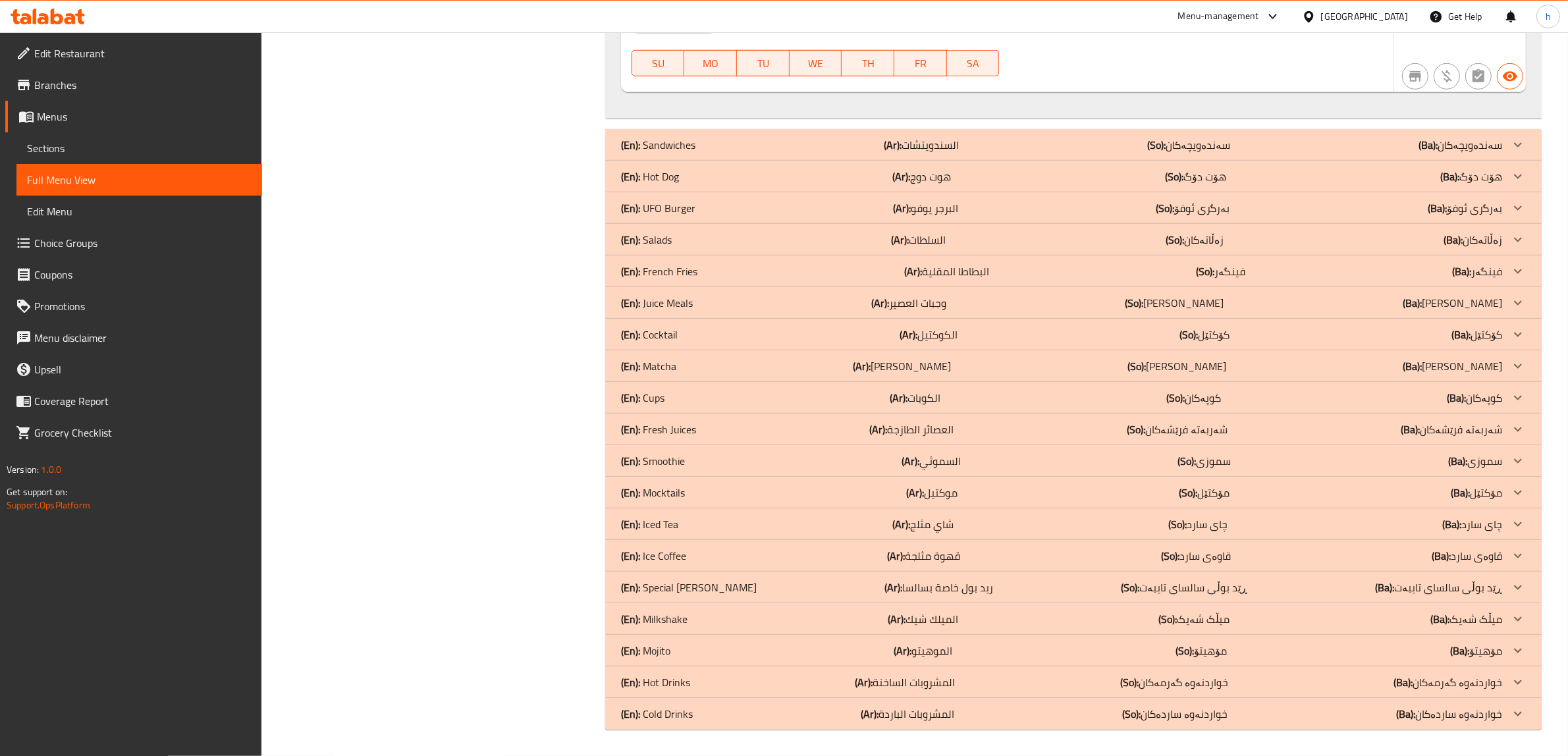
click at [46, 122] on span "Menus" at bounding box center [144, 116] width 215 height 15
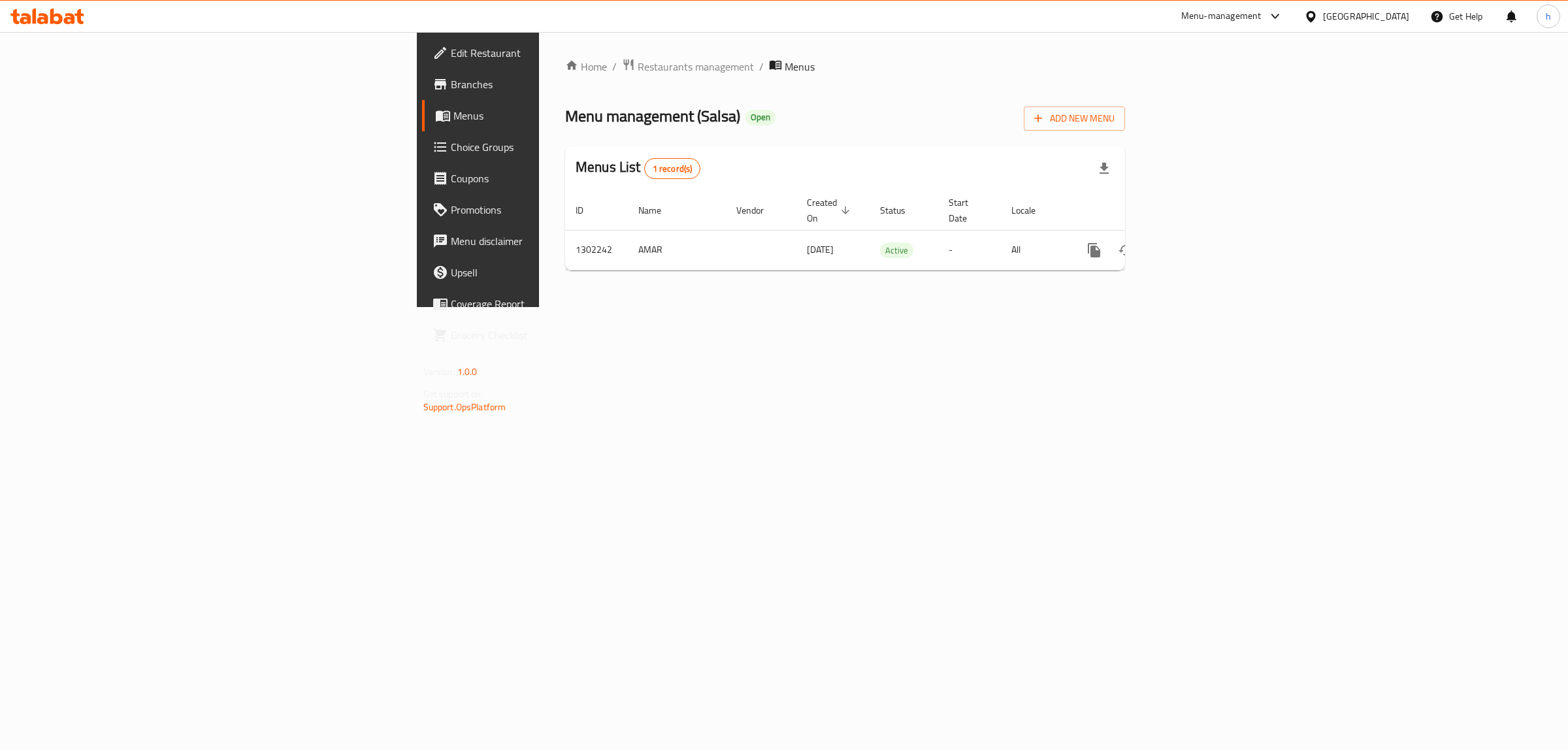
click at [451, 149] on span "Choice Groups" at bounding box center [559, 146] width 217 height 15
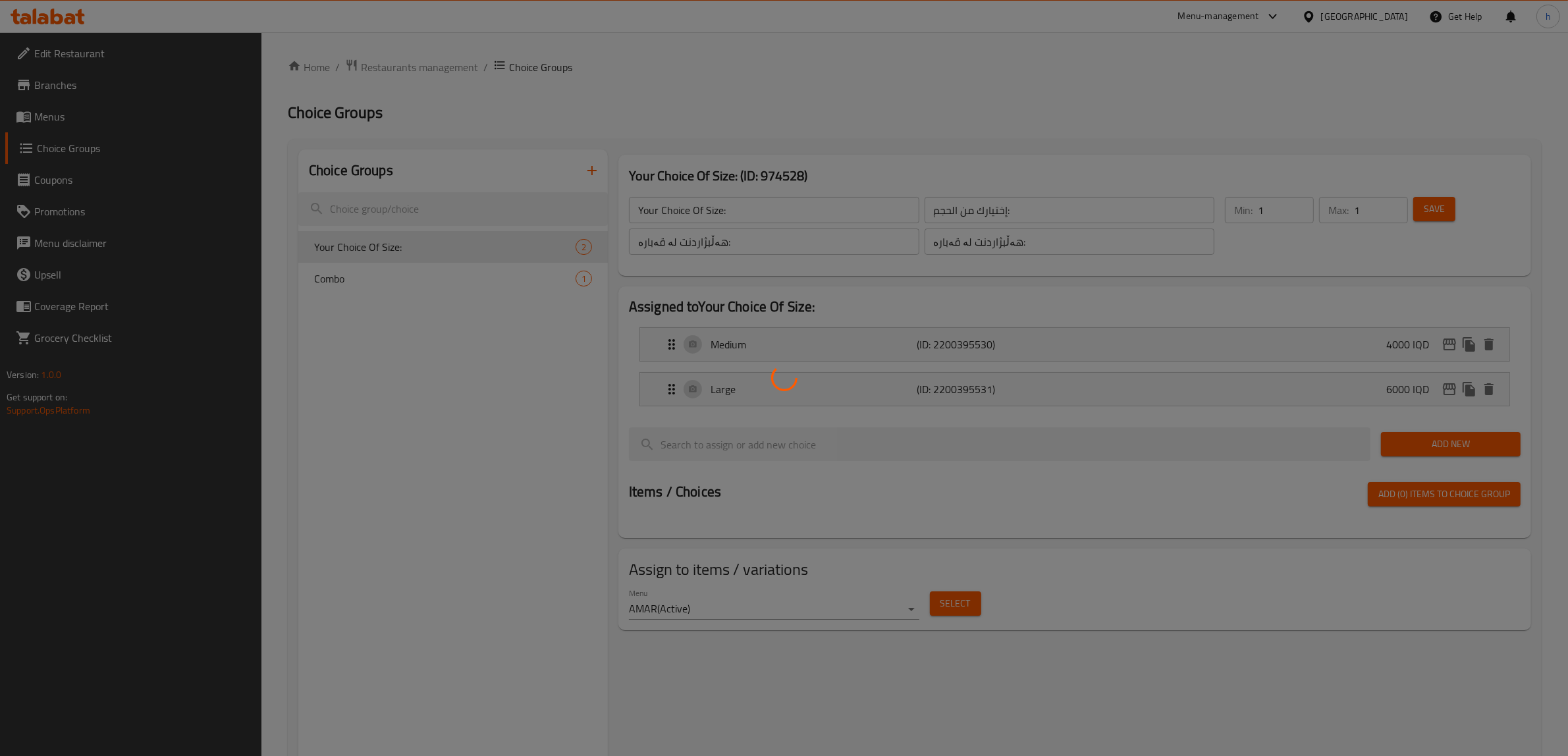
click at [46, 118] on div at bounding box center [784, 378] width 1568 height 756
click at [44, 118] on div at bounding box center [784, 378] width 1568 height 756
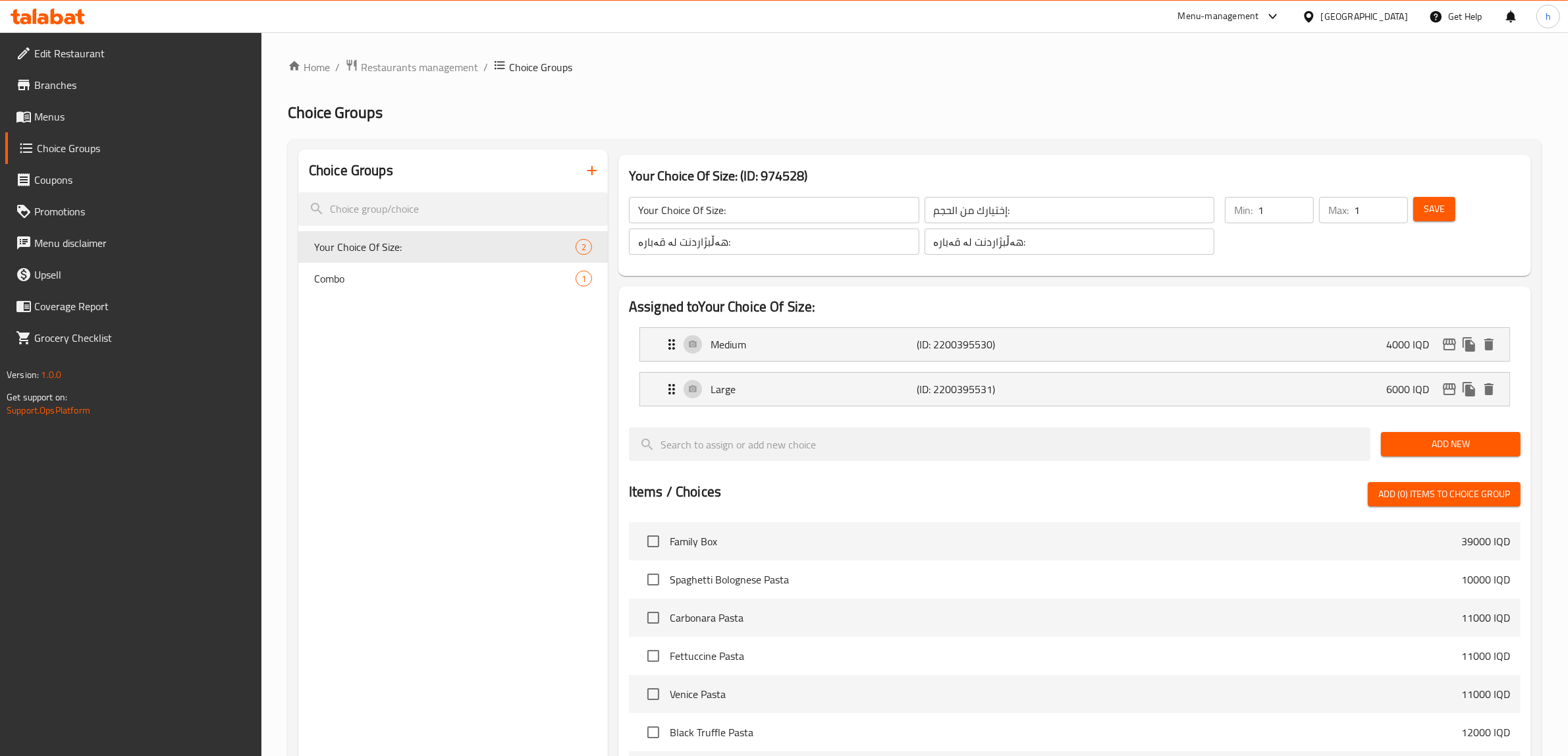
click at [44, 118] on span "Menus" at bounding box center [143, 116] width 217 height 15
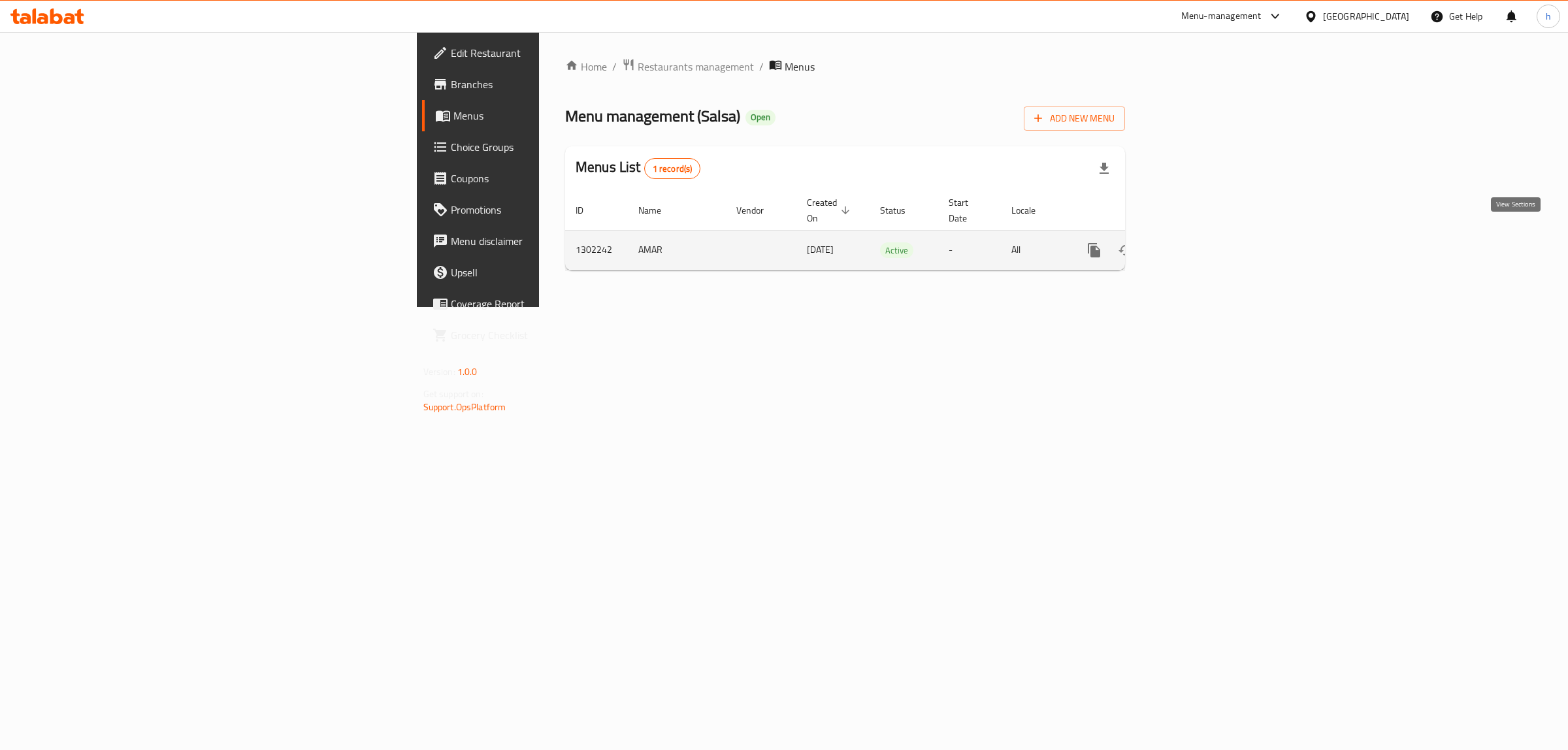
click at [1196, 243] on icon "enhanced table" at bounding box center [1188, 250] width 15 height 15
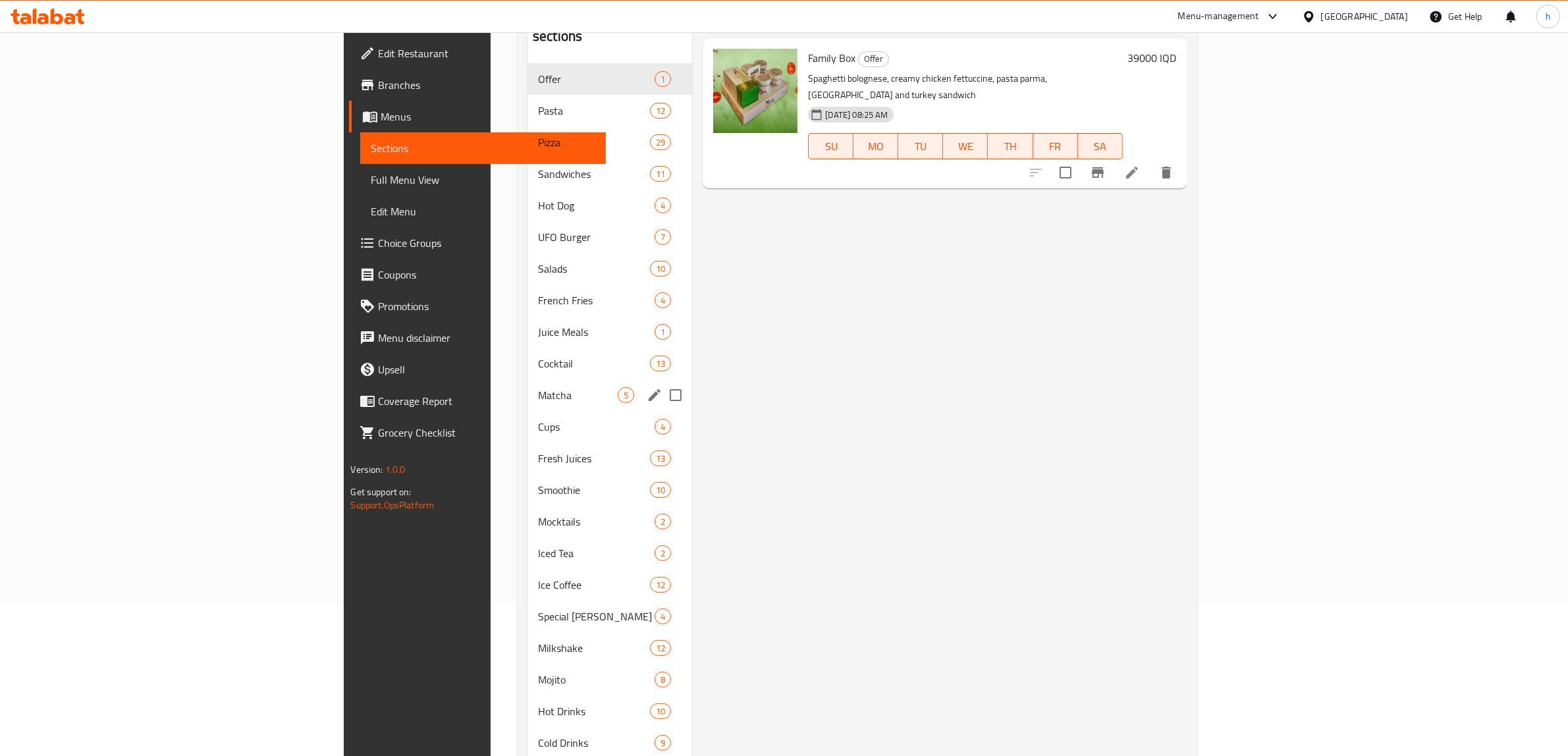
scroll to position [185, 0]
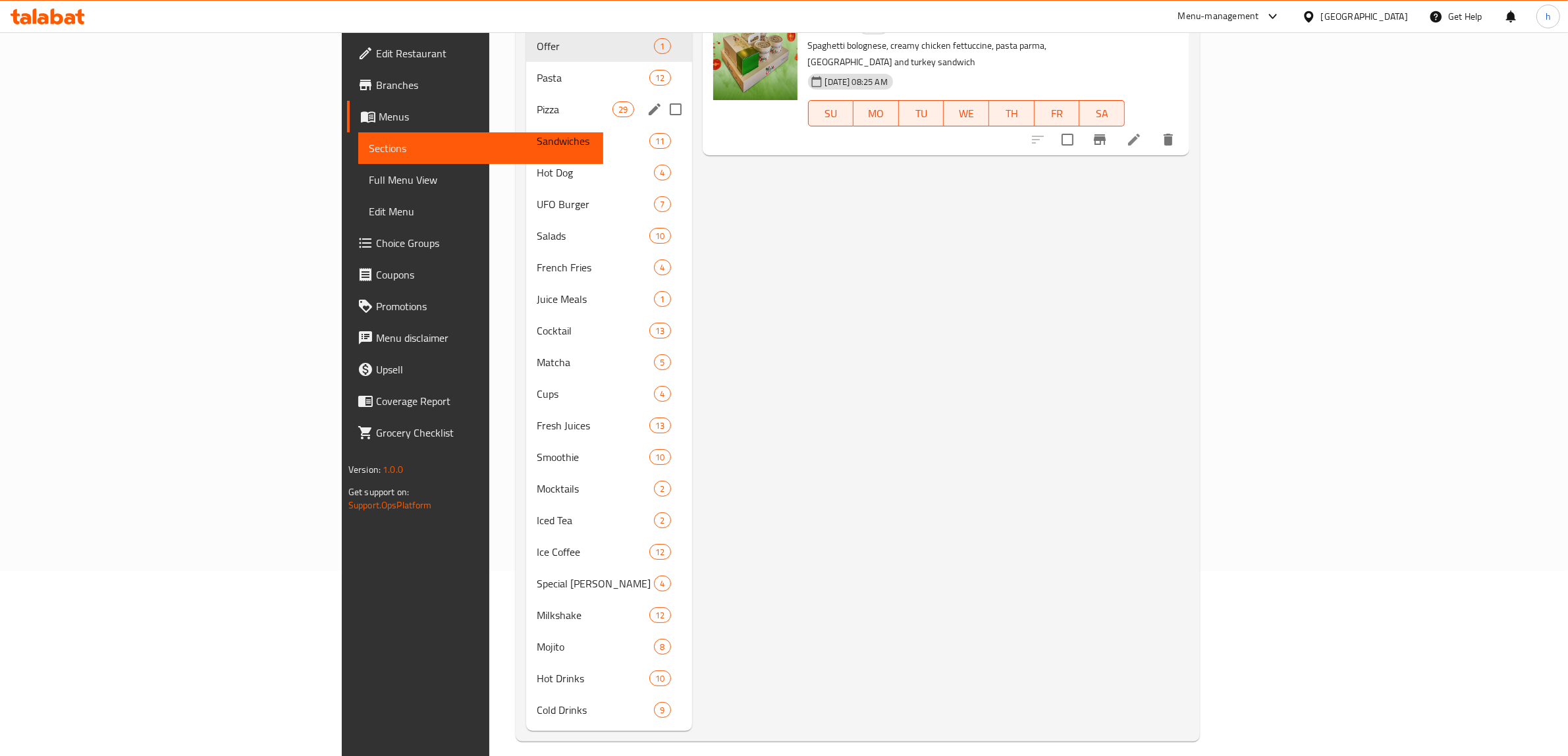
click at [537, 101] on span "Pizza" at bounding box center [575, 109] width 76 height 15
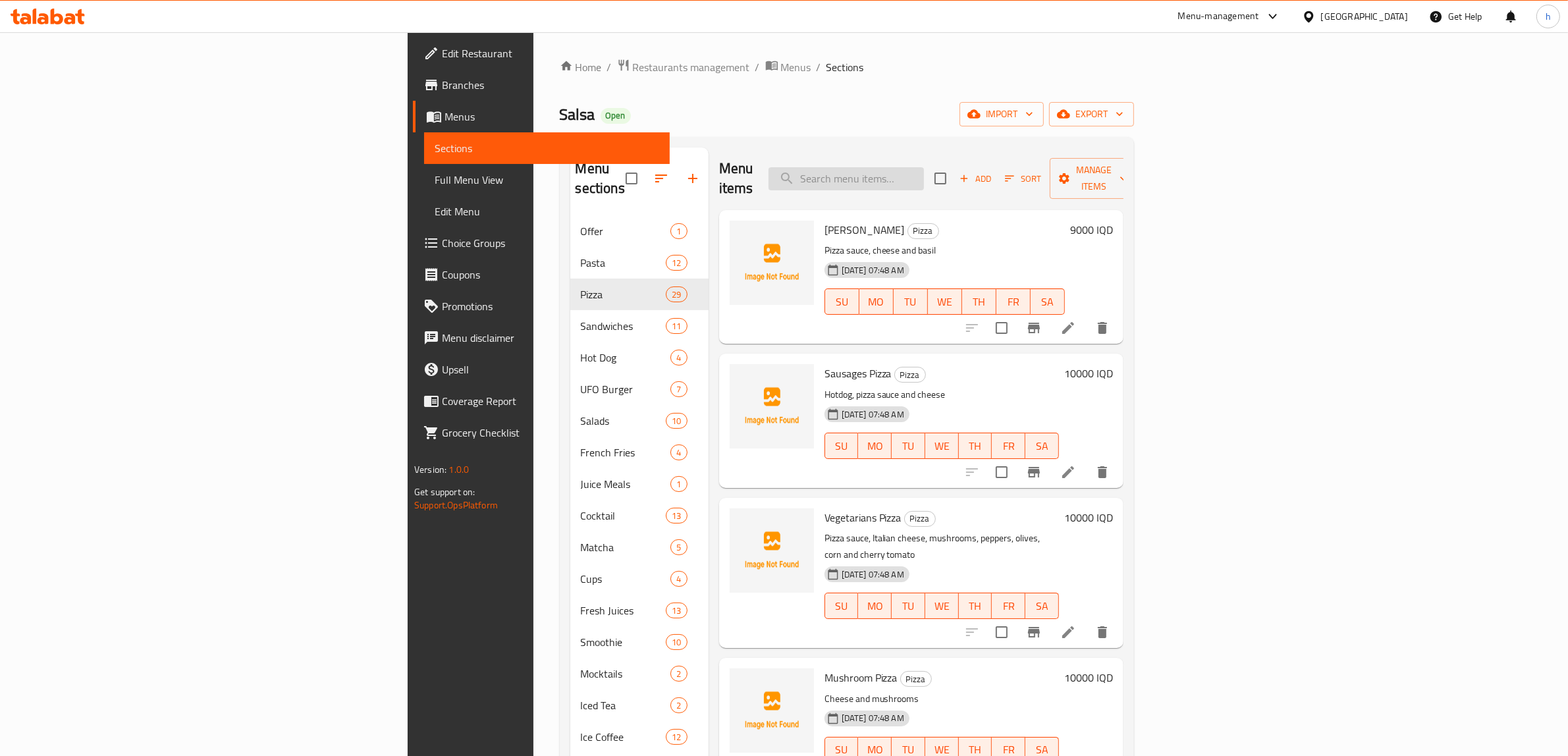
click at [924, 177] on input "search" at bounding box center [846, 178] width 156 height 23
type input "پ"
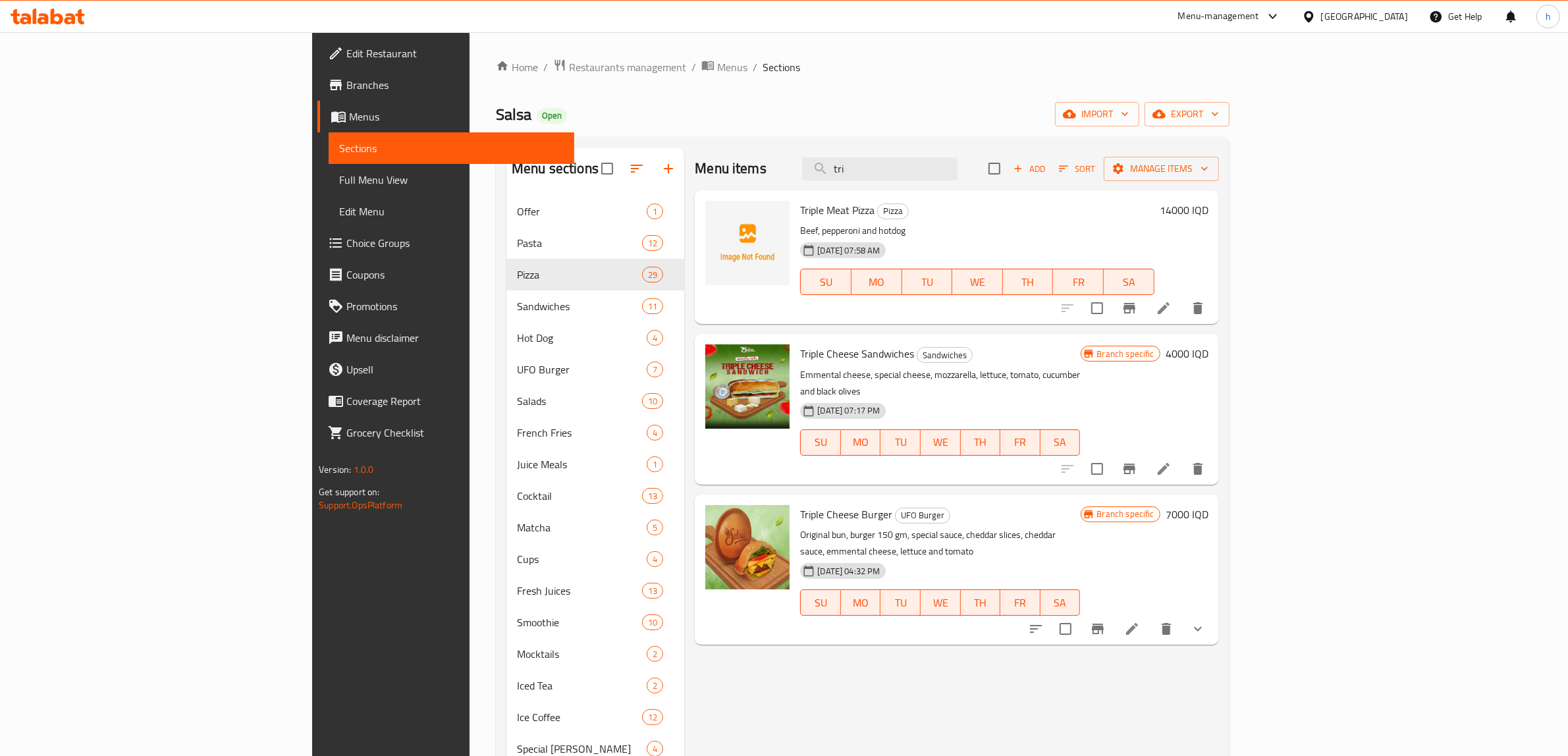
type input "tri"
click at [1171, 301] on icon at bounding box center [1163, 308] width 15 height 15
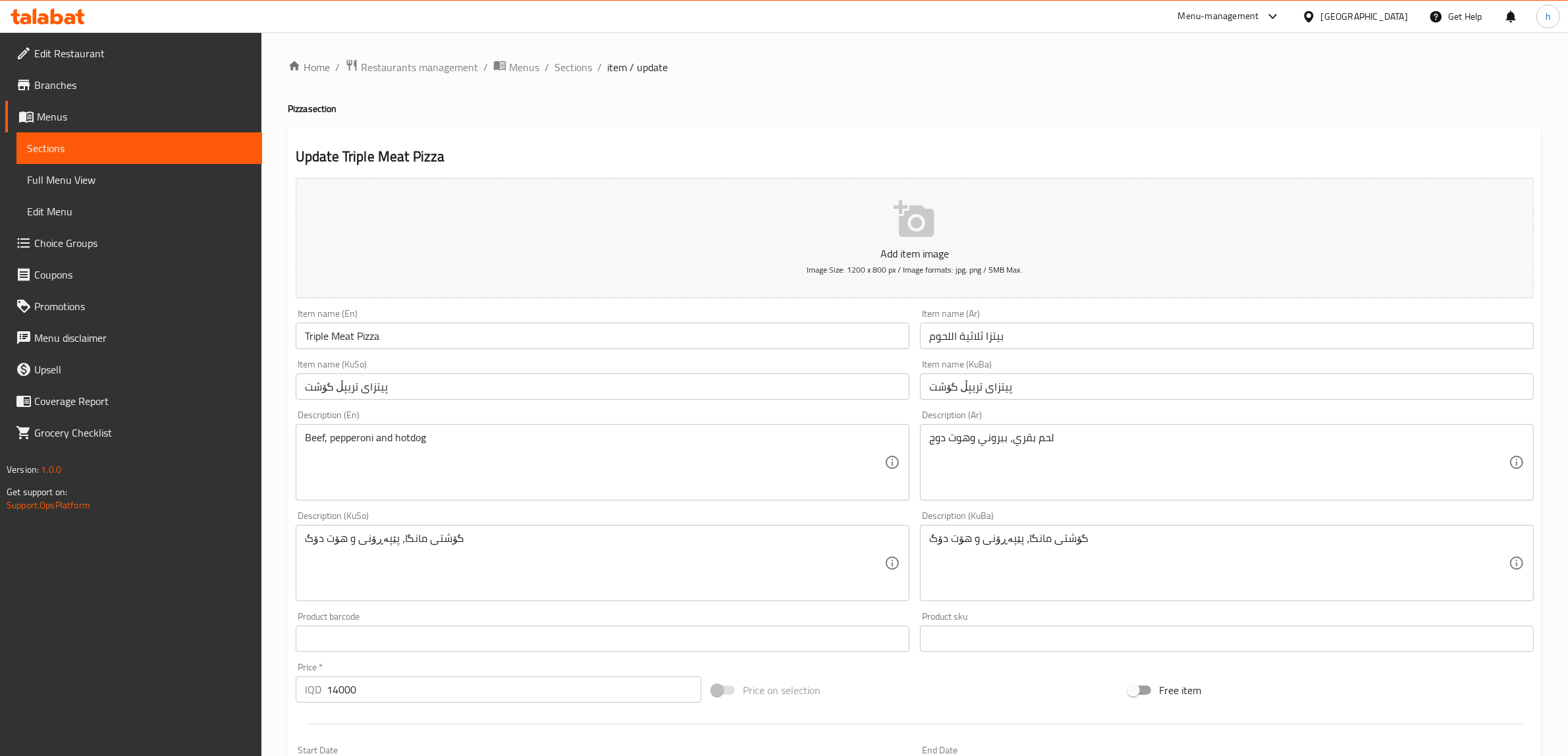
click at [935, 337] on input "بيتزا ثلاثية اللحوم" at bounding box center [1227, 336] width 614 height 26
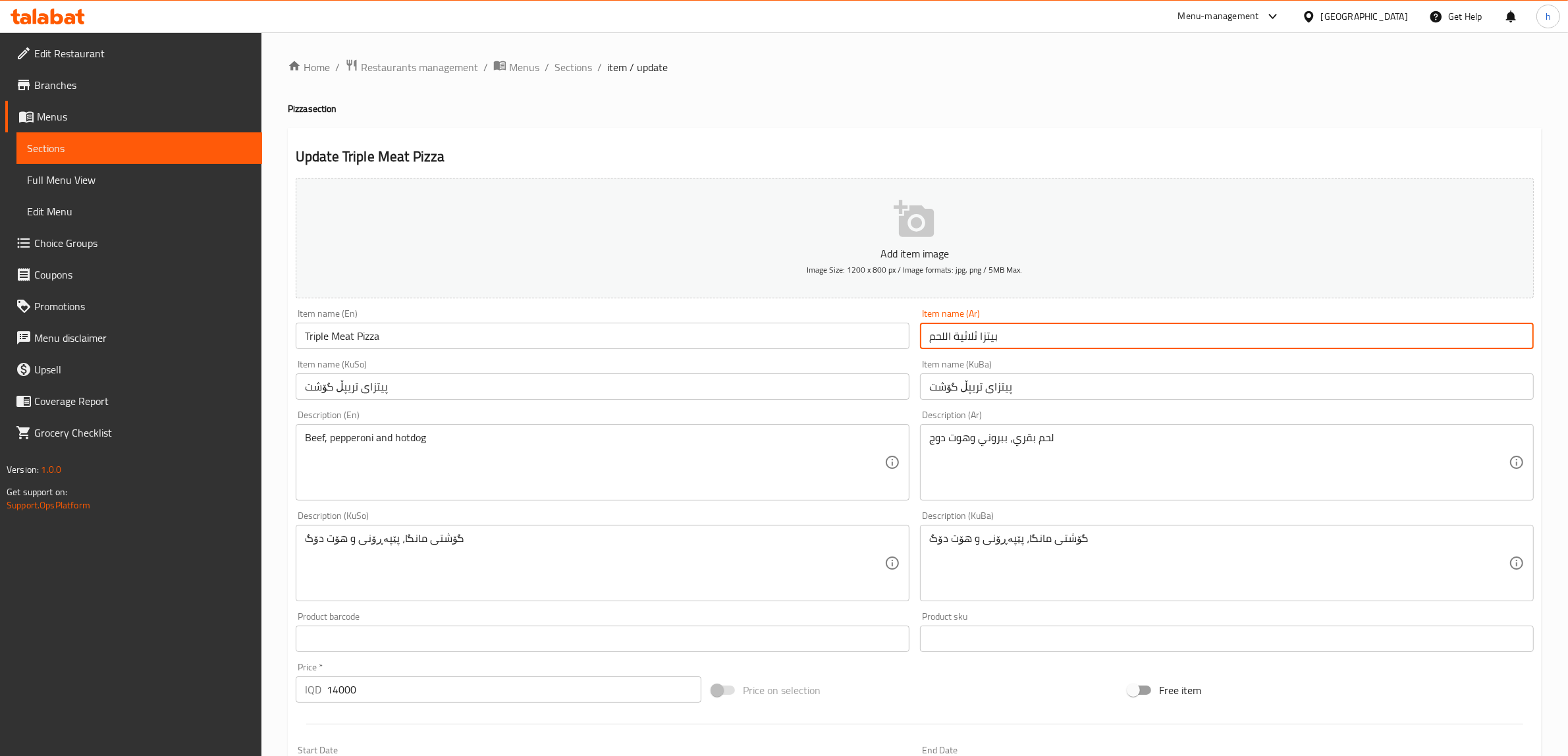
click at [944, 340] on input "بيتزا ثلاثية اللحم" at bounding box center [1227, 336] width 614 height 26
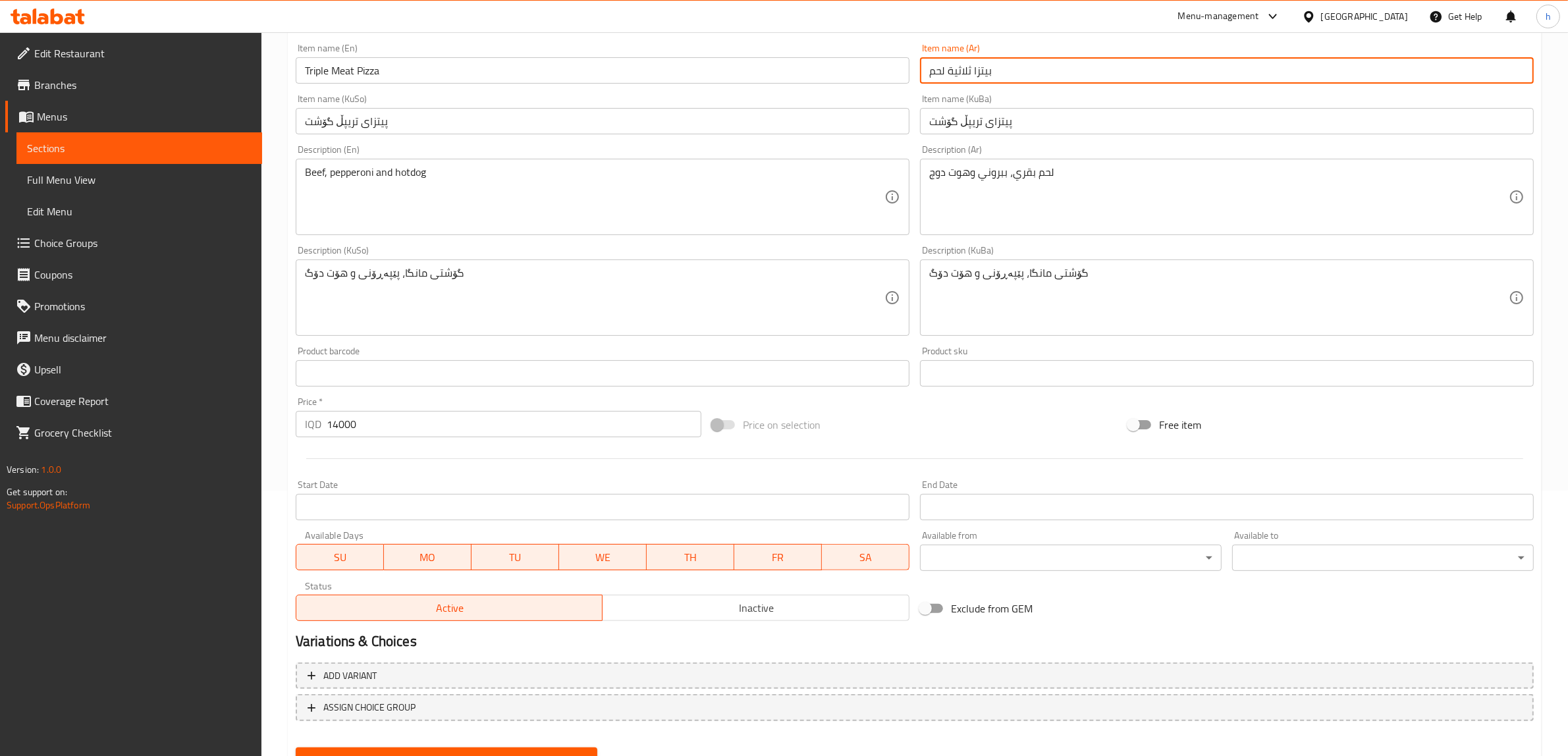
scroll to position [323, 0]
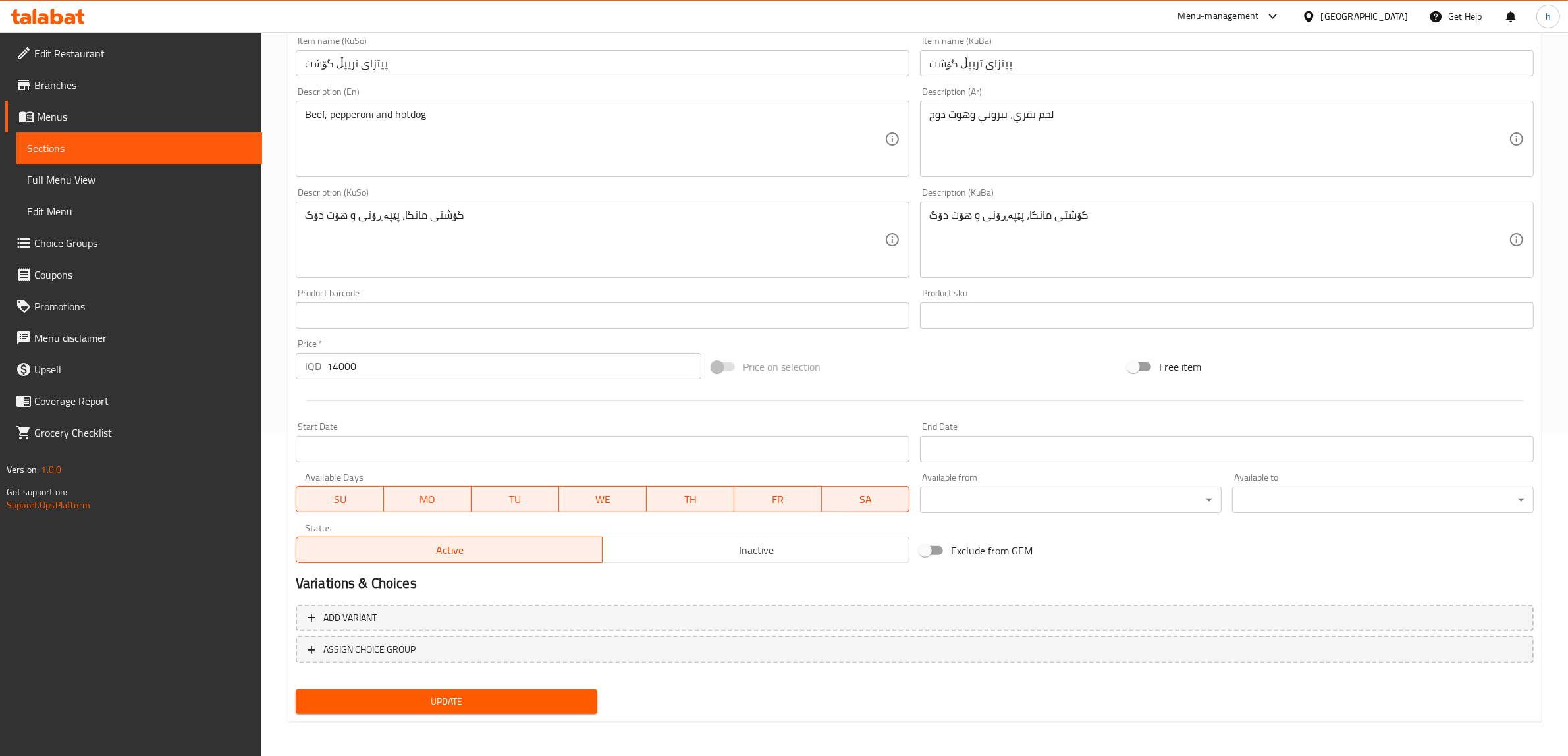
type input "بيتزا ثلاثية لحم"
click at [415, 698] on span "Update" at bounding box center [446, 702] width 281 height 16
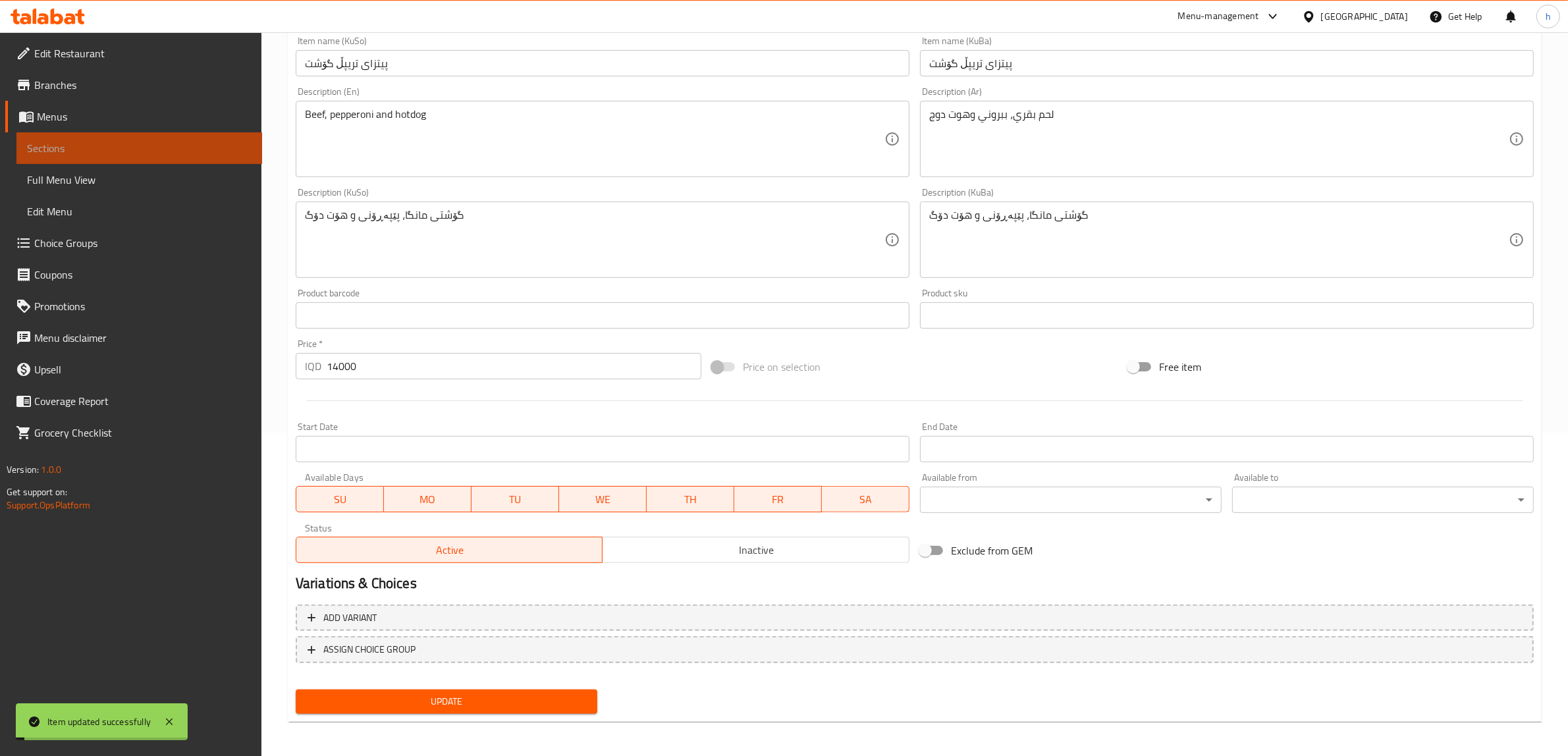
click at [119, 137] on link "Sections" at bounding box center [139, 148] width 245 height 32
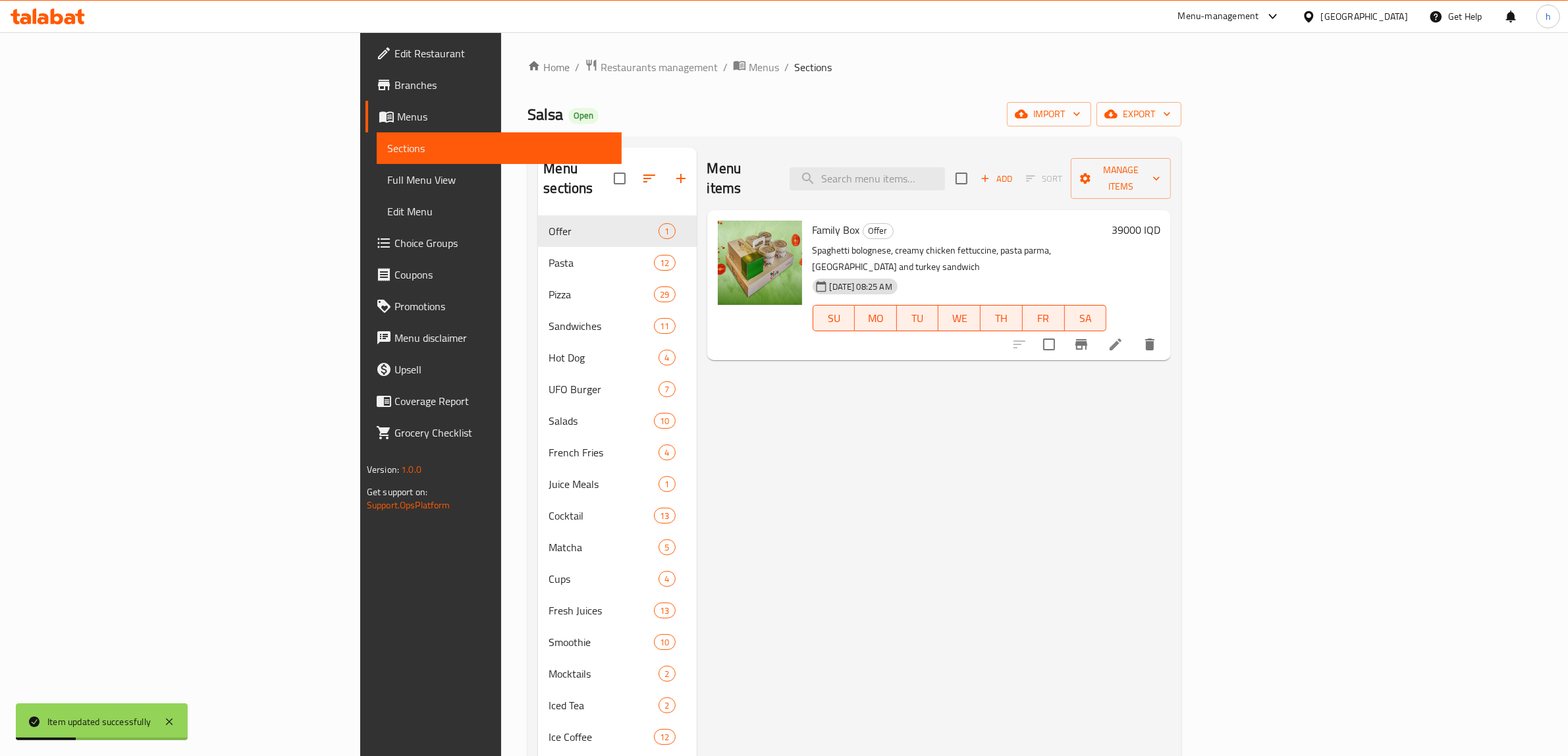
click at [387, 176] on span "Full Menu View" at bounding box center [500, 179] width 225 height 15
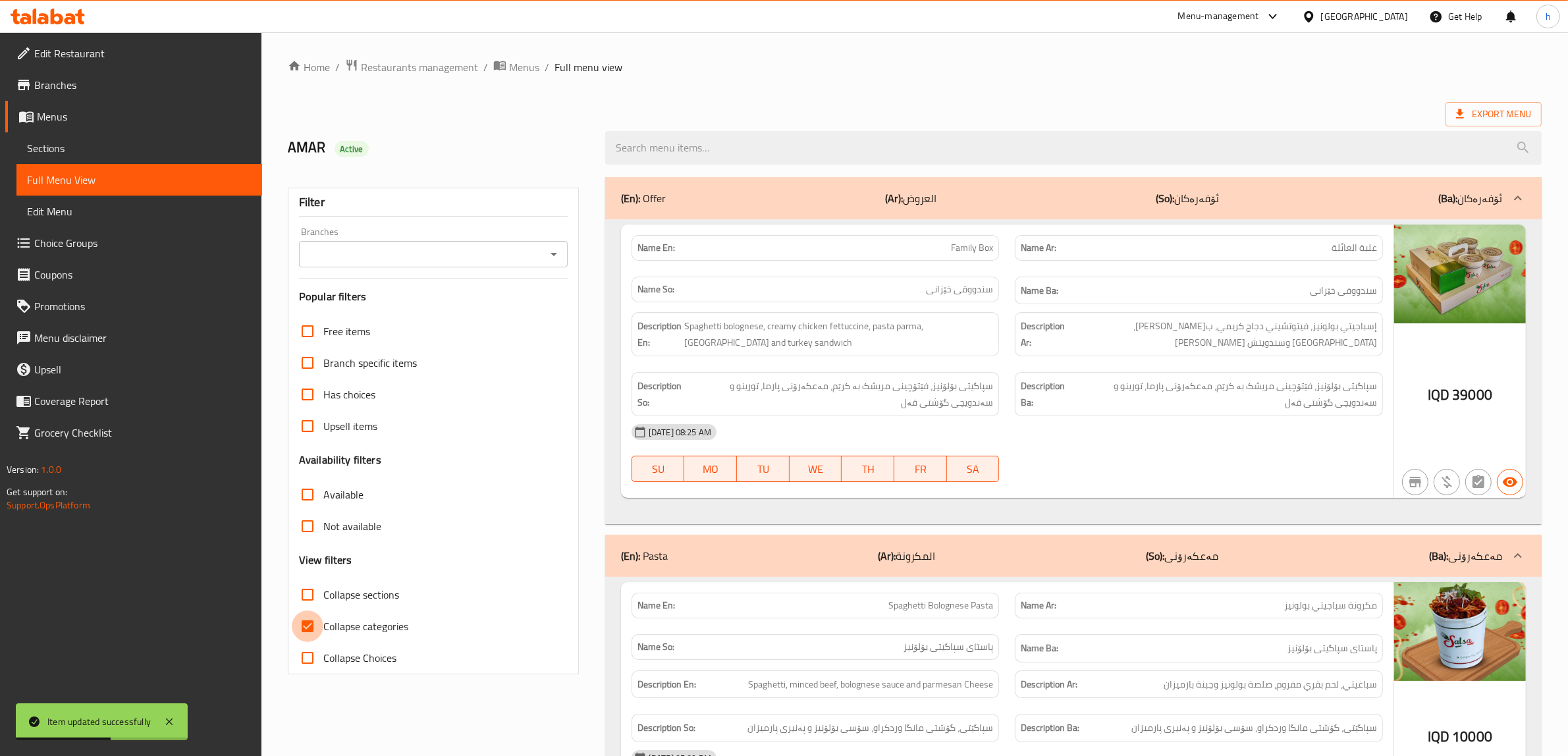
click at [298, 637] on input "Collapse categories" at bounding box center [307, 626] width 32 height 32
checkbox input "false"
click at [554, 235] on div "Branches Branches" at bounding box center [433, 247] width 269 height 40
click at [551, 252] on icon "Open" at bounding box center [553, 254] width 15 height 15
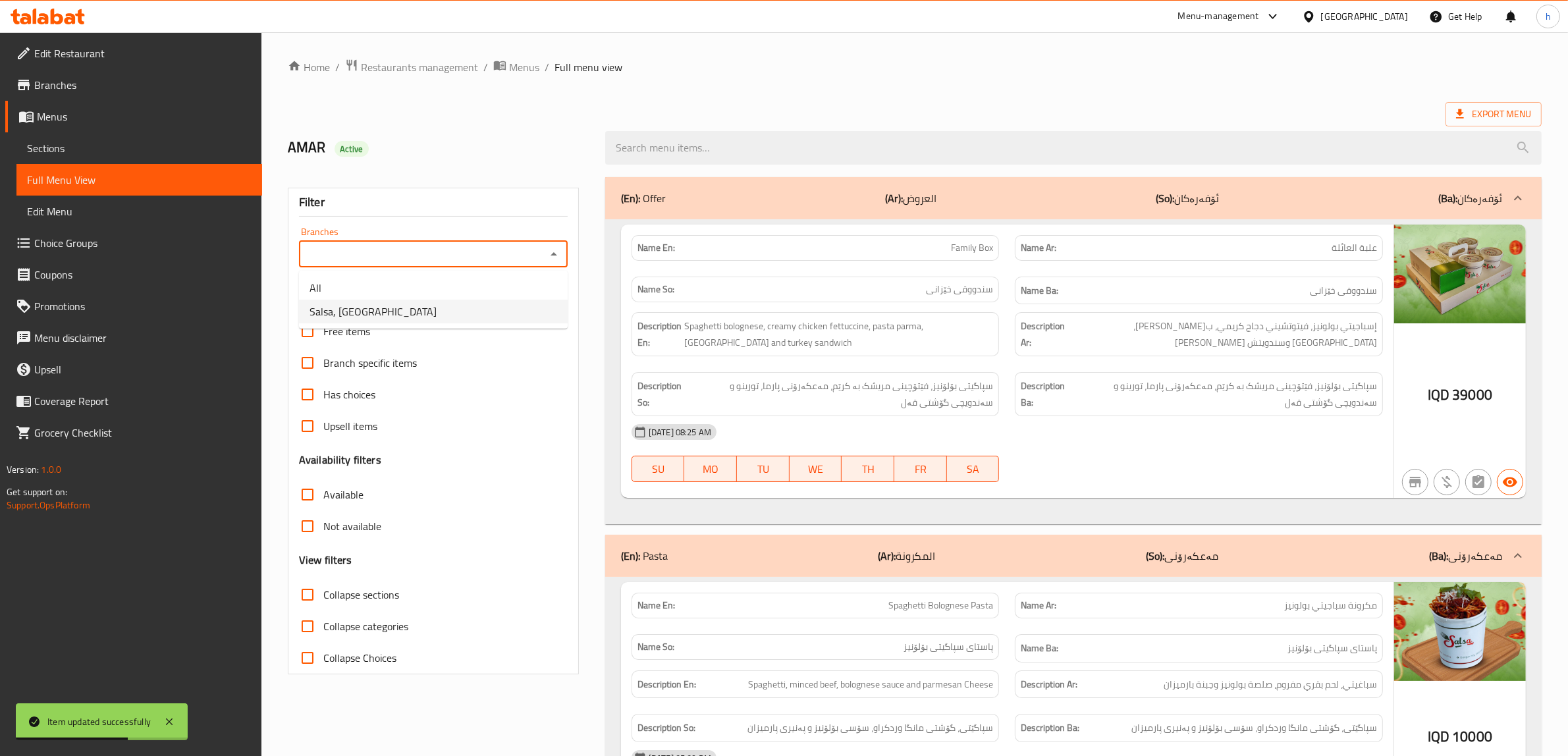
click at [378, 317] on span "Salsa, Ganjan City" at bounding box center [373, 311] width 127 height 15
type input "Salsa, Ganjan City"
click at [307, 600] on input "Collapse sections" at bounding box center [307, 595] width 32 height 32
checkbox input "true"
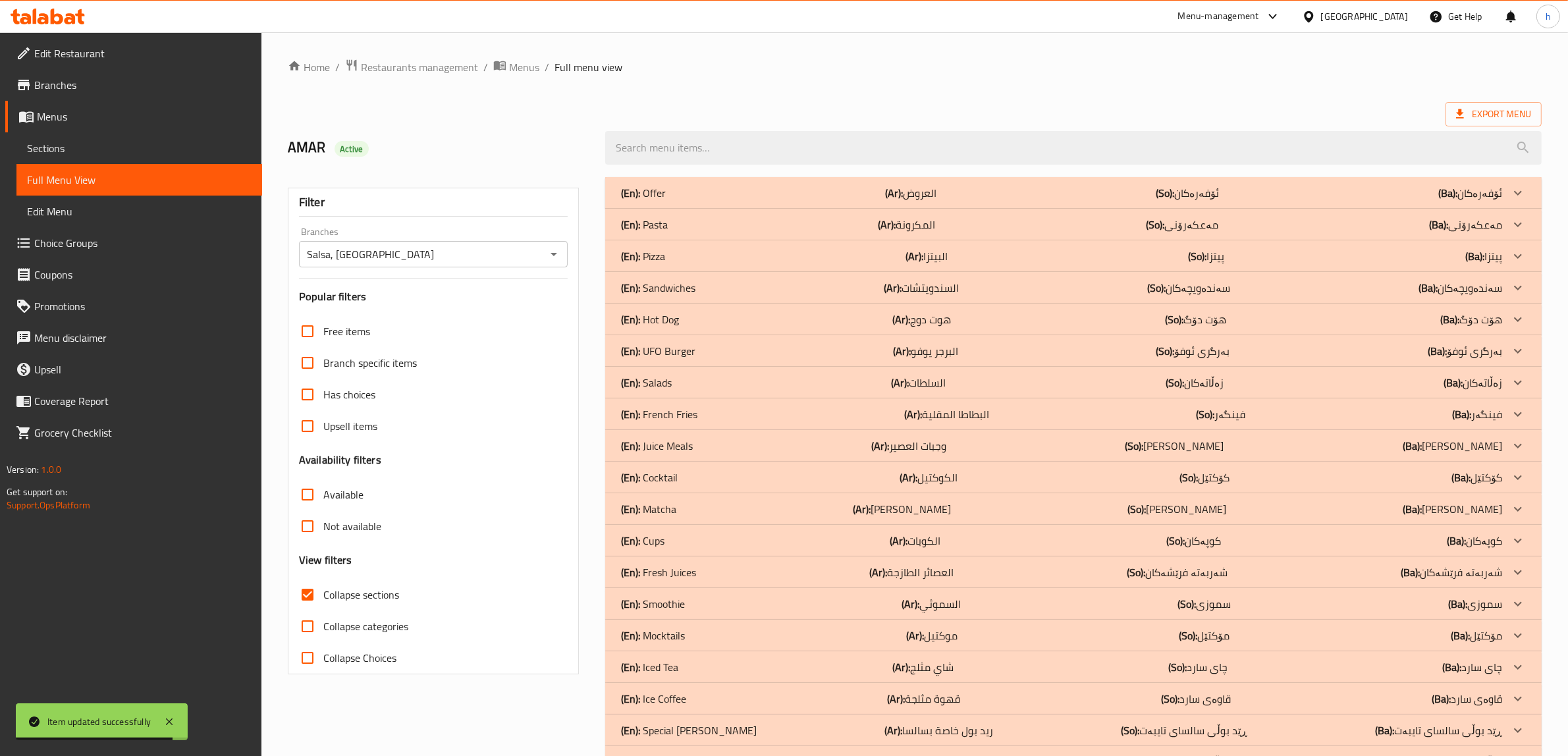
click at [688, 258] on div "(En): Pizza (Ar): البيتزا (So): پیتزا (Ba): پیتزا" at bounding box center [1062, 255] width 882 height 15
